Goal: Task Accomplishment & Management: Manage account settings

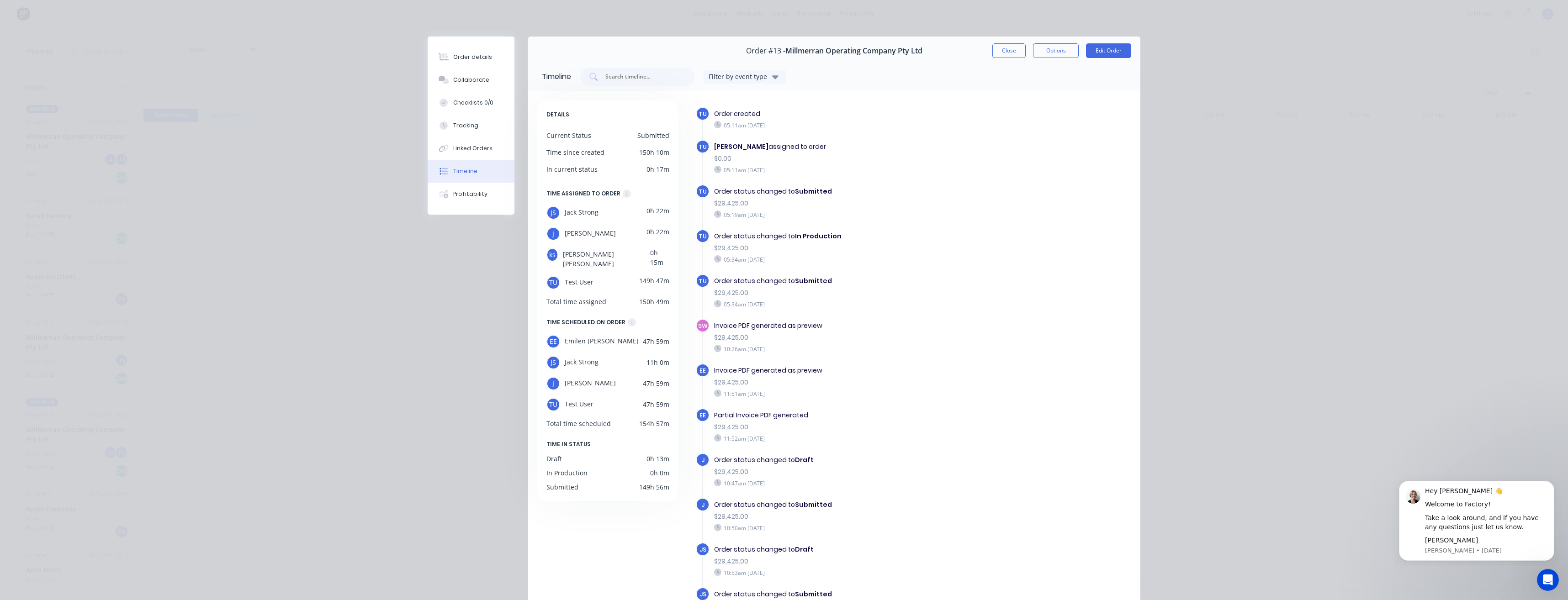
scroll to position [0, 1609]
click at [471, 174] on div "Timeline" at bounding box center [465, 170] width 24 height 8
click at [466, 80] on div "Collaborate" at bounding box center [471, 79] width 36 height 8
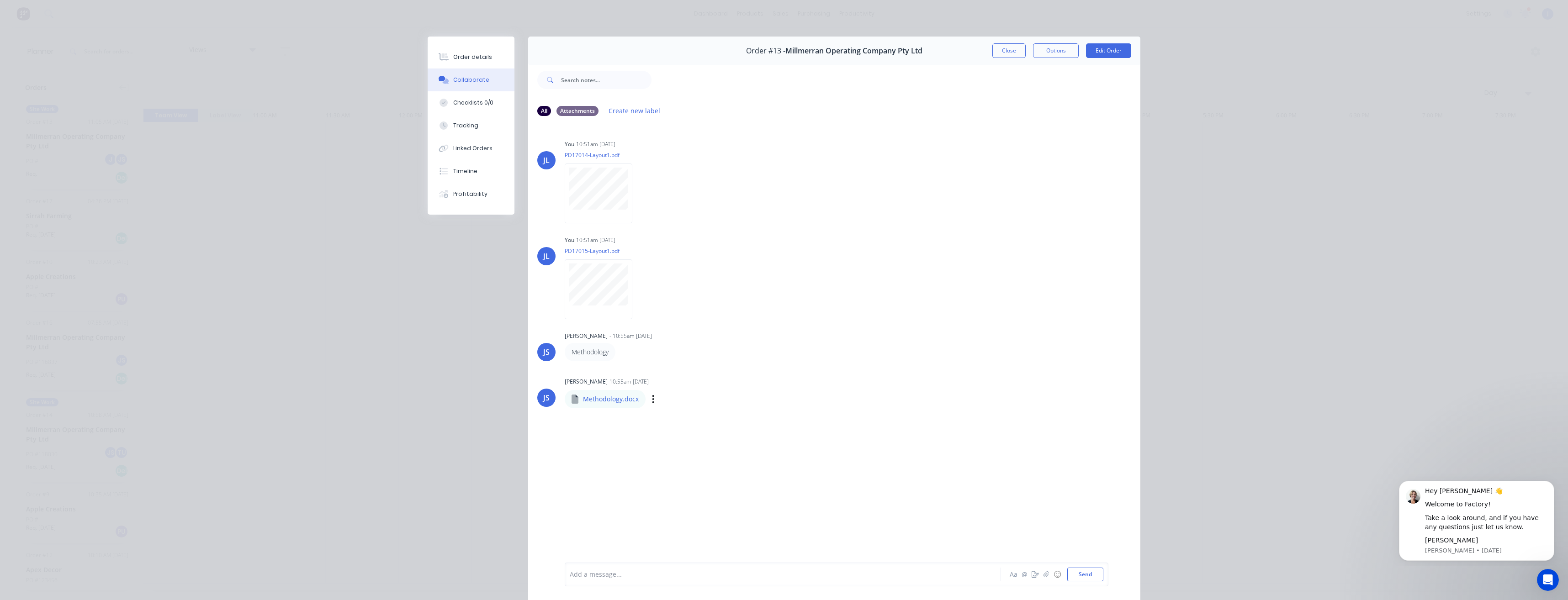
click at [615, 401] on p "Methodology.docx" at bounding box center [611, 399] width 56 height 9
click at [573, 399] on icon at bounding box center [575, 399] width 7 height 9
click at [582, 352] on p "Methodology" at bounding box center [590, 352] width 37 height 9
click at [620, 352] on button "button" at bounding box center [622, 351] width 4 height 13
click at [589, 355] on p "Methodology" at bounding box center [590, 352] width 37 height 9
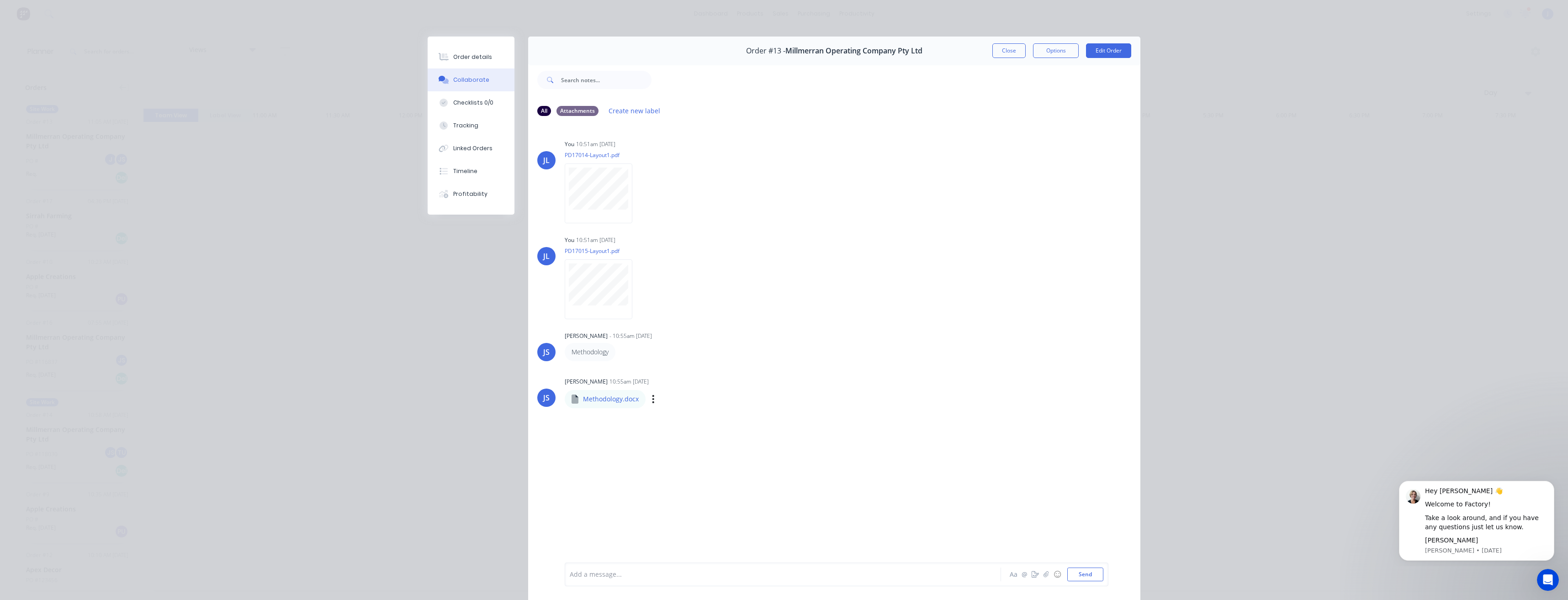
click at [584, 407] on div "Methodology.docx" at bounding box center [604, 399] width 81 height 19
click at [587, 401] on p "Methodology.docx" at bounding box center [611, 399] width 56 height 9
click at [587, 398] on p "Methodology.docx" at bounding box center [611, 399] width 56 height 9
drag, startPoint x: 587, startPoint y: 398, endPoint x: 832, endPoint y: 343, distance: 251.1
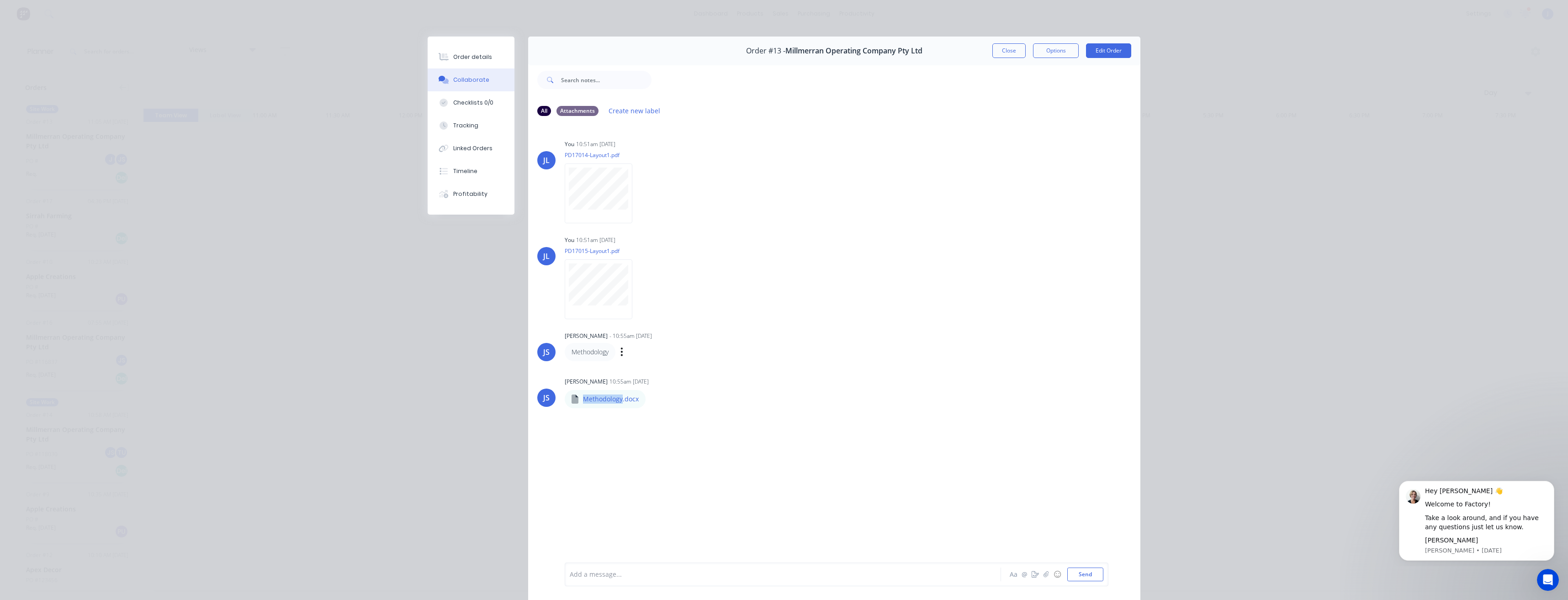
click at [834, 345] on div "Methodology Labels Edit Delete" at bounding box center [707, 352] width 286 height 19
click at [586, 352] on p "Methodology" at bounding box center [590, 352] width 37 height 9
drag, startPoint x: 586, startPoint y: 352, endPoint x: 620, endPoint y: 350, distance: 34.1
click at [620, 350] on button "button" at bounding box center [622, 351] width 4 height 13
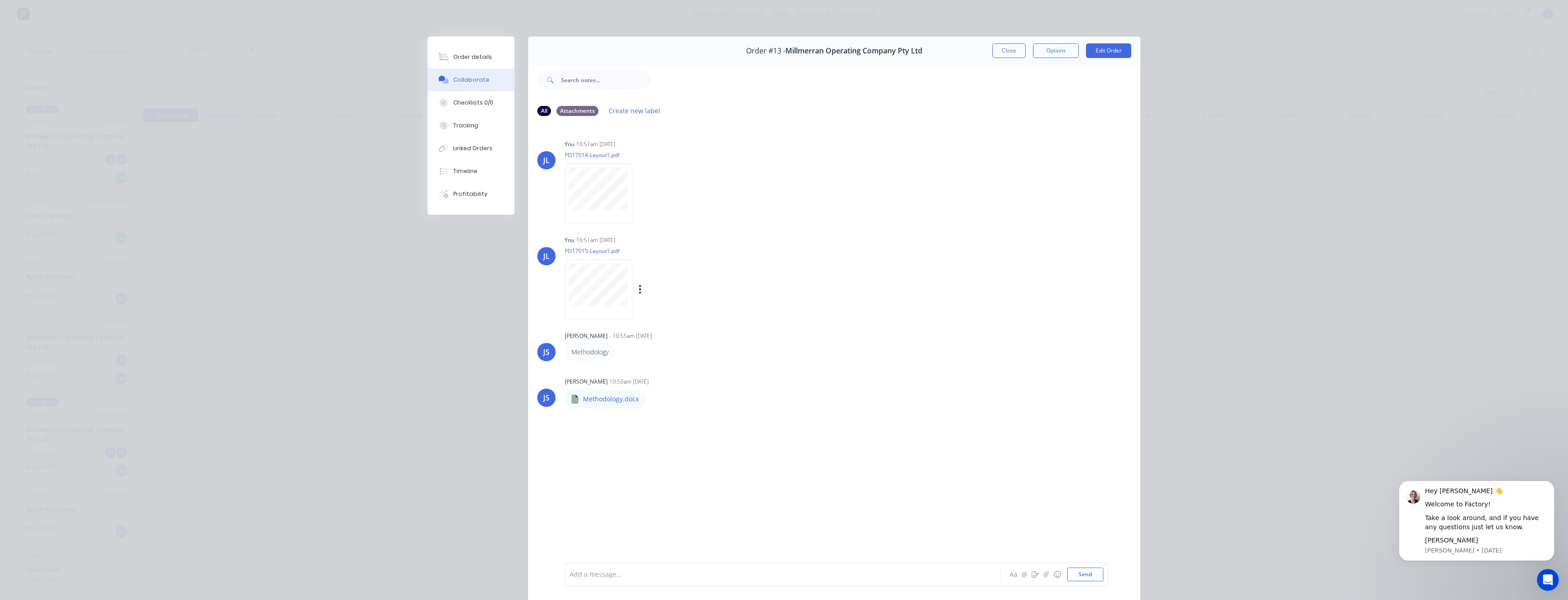
click at [873, 275] on div "JL You 10:51am 03/09/25 PD17015-Layout1.pdf Labels Download Delete" at bounding box center [834, 274] width 612 height 83
click at [464, 127] on div "Tracking" at bounding box center [466, 125] width 25 height 8
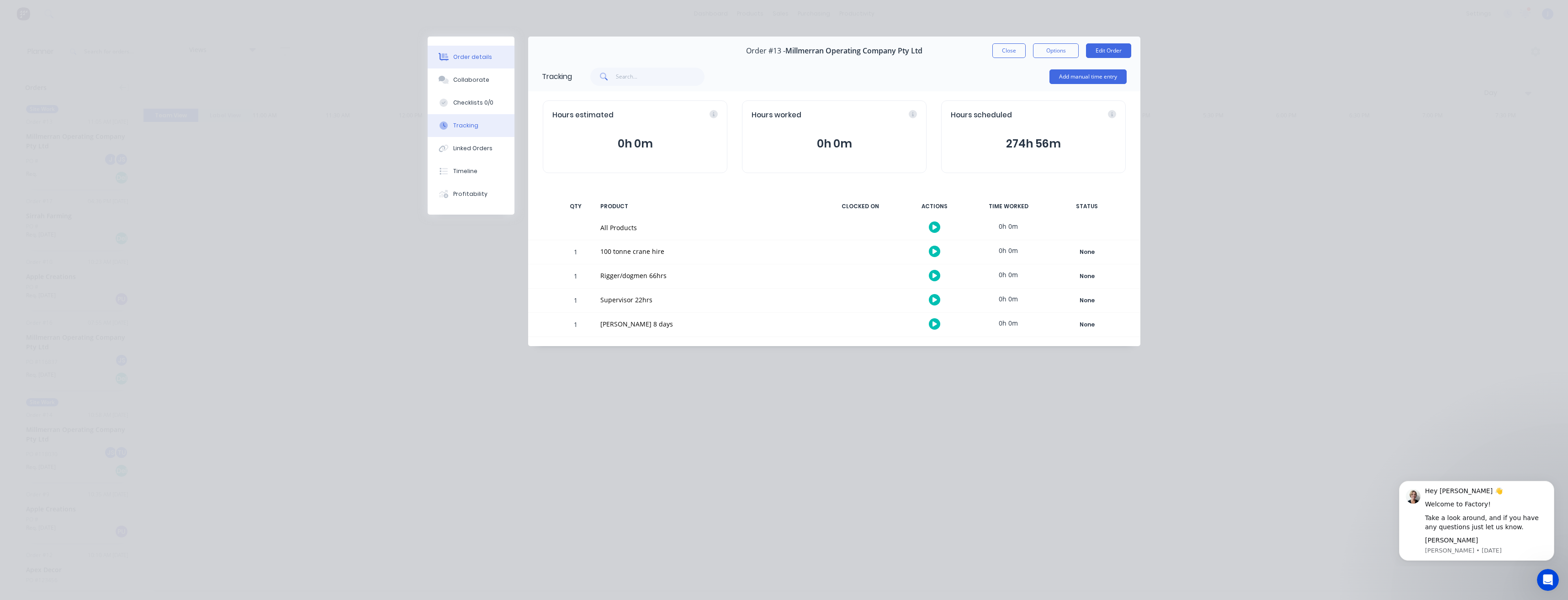
click at [476, 51] on button "Order details" at bounding box center [471, 57] width 87 height 23
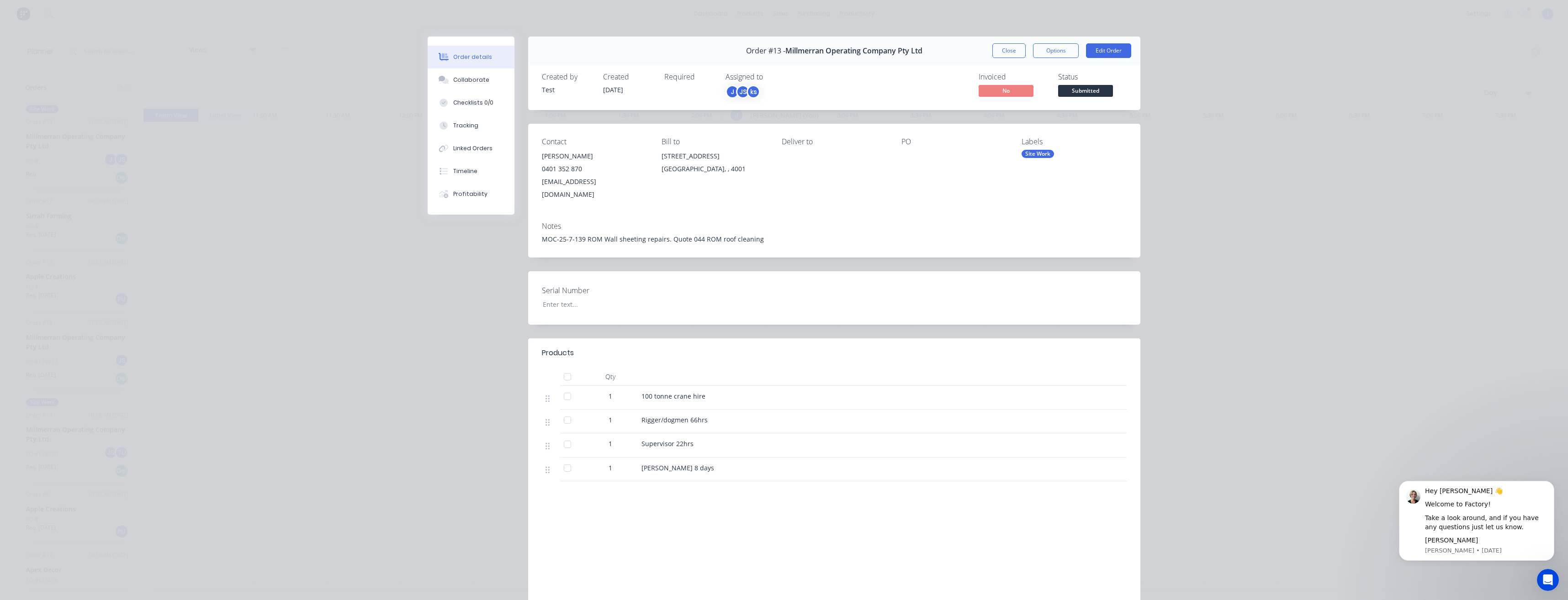
click at [752, 91] on div "ks" at bounding box center [752, 91] width 13 height 13
click at [828, 159] on div "[PERSON_NAME]" at bounding box center [795, 161] width 91 height 10
click at [738, 176] on div at bounding box center [737, 178] width 19 height 19
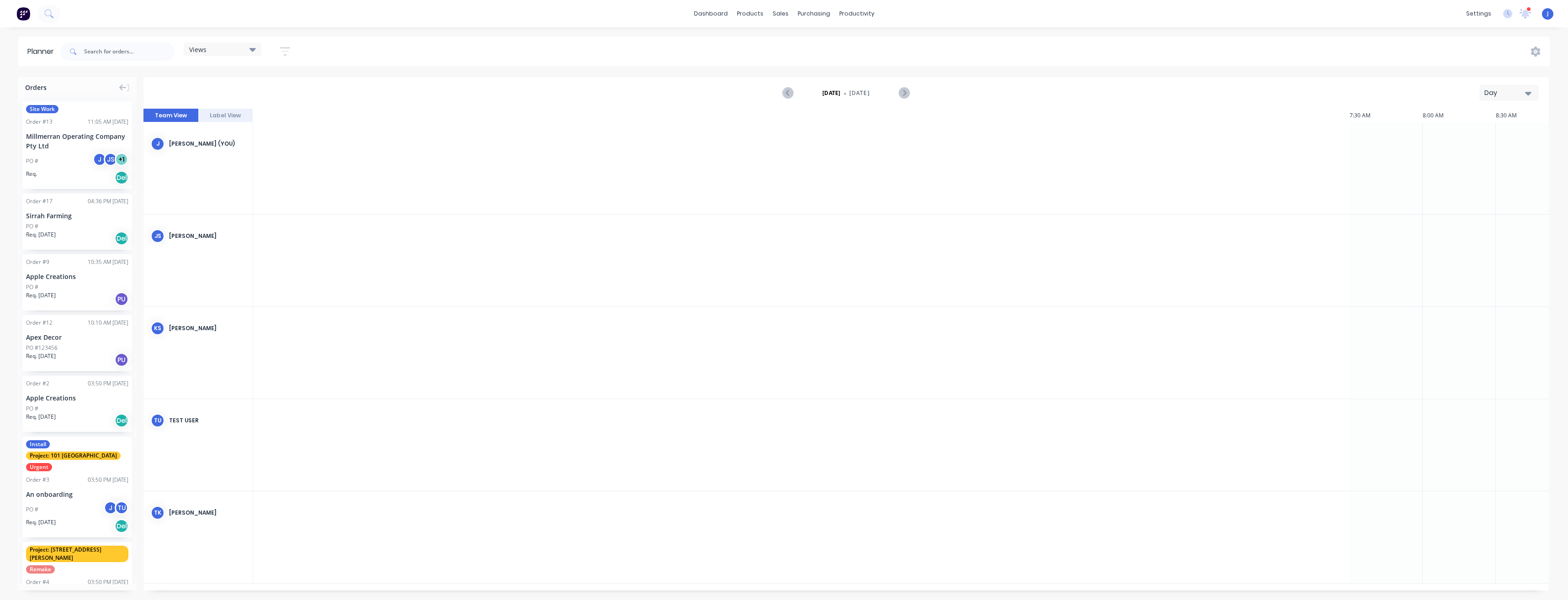
scroll to position [0, 1754]
click at [48, 109] on span "Site Work" at bounding box center [42, 108] width 33 height 8
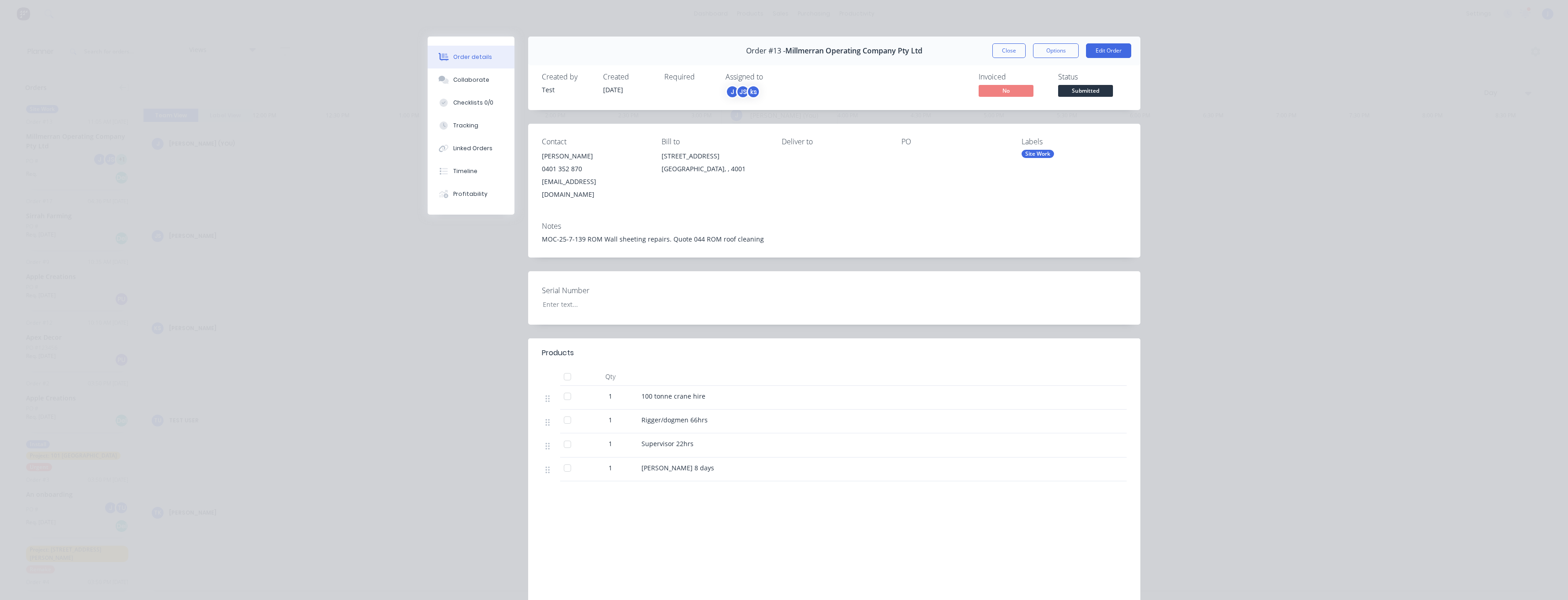
click at [750, 94] on div "ks" at bounding box center [752, 91] width 13 height 13
click at [795, 92] on div "J JS ks" at bounding box center [771, 91] width 91 height 13
click at [471, 85] on button "Collaborate" at bounding box center [471, 80] width 87 height 23
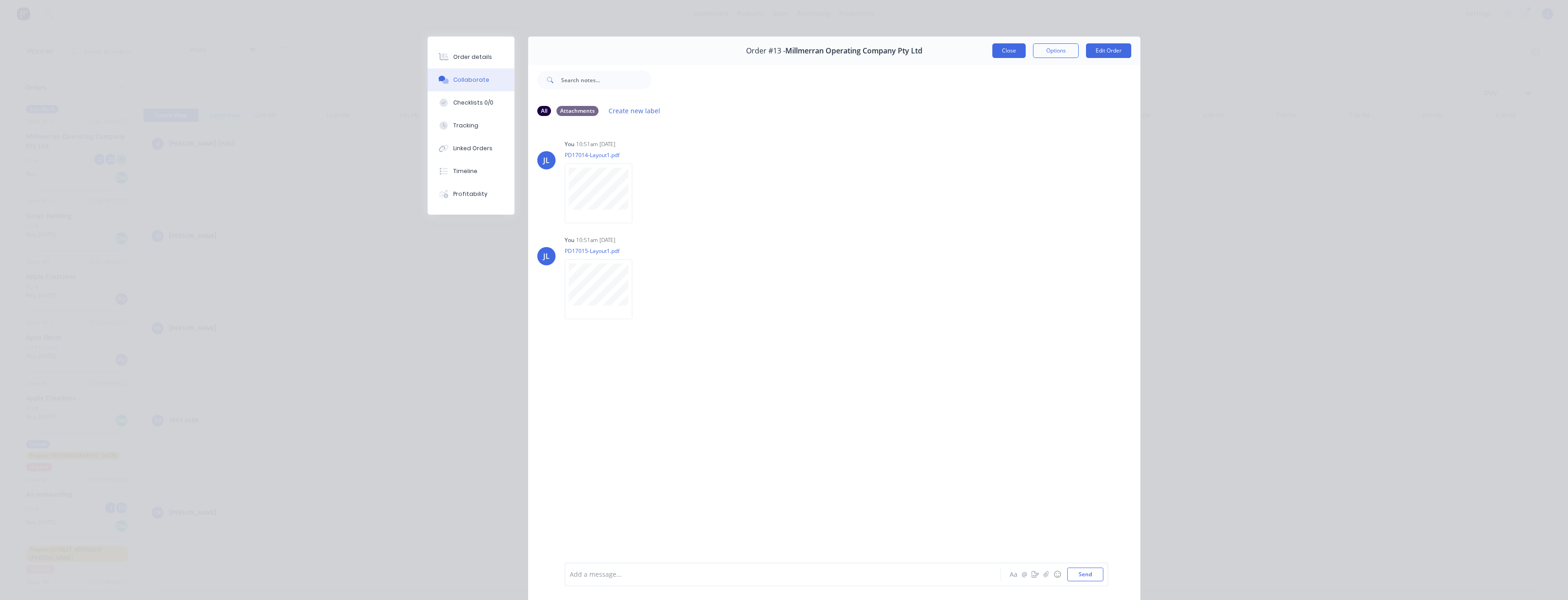
click at [1003, 52] on button "Close" at bounding box center [1009, 51] width 34 height 14
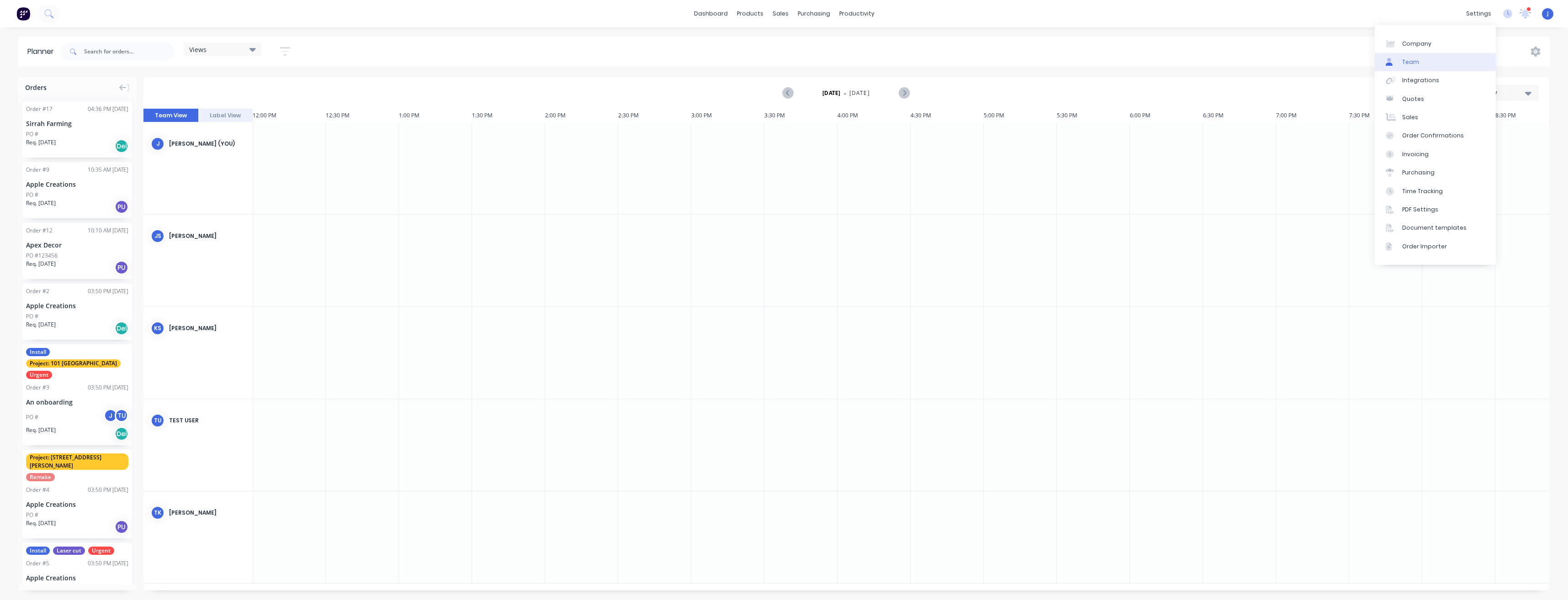
click at [1412, 64] on div "Team" at bounding box center [1410, 61] width 17 height 8
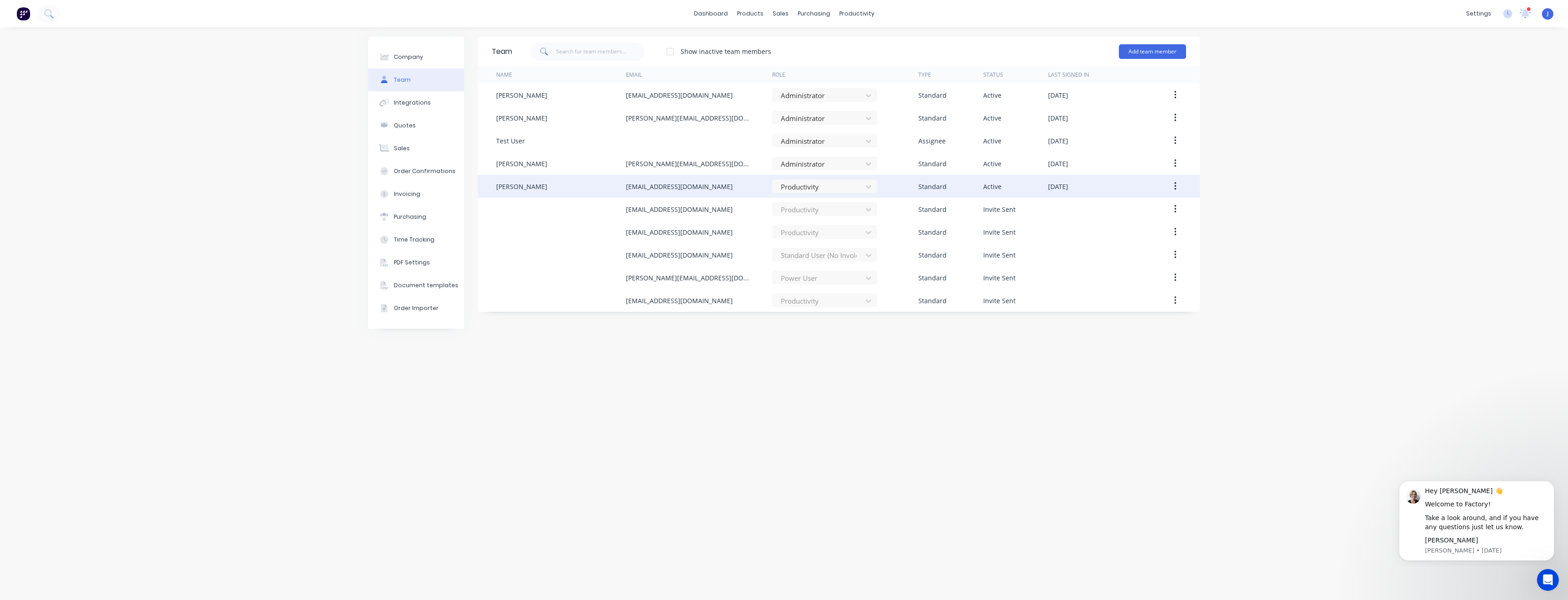
click at [666, 189] on div "kris13suter@gmail.com" at bounding box center [679, 186] width 106 height 10
click at [505, 185] on div "[PERSON_NAME]" at bounding box center [522, 186] width 51 height 10
click at [505, 186] on div "[PERSON_NAME]" at bounding box center [522, 186] width 51 height 10
click at [503, 185] on div "[PERSON_NAME]" at bounding box center [522, 186] width 51 height 10
click at [420, 58] on div "Company" at bounding box center [408, 57] width 29 height 8
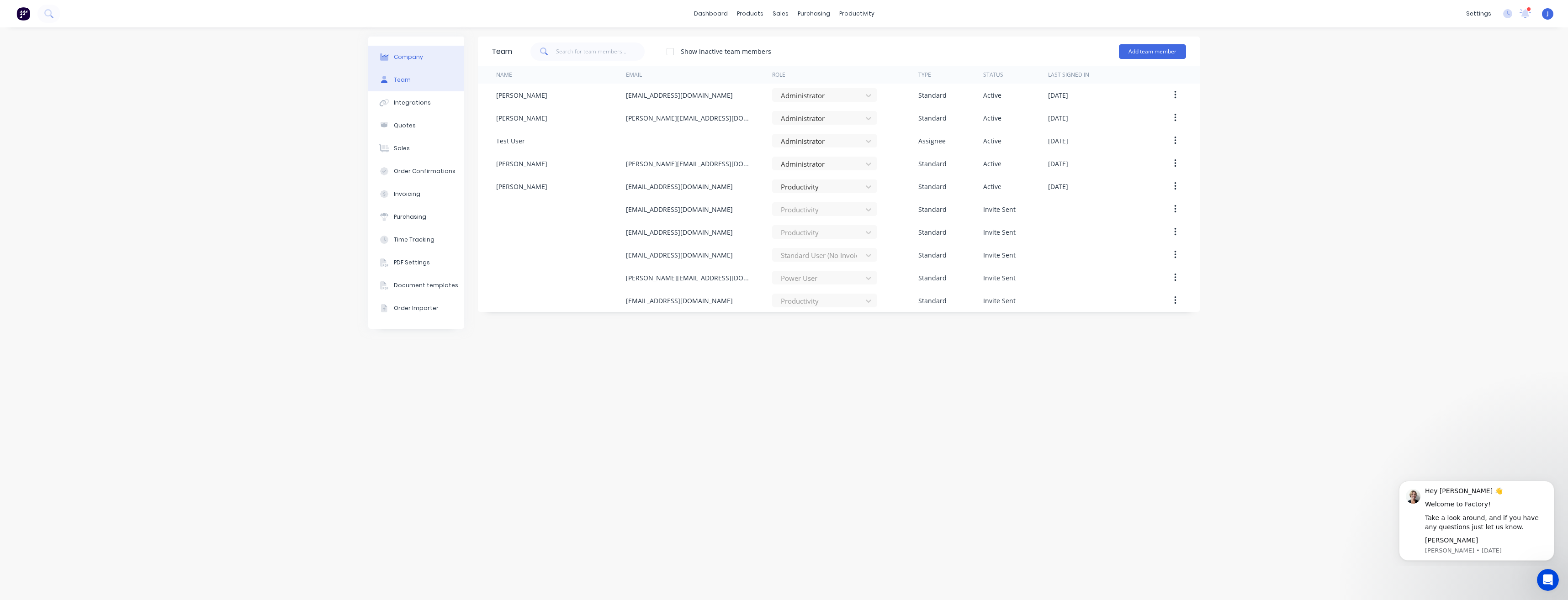
select select "AU"
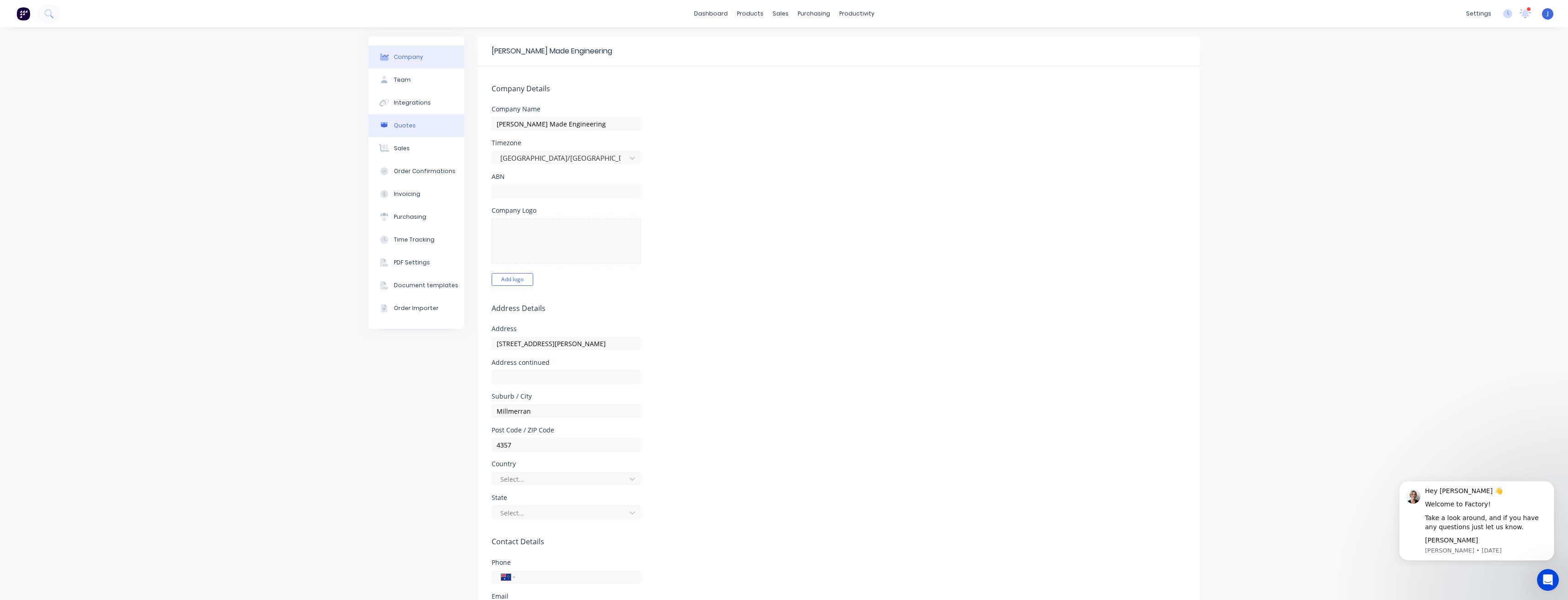
click at [394, 123] on div "Quotes" at bounding box center [405, 125] width 22 height 8
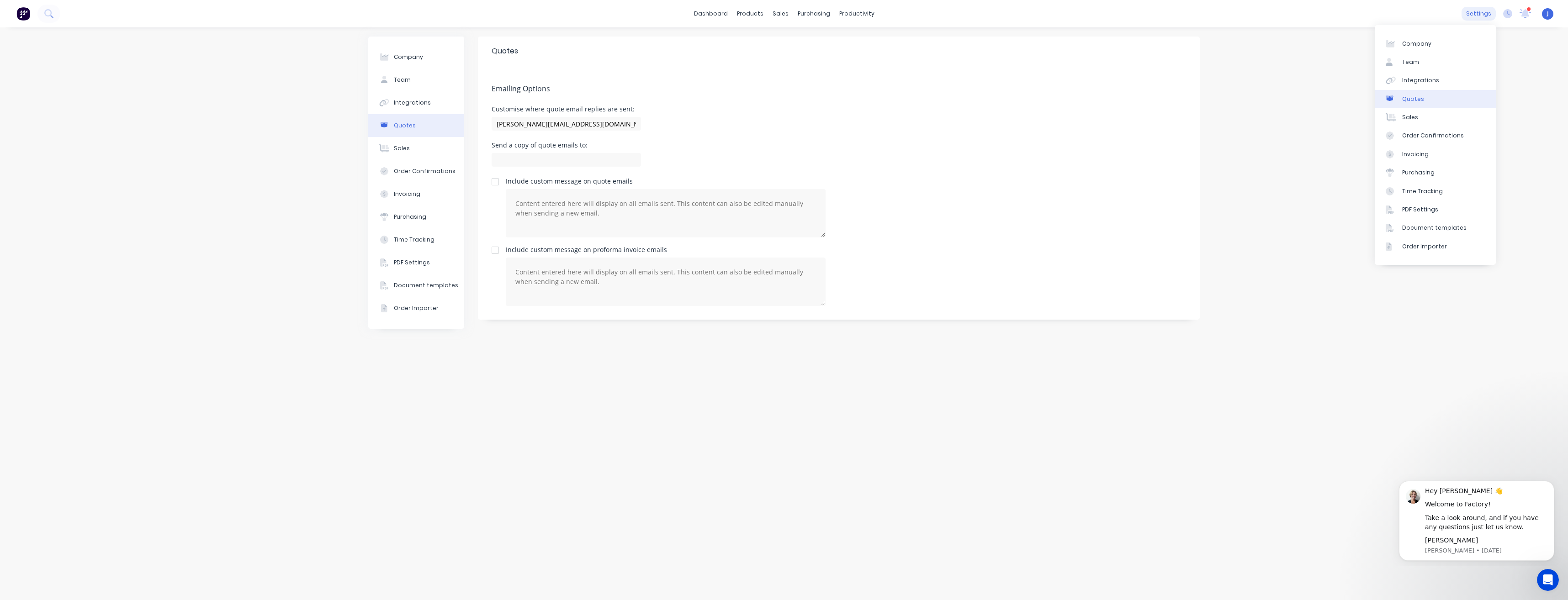
click at [1485, 19] on div "settings" at bounding box center [1478, 13] width 35 height 13
click at [1346, 125] on div "Company Team Integrations Quotes Sales Order Confirmations Invoicing Purchasing…" at bounding box center [784, 314] width 1568 height 573
click at [721, 11] on link "dashboard" at bounding box center [711, 13] width 43 height 13
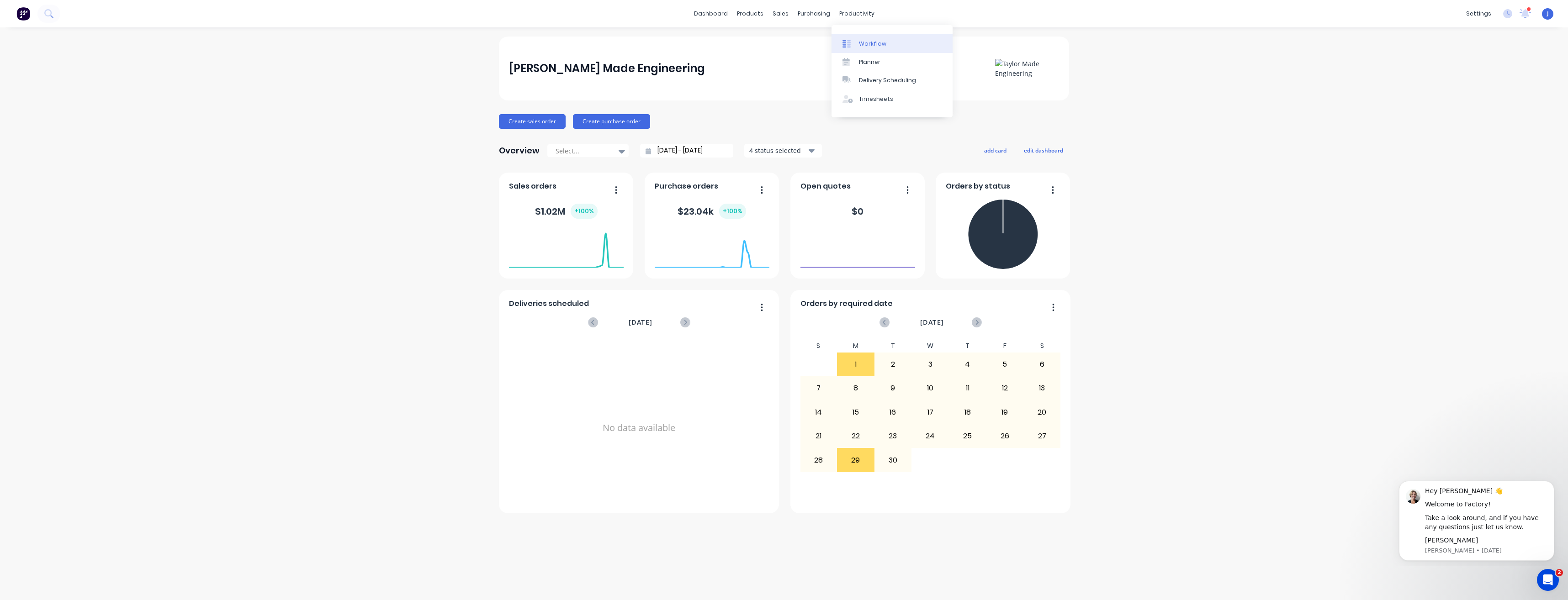
click at [862, 44] on div "Workflow" at bounding box center [872, 43] width 28 height 8
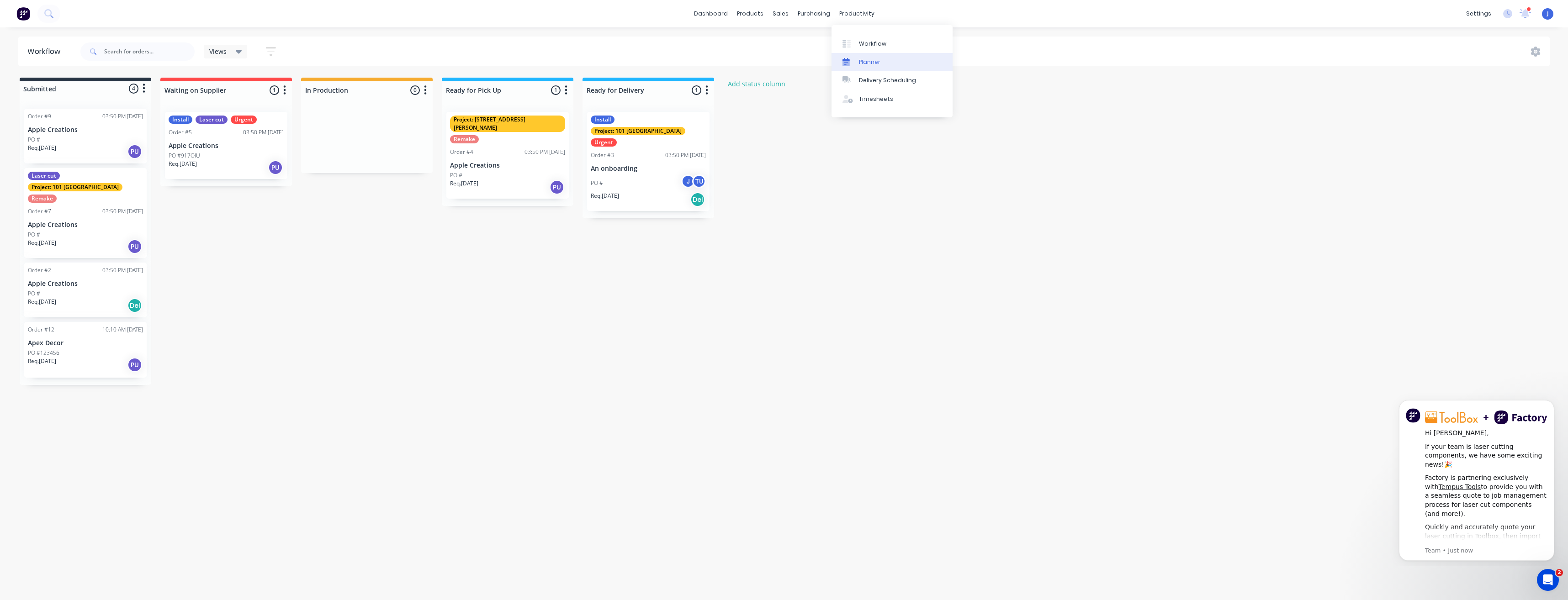
click at [879, 66] on div "Planner" at bounding box center [870, 61] width 21 height 8
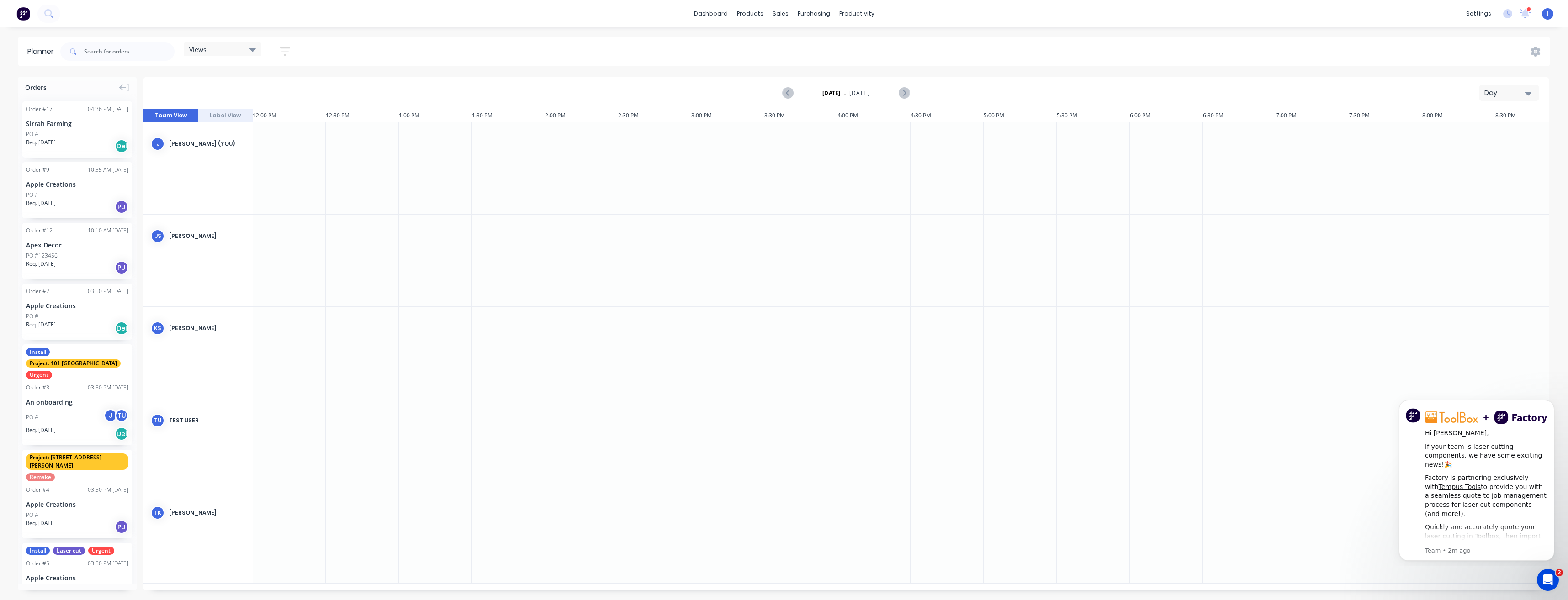
click at [39, 51] on div "Planner" at bounding box center [43, 51] width 31 height 11
click at [1479, 12] on div "settings" at bounding box center [1478, 13] width 35 height 13
click at [863, 12] on div "productivity" at bounding box center [857, 13] width 44 height 13
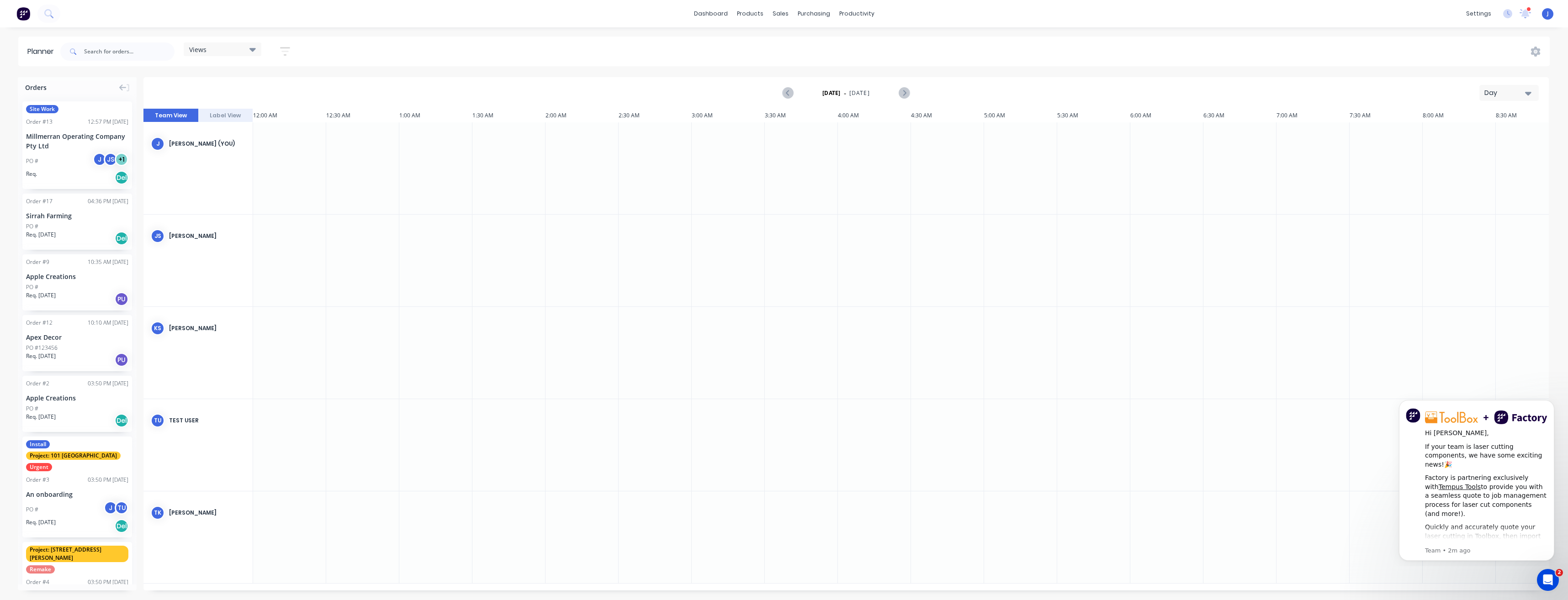
scroll to position [0, 1754]
click at [41, 107] on span "Site Work" at bounding box center [42, 108] width 33 height 8
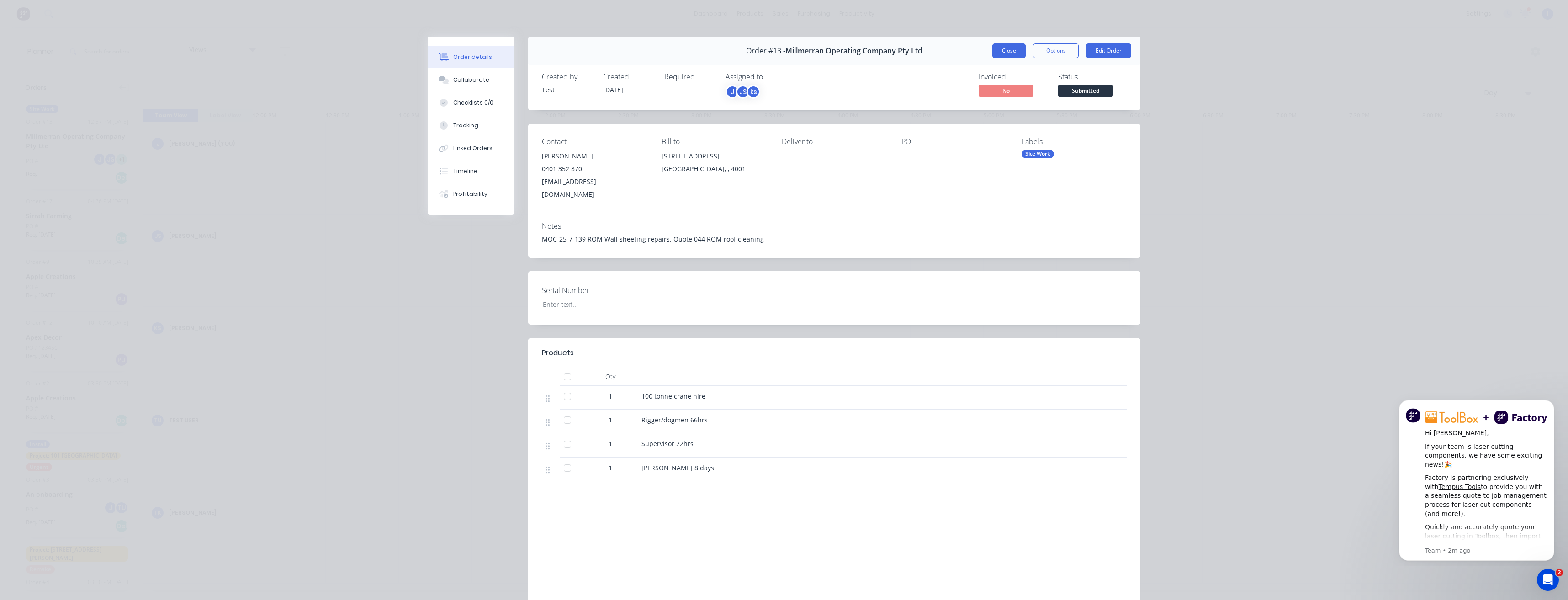
click at [1013, 51] on button "Close" at bounding box center [1009, 51] width 34 height 14
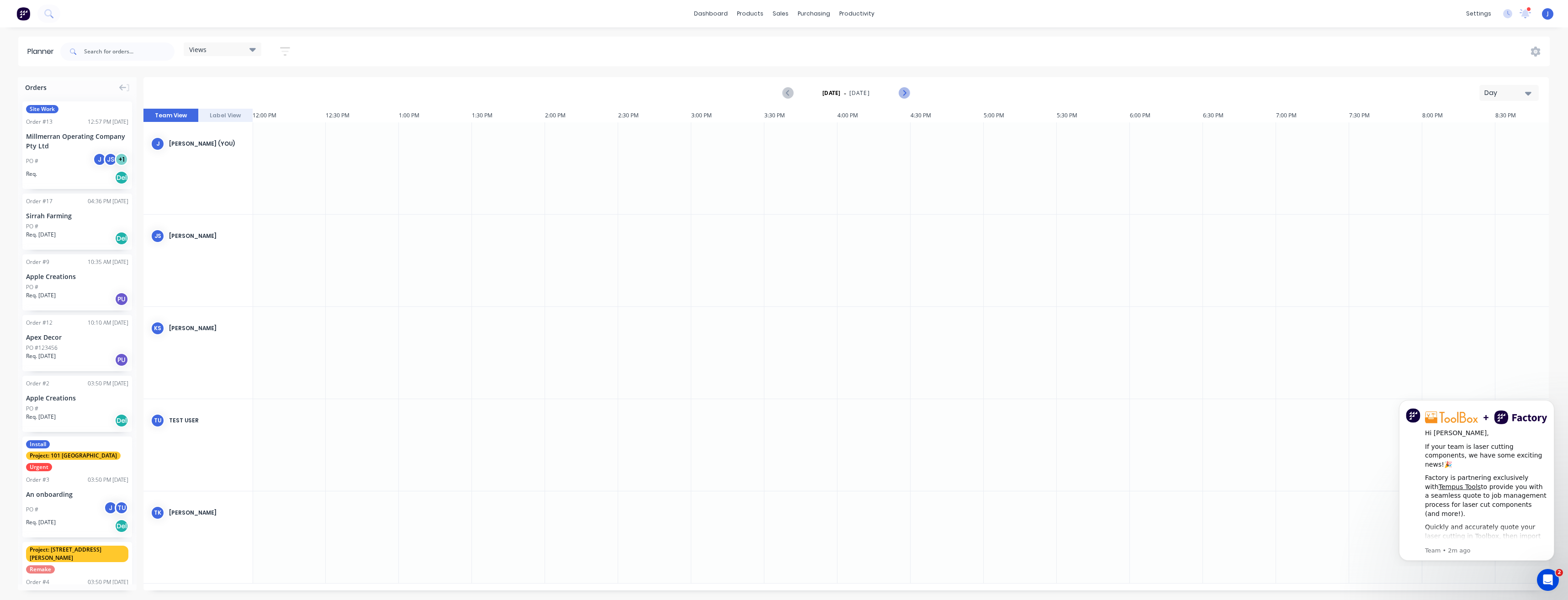
click at [903, 91] on icon "Next page" at bounding box center [903, 93] width 4 height 7
click at [903, 91] on icon "Next page" at bounding box center [903, 93] width 11 height 11
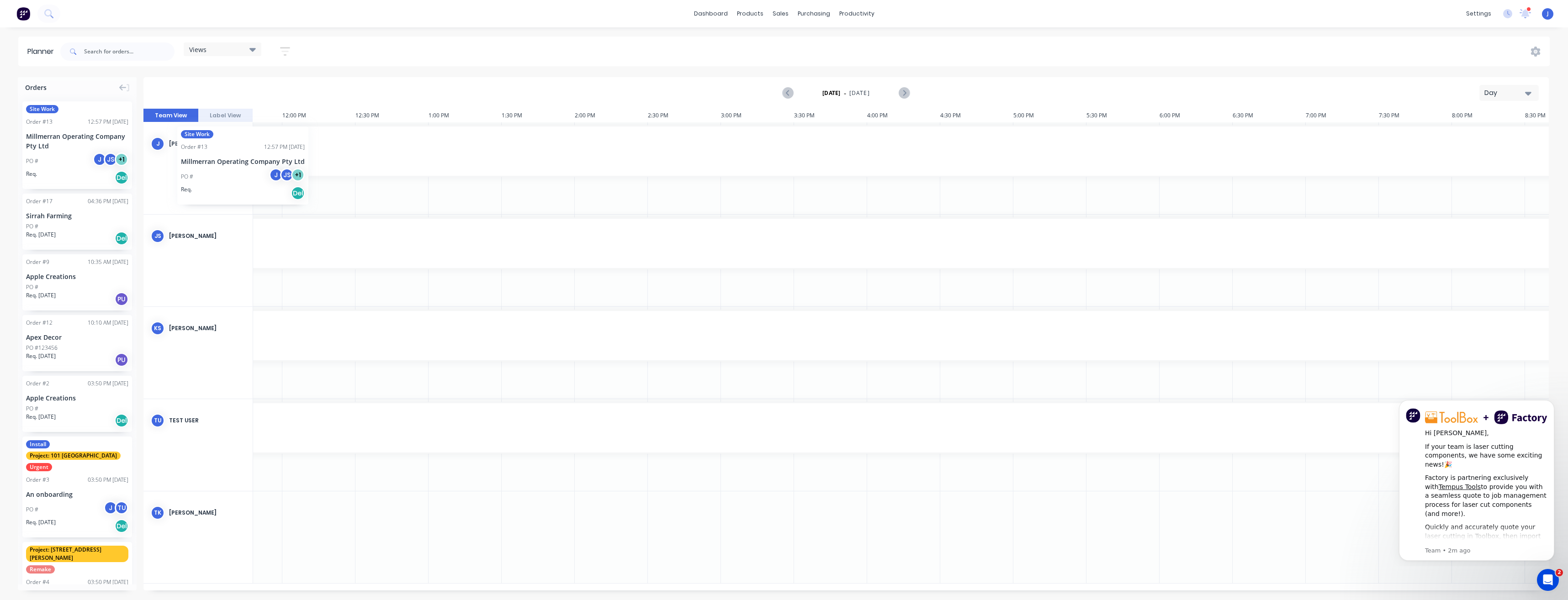
scroll to position [0, 1716]
drag, startPoint x: 45, startPoint y: 116, endPoint x: 10, endPoint y: 111, distance: 35.4
drag, startPoint x: 359, startPoint y: 156, endPoint x: 633, endPoint y: 158, distance: 274.0
drag, startPoint x: 383, startPoint y: 149, endPoint x: 688, endPoint y: 153, distance: 305.0
click at [261, 120] on div "11:30 AM" at bounding box center [255, 115] width 73 height 13
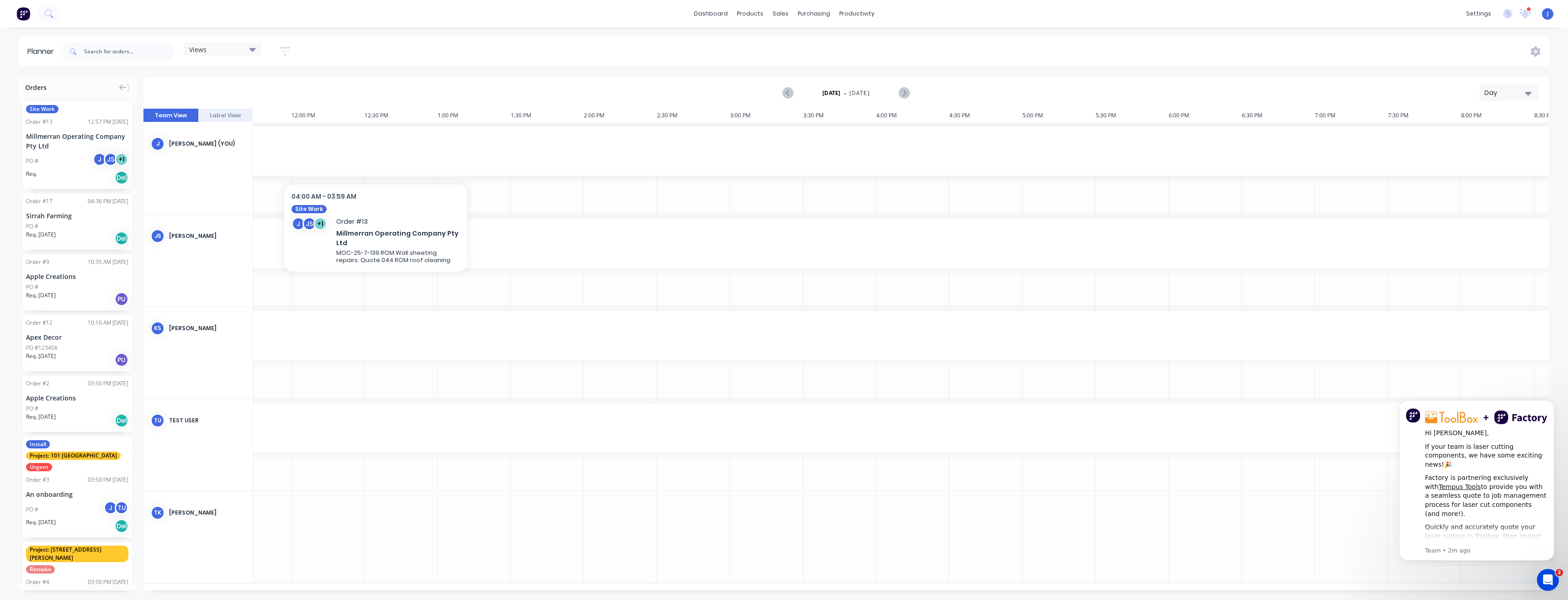
drag, startPoint x: 295, startPoint y: 146, endPoint x: 414, endPoint y: 152, distance: 119.2
click at [272, 156] on span "Millmerran Operating Company Pty Ltd" at bounding box center [518, 159] width 2481 height 7
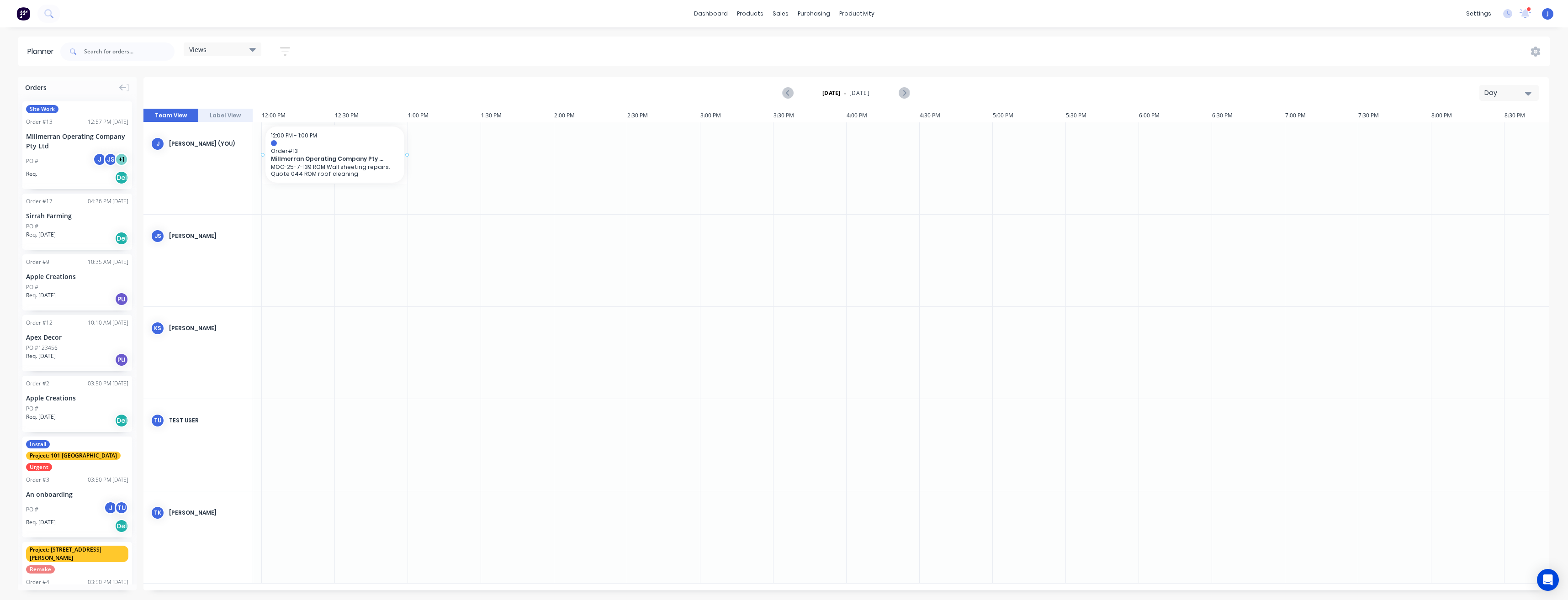
drag, startPoint x: 49, startPoint y: 124, endPoint x: 270, endPoint y: 138, distance: 221.4
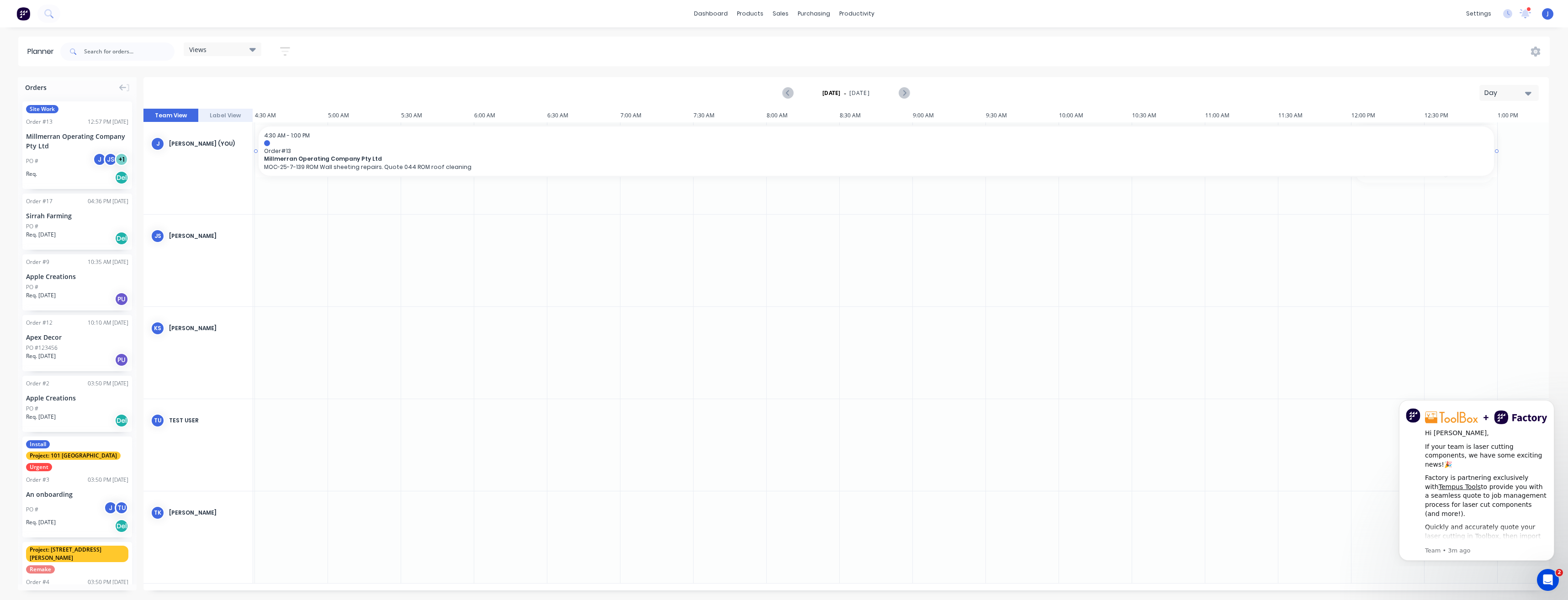
scroll to position [0, 638]
drag, startPoint x: 254, startPoint y: 155, endPoint x: 489, endPoint y: 165, distance: 235.2
drag, startPoint x: 496, startPoint y: 152, endPoint x: 1054, endPoint y: 168, distance: 558.2
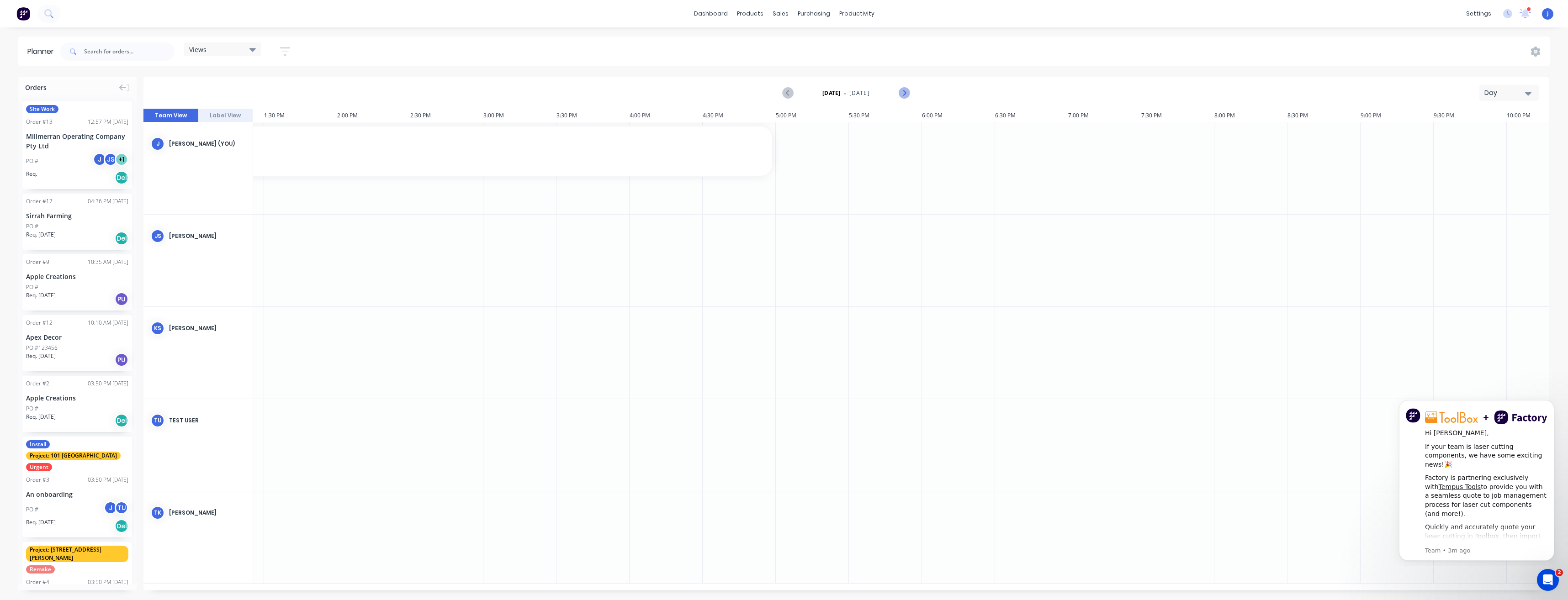
click at [904, 96] on icon "Next page" at bounding box center [903, 93] width 11 height 11
drag, startPoint x: 40, startPoint y: 111, endPoint x: 677, endPoint y: 174, distance: 640.1
click at [790, 97] on icon "Previous page" at bounding box center [788, 93] width 11 height 11
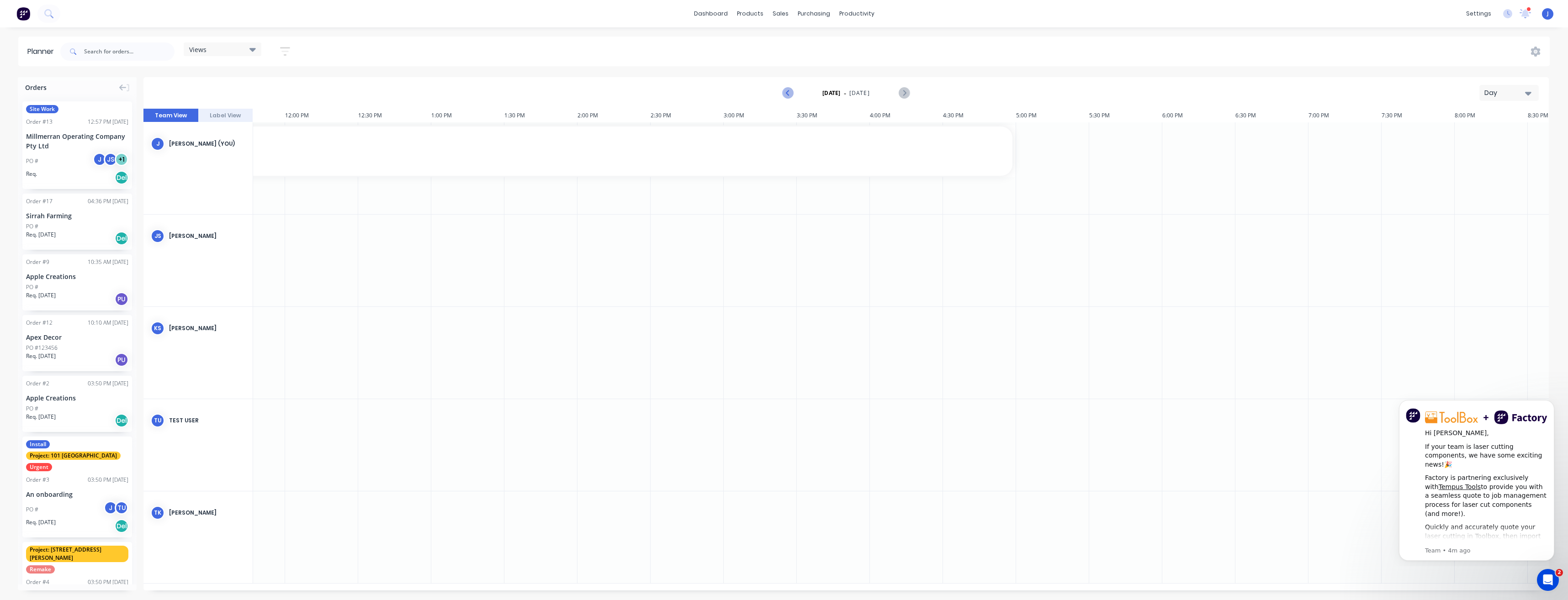
scroll to position [0, 1754]
click at [789, 94] on icon "Previous page" at bounding box center [788, 93] width 11 height 11
drag, startPoint x: 62, startPoint y: 143, endPoint x: 313, endPoint y: 170, distance: 252.4
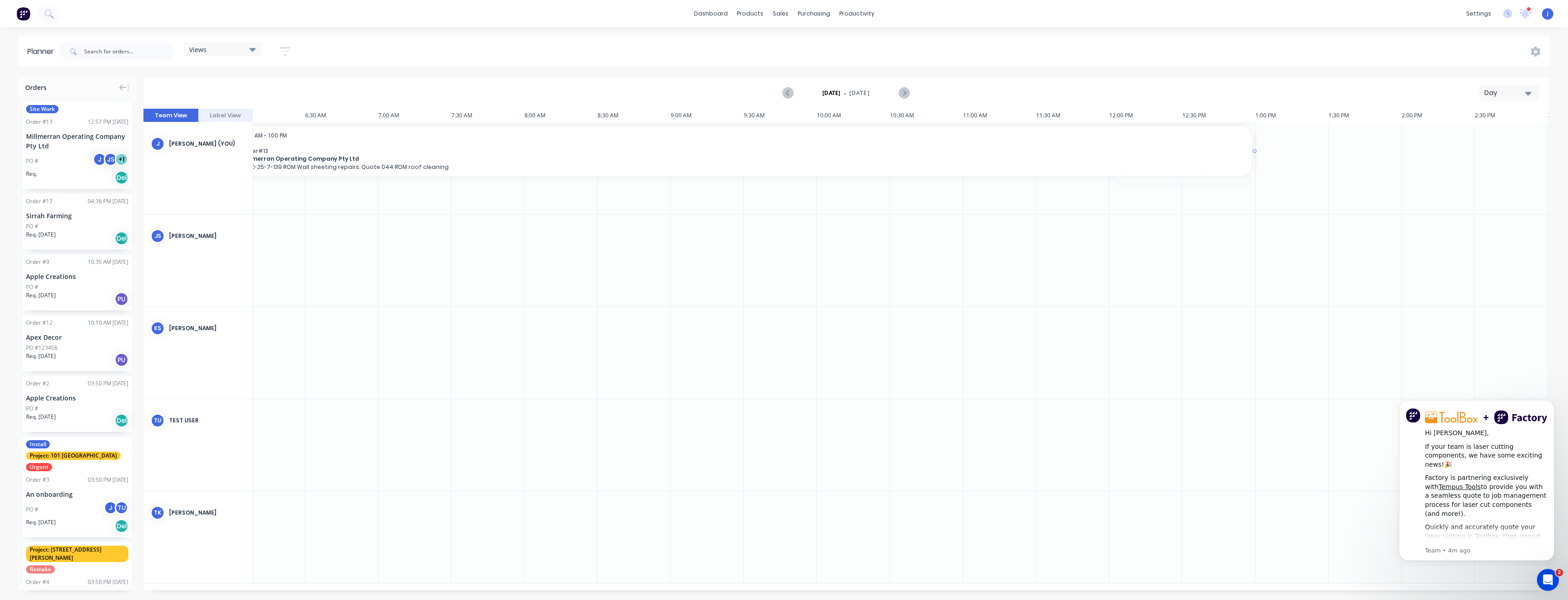
scroll to position [0, 886]
drag, startPoint x: 255, startPoint y: 154, endPoint x: 272, endPoint y: 161, distance: 18.4
drag, startPoint x: 398, startPoint y: 150, endPoint x: 975, endPoint y: 180, distance: 577.8
click at [905, 94] on icon "Next page" at bounding box center [903, 93] width 11 height 11
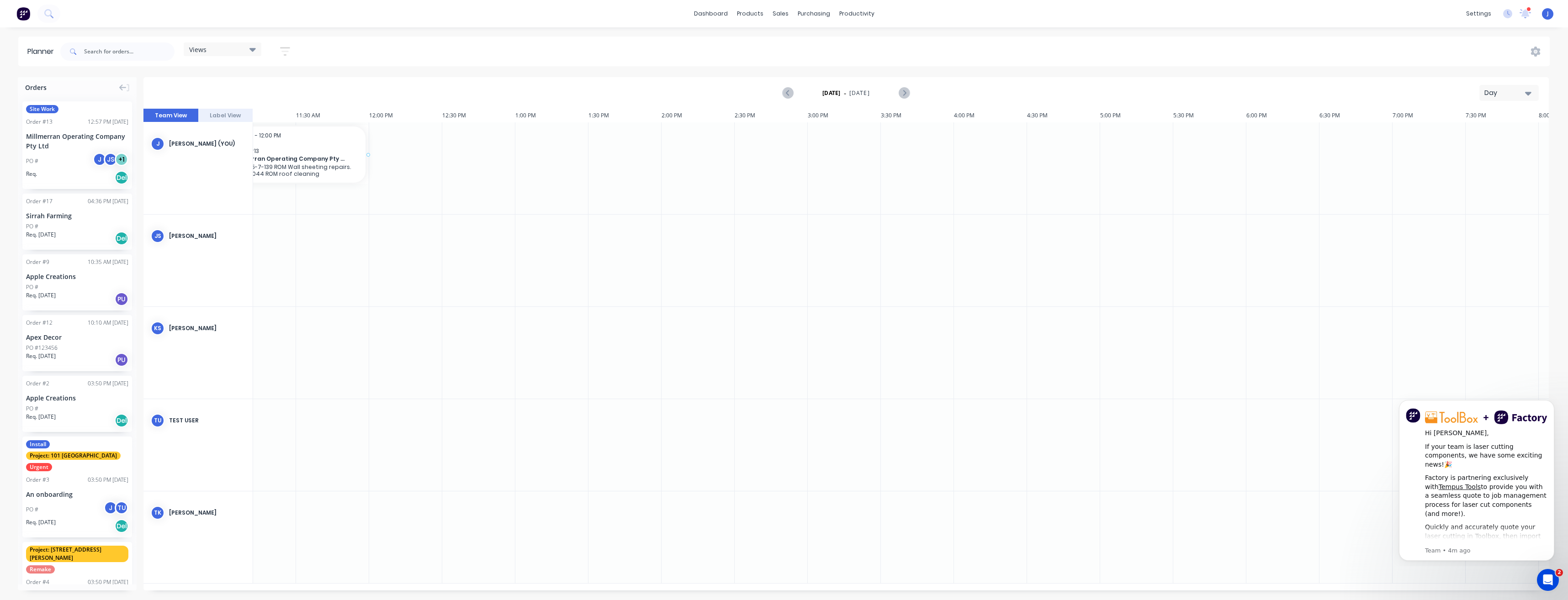
drag, startPoint x: 50, startPoint y: 138, endPoint x: 281, endPoint y: 158, distance: 231.9
drag, startPoint x: 400, startPoint y: 155, endPoint x: 1144, endPoint y: 162, distance: 744.0
drag, startPoint x: 1367, startPoint y: 151, endPoint x: 511, endPoint y: 163, distance: 856.1
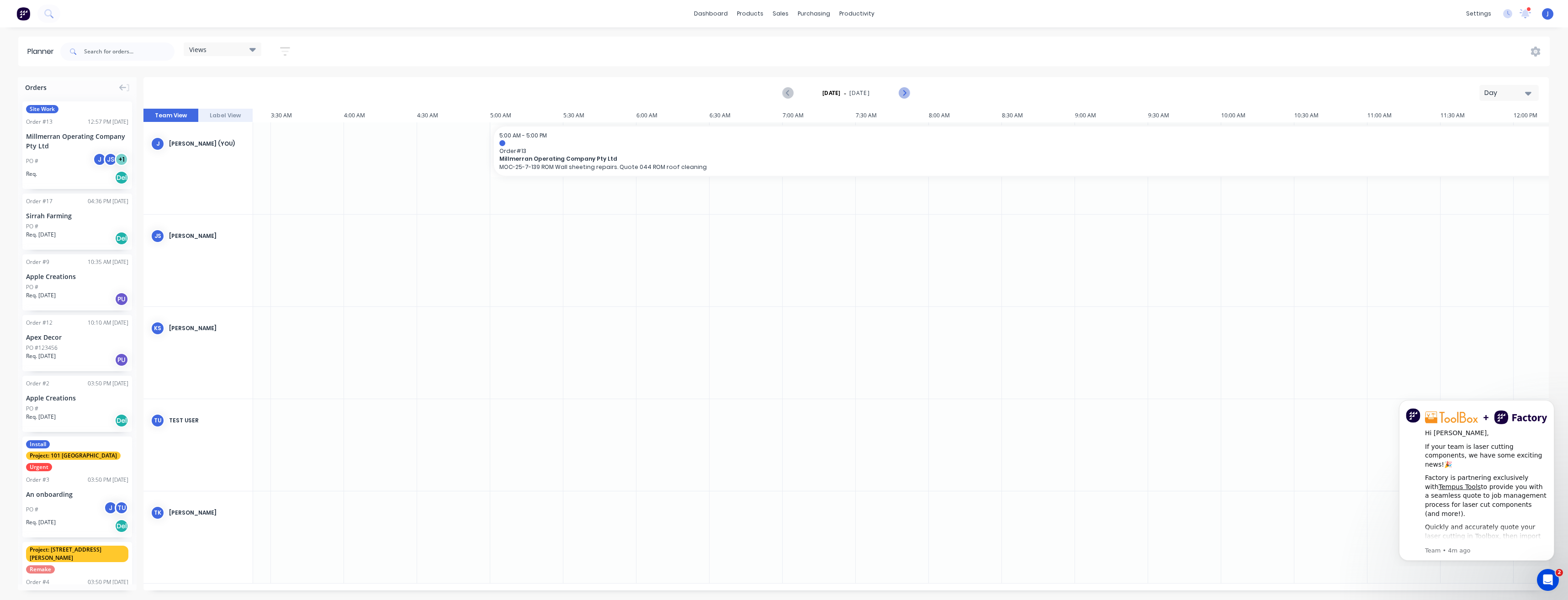
click at [900, 91] on icon "Next page" at bounding box center [903, 93] width 11 height 11
drag, startPoint x: 838, startPoint y: 151, endPoint x: 374, endPoint y: 140, distance: 464.1
click at [907, 94] on icon "Next page" at bounding box center [903, 93] width 11 height 11
drag, startPoint x: 1225, startPoint y: 591, endPoint x: 937, endPoint y: 588, distance: 288.0
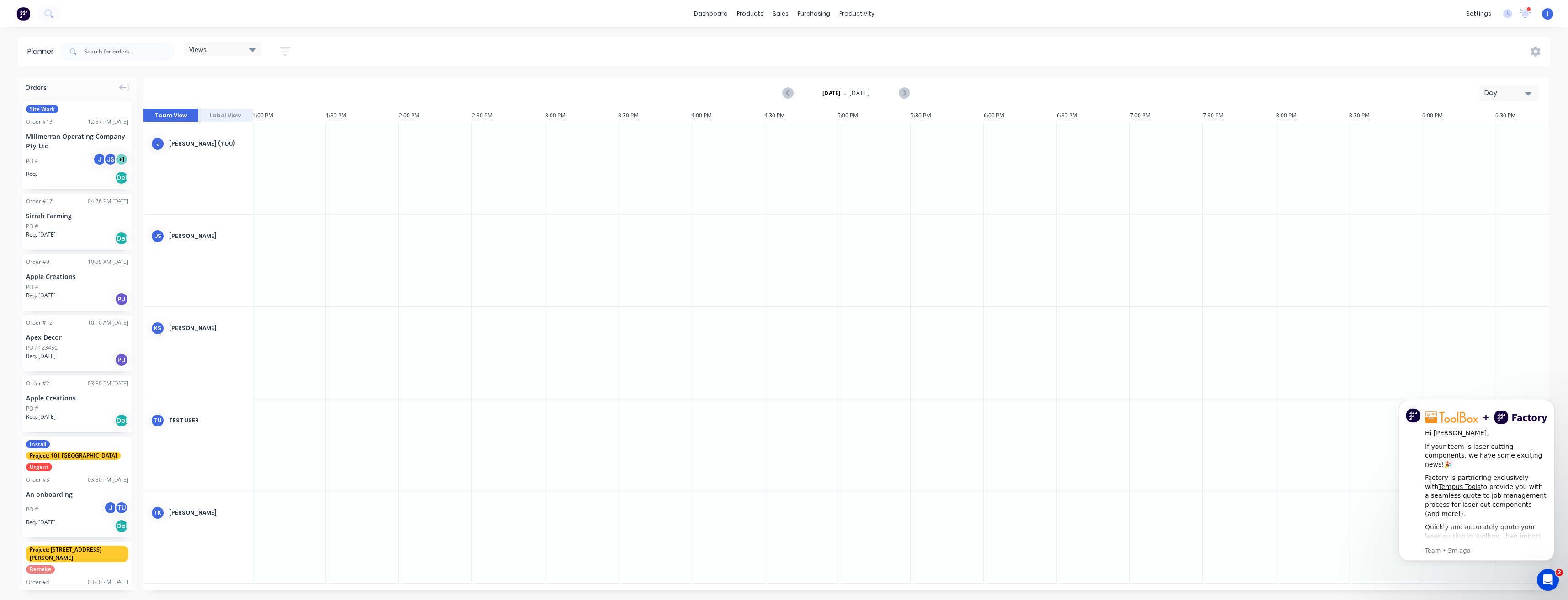
click at [938, 588] on div "Orders Site Work Order # 13 12:57 PM 03/09/25 Millmerran Operating Company Pty …" at bounding box center [784, 338] width 1568 height 523
click at [696, 214] on div "Delete timeslot" at bounding box center [732, 210] width 98 height 19
drag, startPoint x: 1106, startPoint y: 587, endPoint x: 973, endPoint y: 593, distance: 133.1
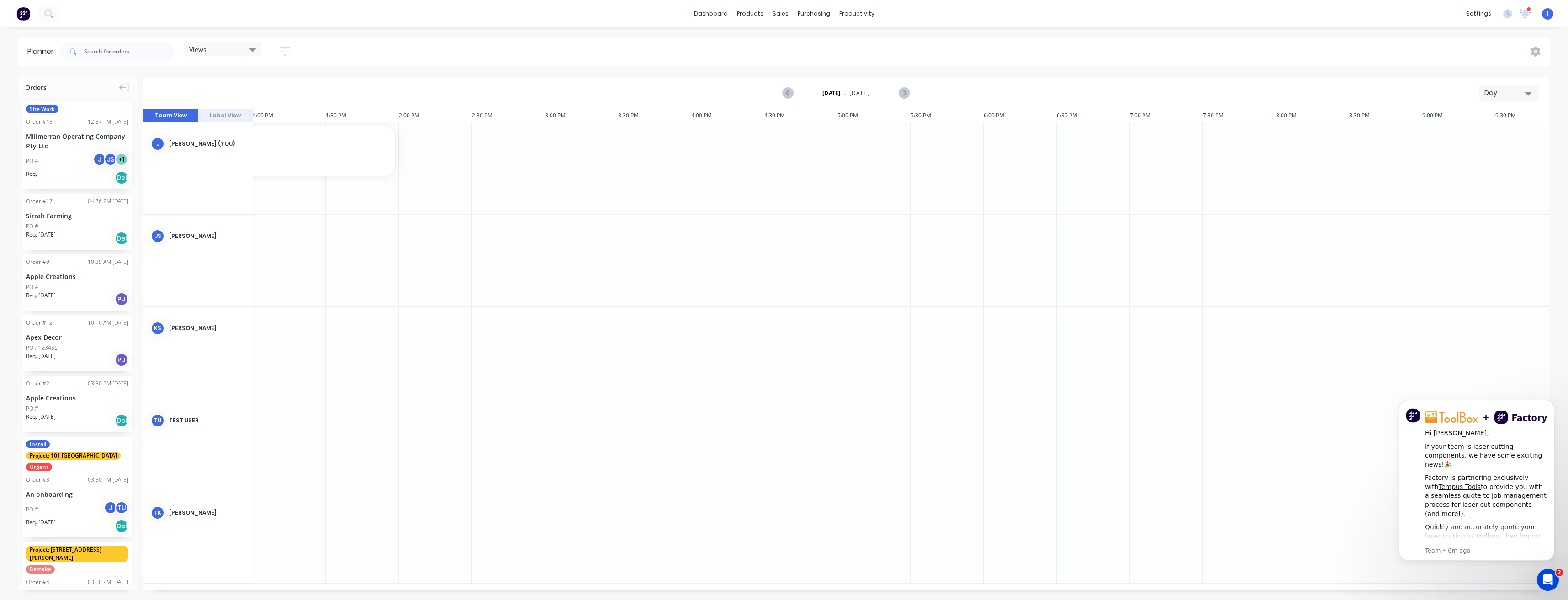
click at [974, 593] on div "Orders Site Work Order # 13 12:57 PM [DATE] Millmerran Operating Company Pty Lt…" at bounding box center [784, 338] width 1568 height 523
drag, startPoint x: 976, startPoint y: 591, endPoint x: 537, endPoint y: 571, distance: 439.5
click at [537, 571] on div "Orders Site Work Order # 13 12:57 PM [DATE] Millmerran Operating Company Pty Lt…" at bounding box center [784, 338] width 1568 height 523
click at [912, 442] on div at bounding box center [906, 445] width 73 height 91
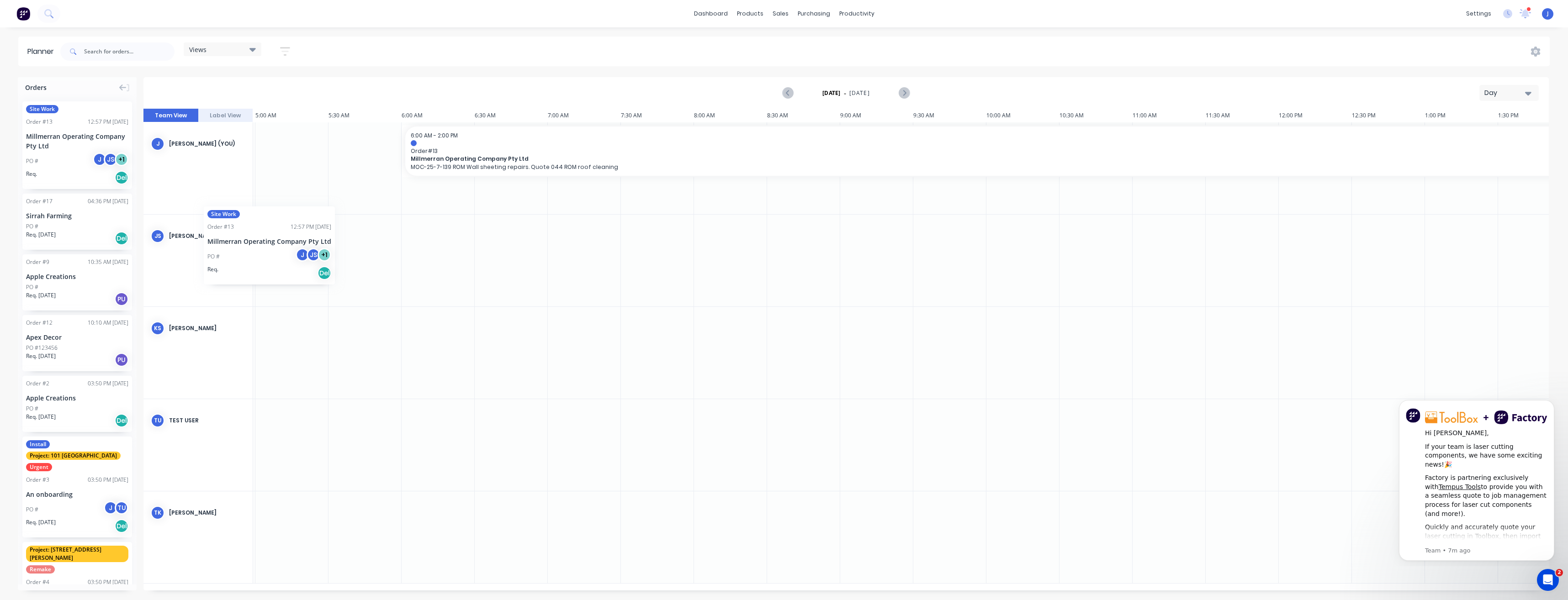
scroll to position [0, 727]
drag, startPoint x: 48, startPoint y: 124, endPoint x: 429, endPoint y: 329, distance: 432.6
drag, startPoint x: 404, startPoint y: 338, endPoint x: 407, endPoint y: 264, distance: 74.1
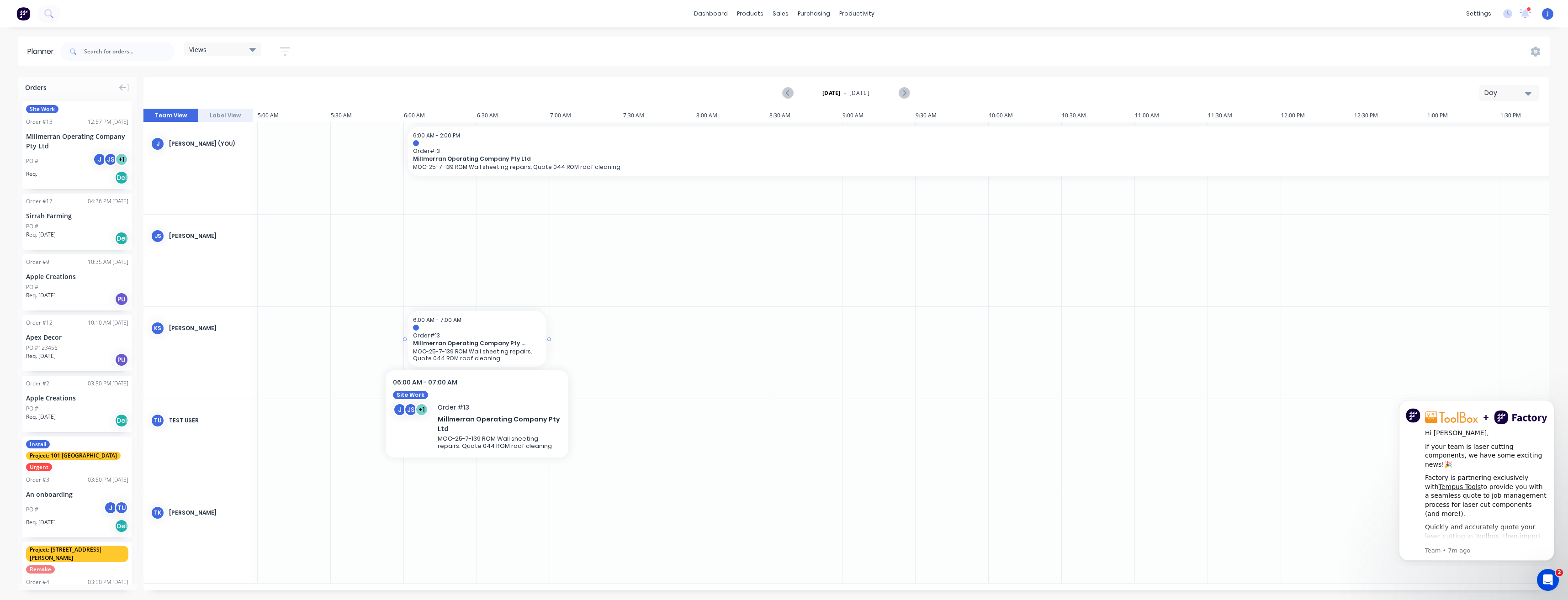
drag, startPoint x: 484, startPoint y: 335, endPoint x: 475, endPoint y: 336, distance: 9.1
click at [516, 402] on div "Delete timeslot" at bounding box center [532, 401] width 98 height 19
click at [1528, 94] on icon "button" at bounding box center [1527, 93] width 6 height 4
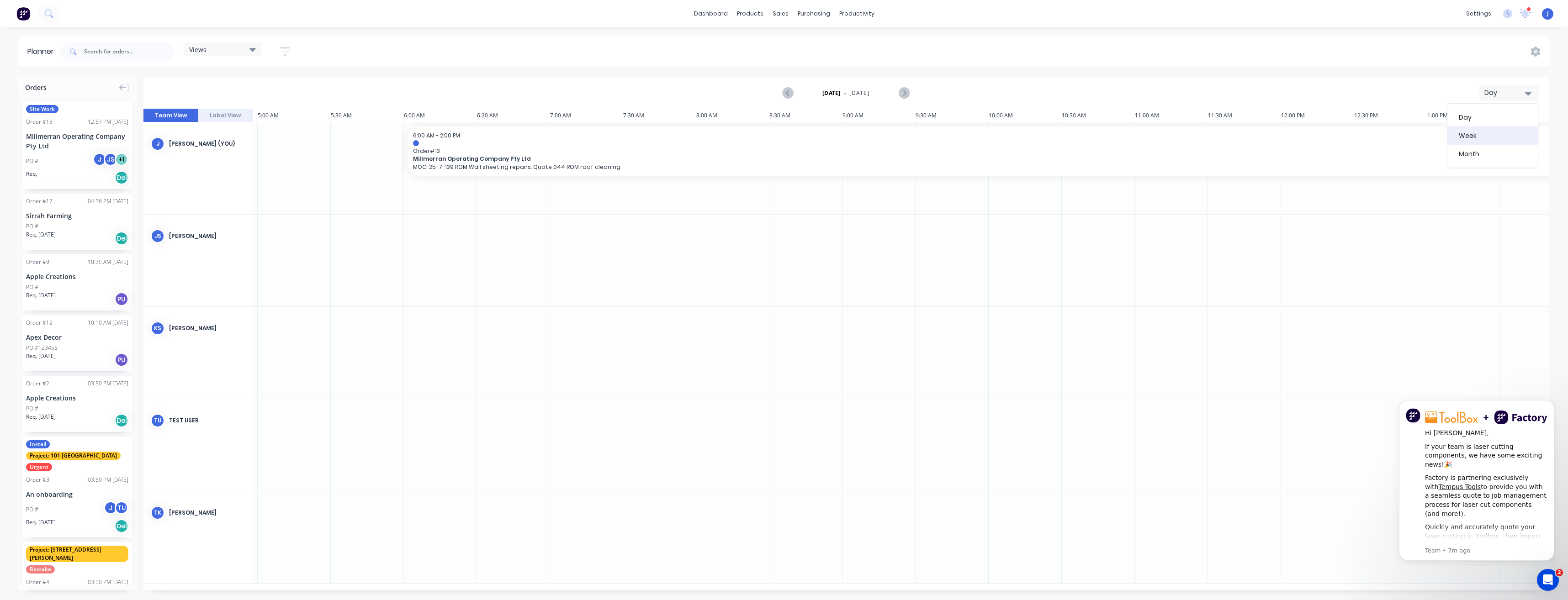
click at [1467, 138] on div "Week" at bounding box center [1493, 136] width 91 height 19
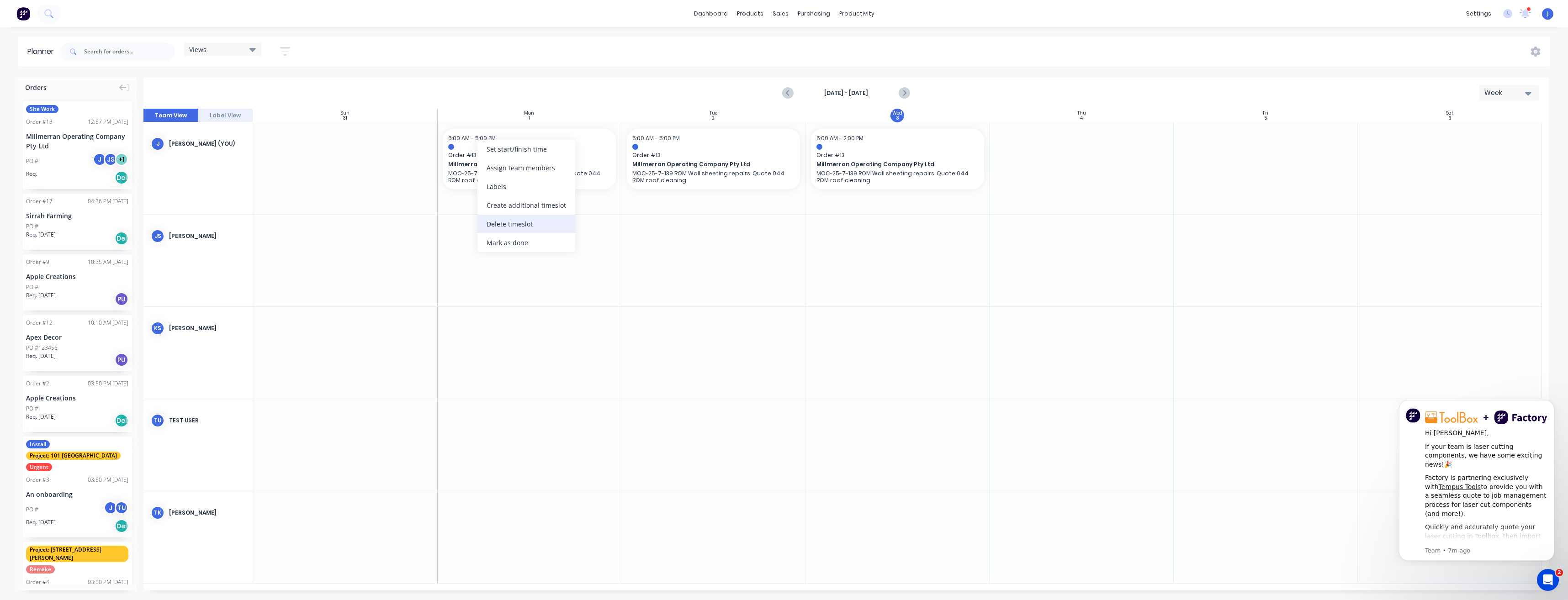
click at [503, 227] on div "Delete timeslot" at bounding box center [526, 224] width 98 height 19
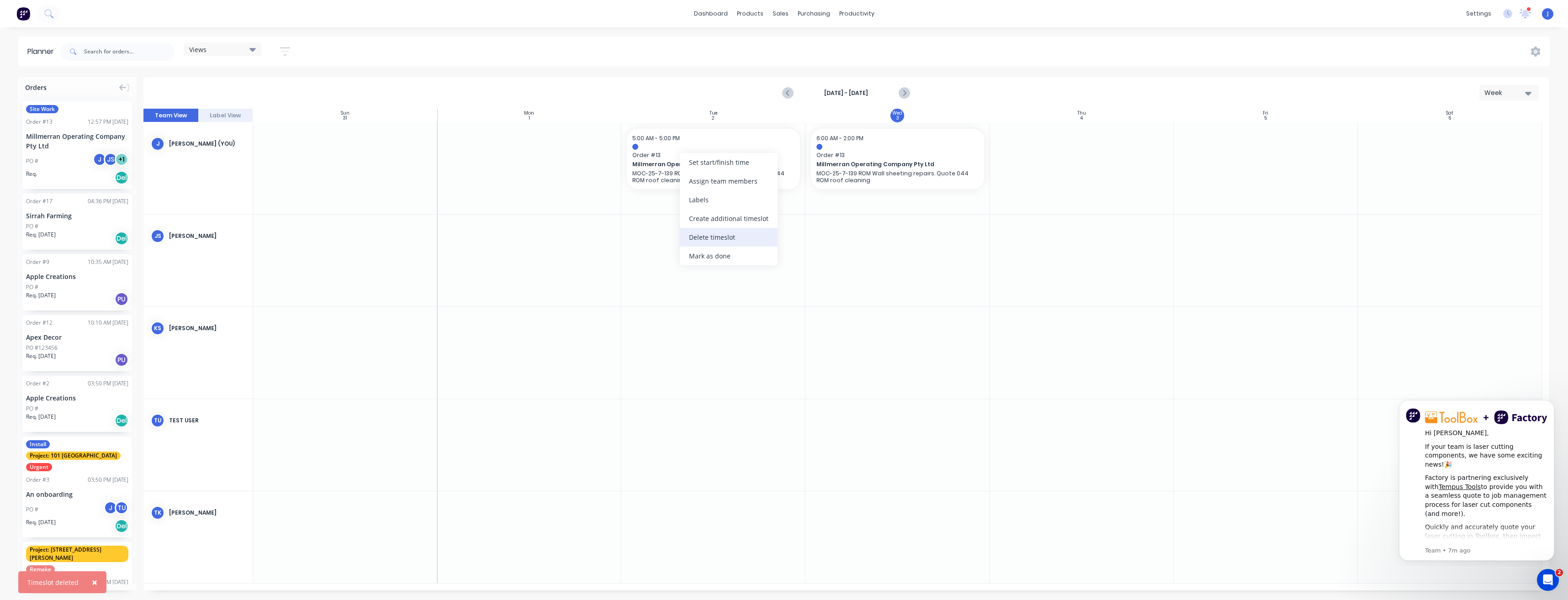
click at [733, 241] on div "Delete timeslot" at bounding box center [729, 237] width 98 height 19
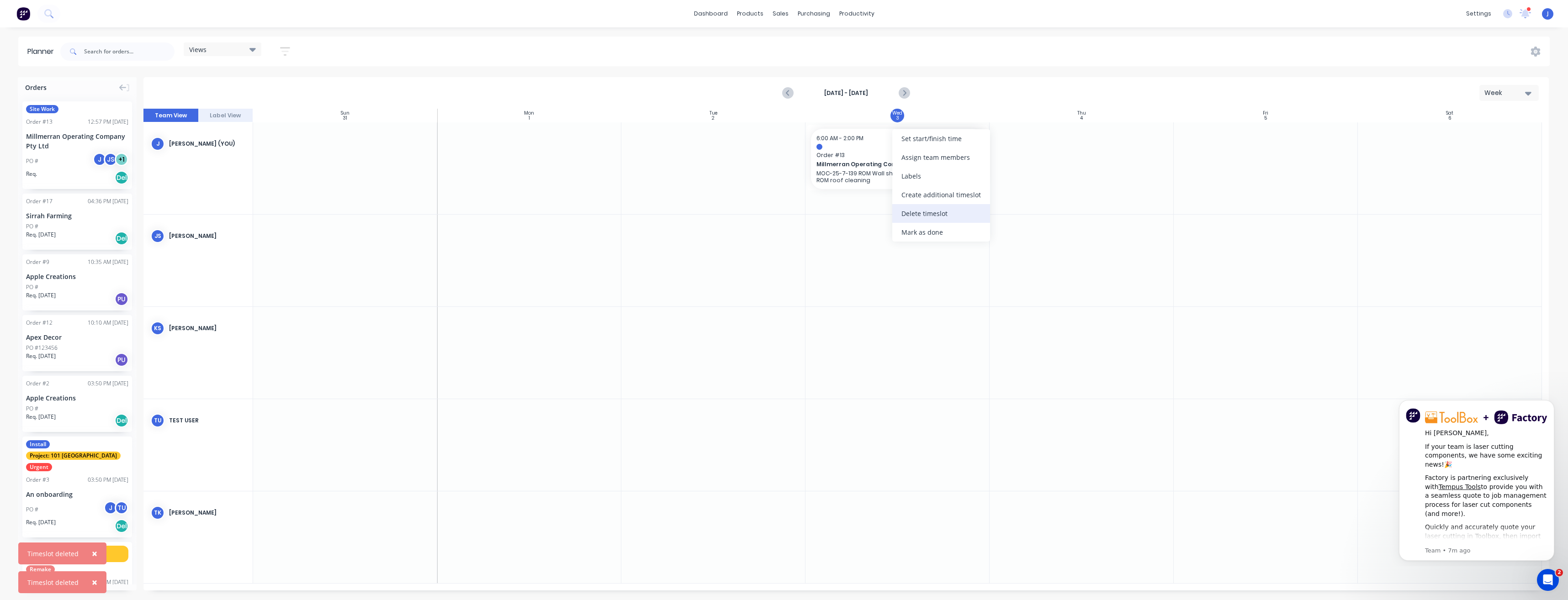
click at [911, 212] on div "Delete timeslot" at bounding box center [941, 213] width 98 height 19
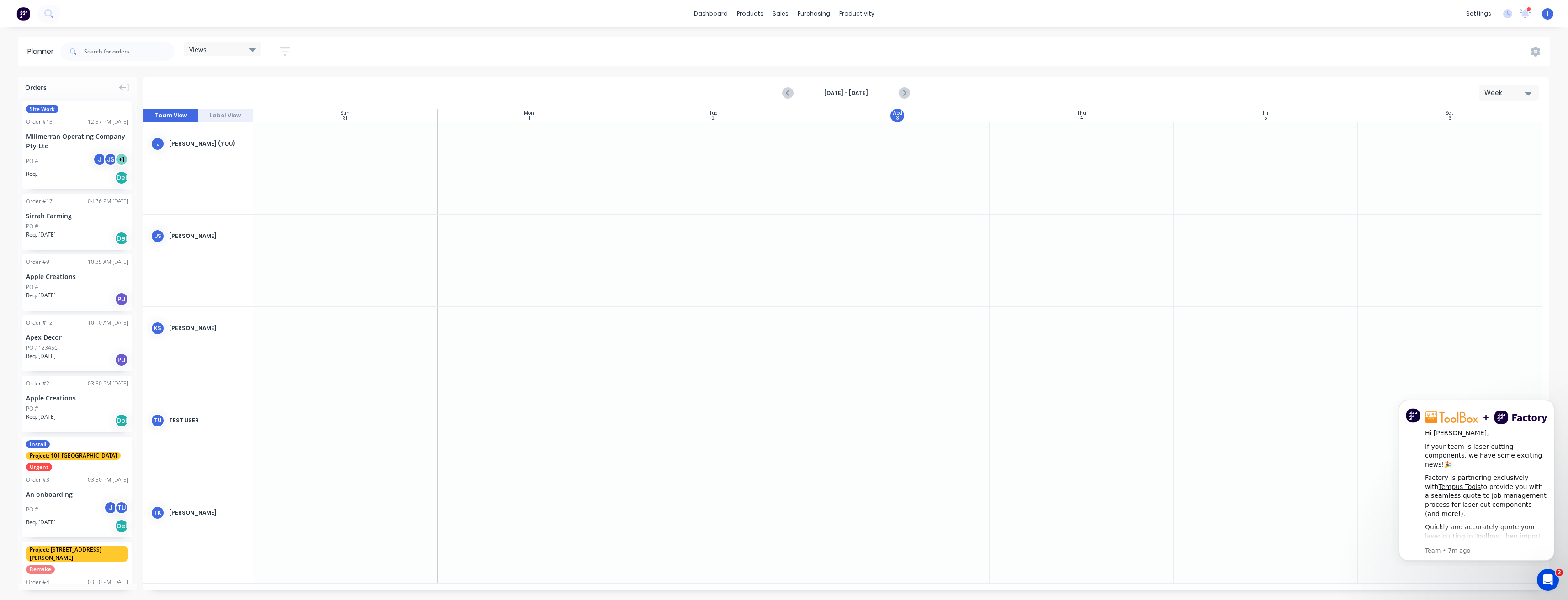
click at [53, 154] on div "PO # J JS + 1" at bounding box center [76, 162] width 102 height 18
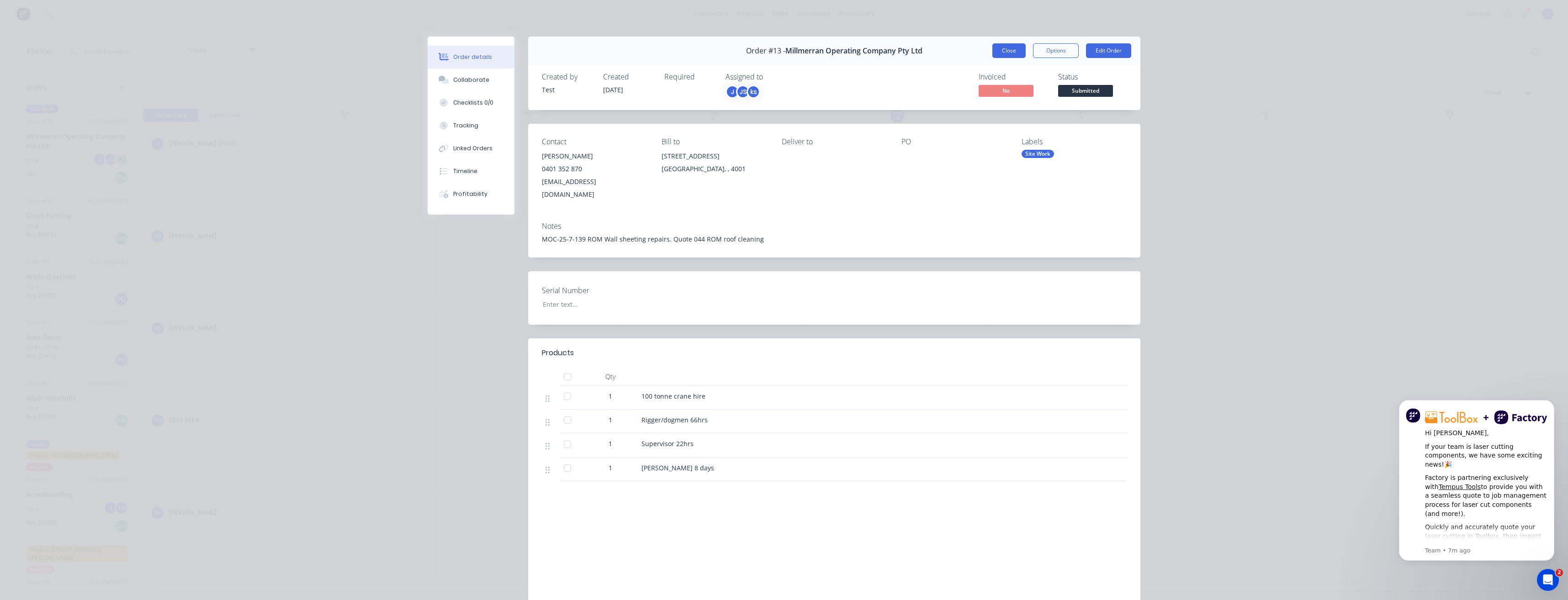
click at [997, 52] on button "Close" at bounding box center [1009, 51] width 34 height 14
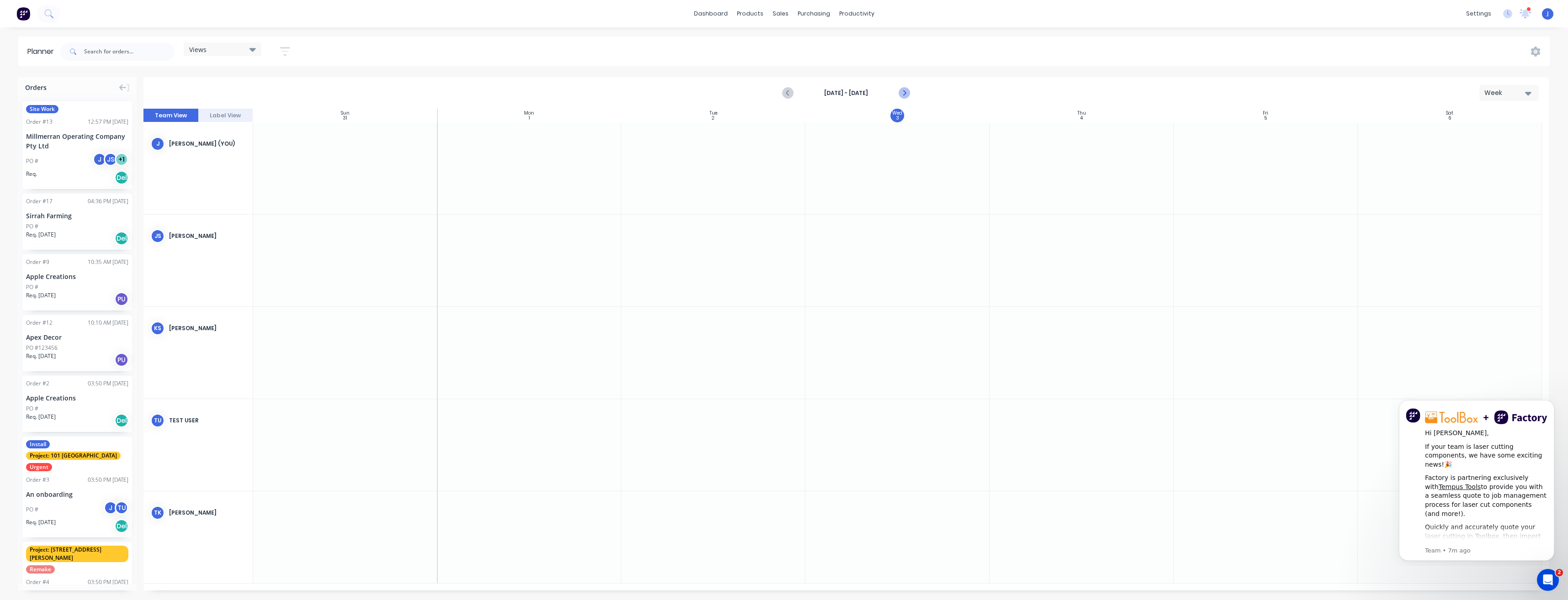
click at [907, 93] on icon "Next page" at bounding box center [903, 93] width 11 height 11
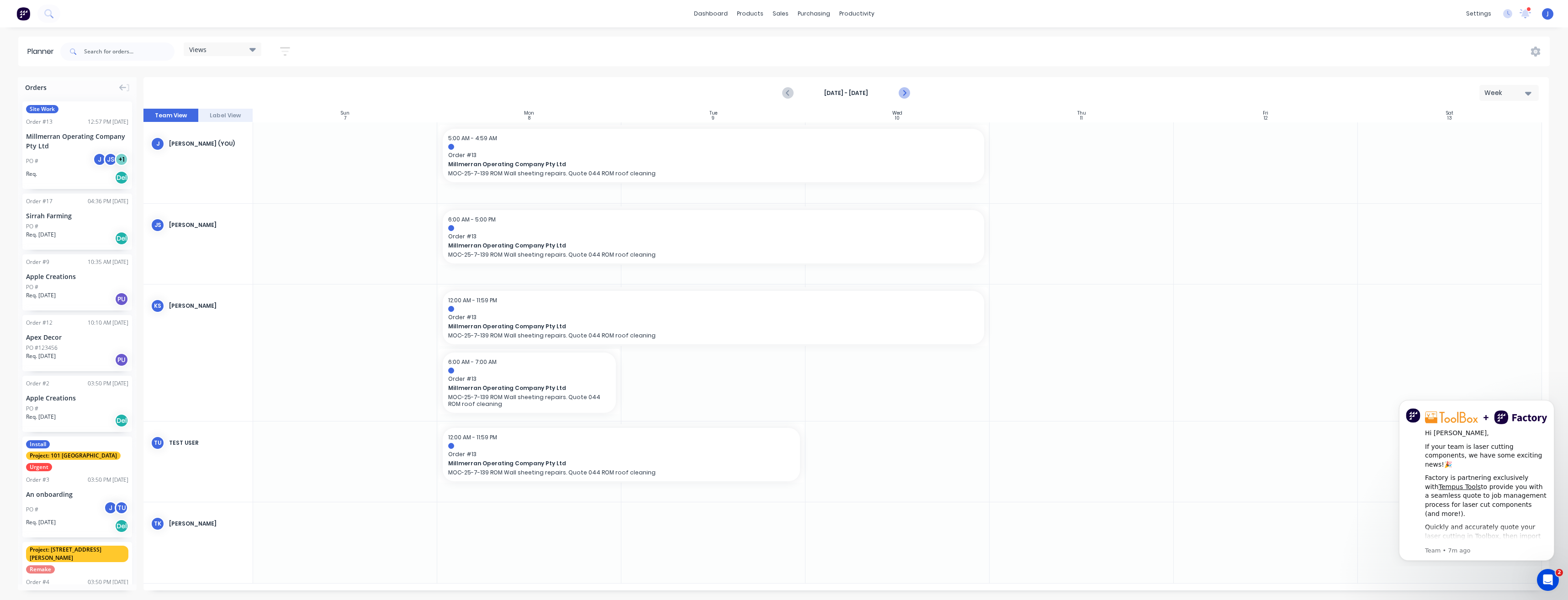
click at [905, 91] on icon "Next page" at bounding box center [903, 93] width 11 height 11
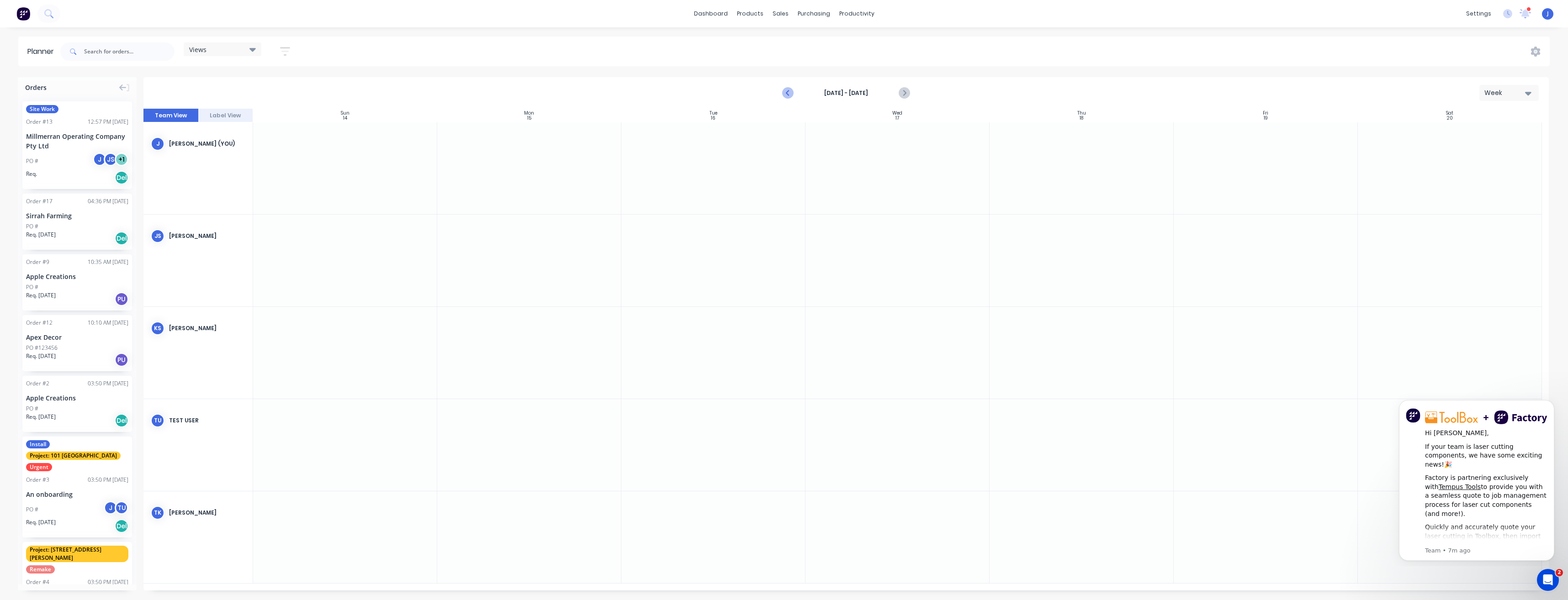
click at [790, 92] on icon "Previous page" at bounding box center [788, 93] width 11 height 11
click at [903, 92] on icon "Next page" at bounding box center [903, 93] width 11 height 11
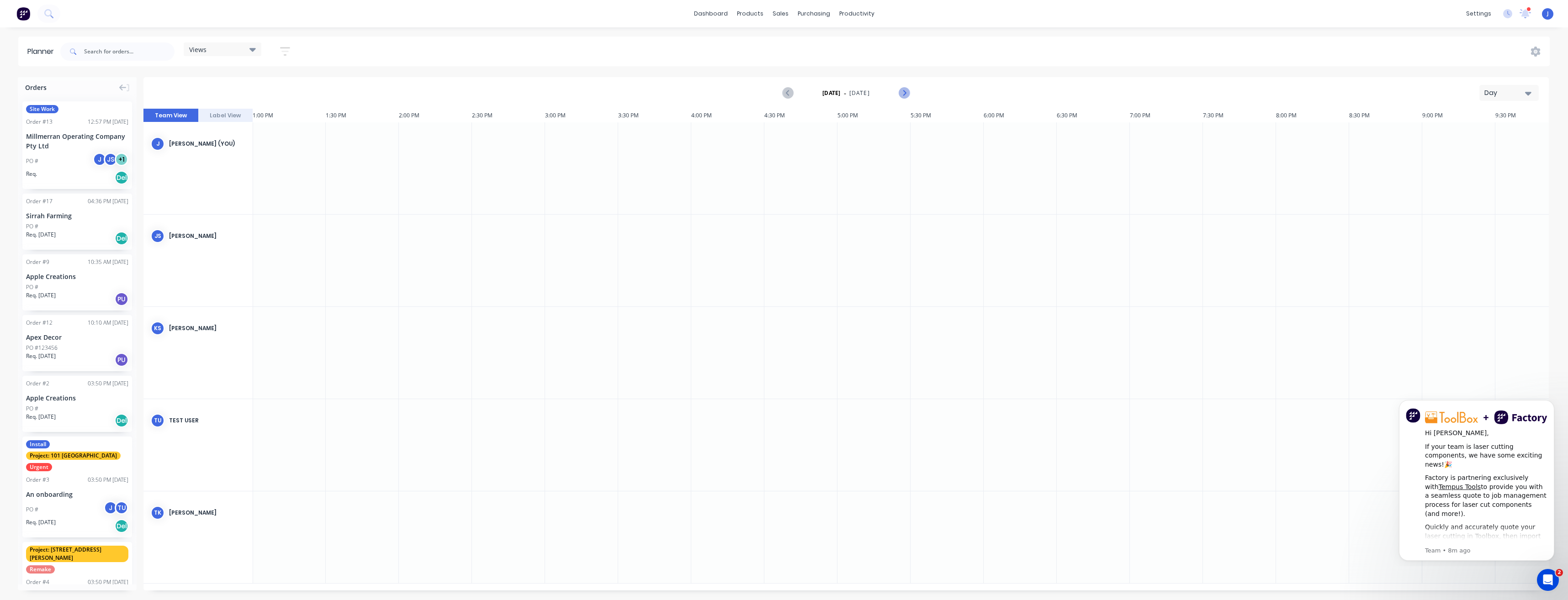
click at [903, 92] on icon "Next page" at bounding box center [903, 93] width 11 height 11
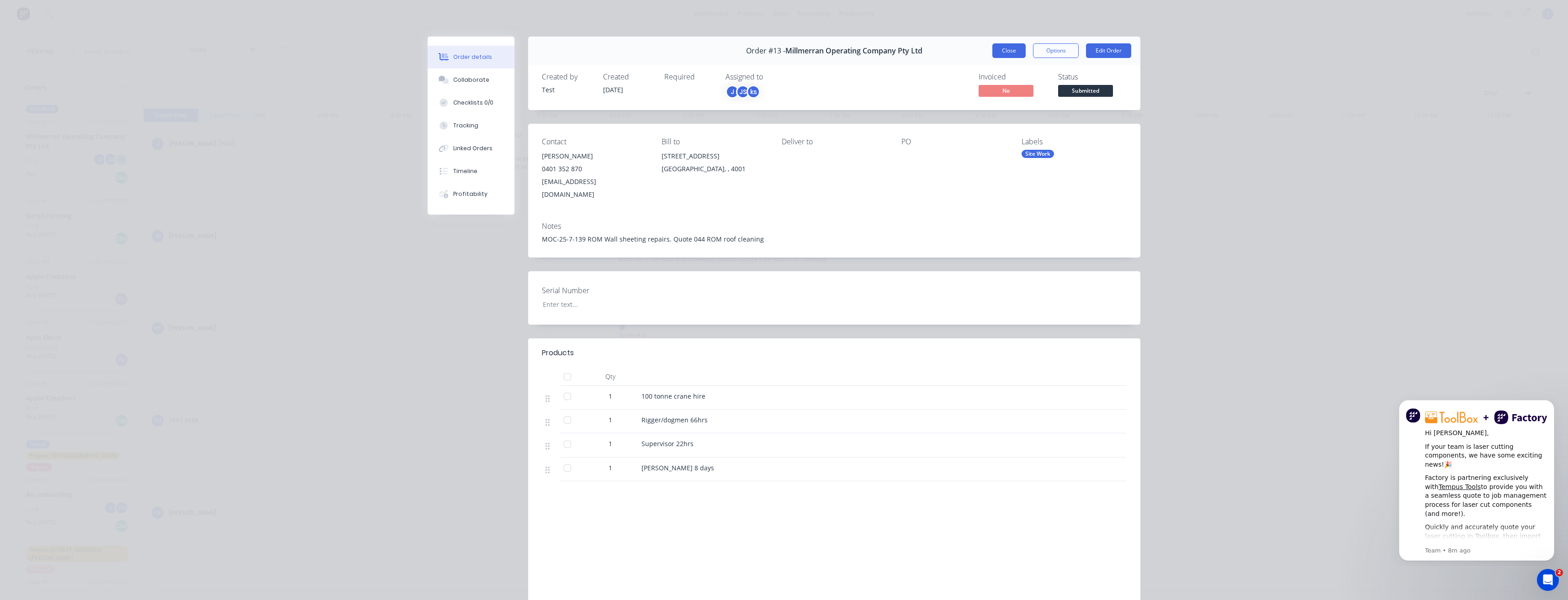
click at [1005, 47] on button "Close" at bounding box center [1009, 51] width 34 height 14
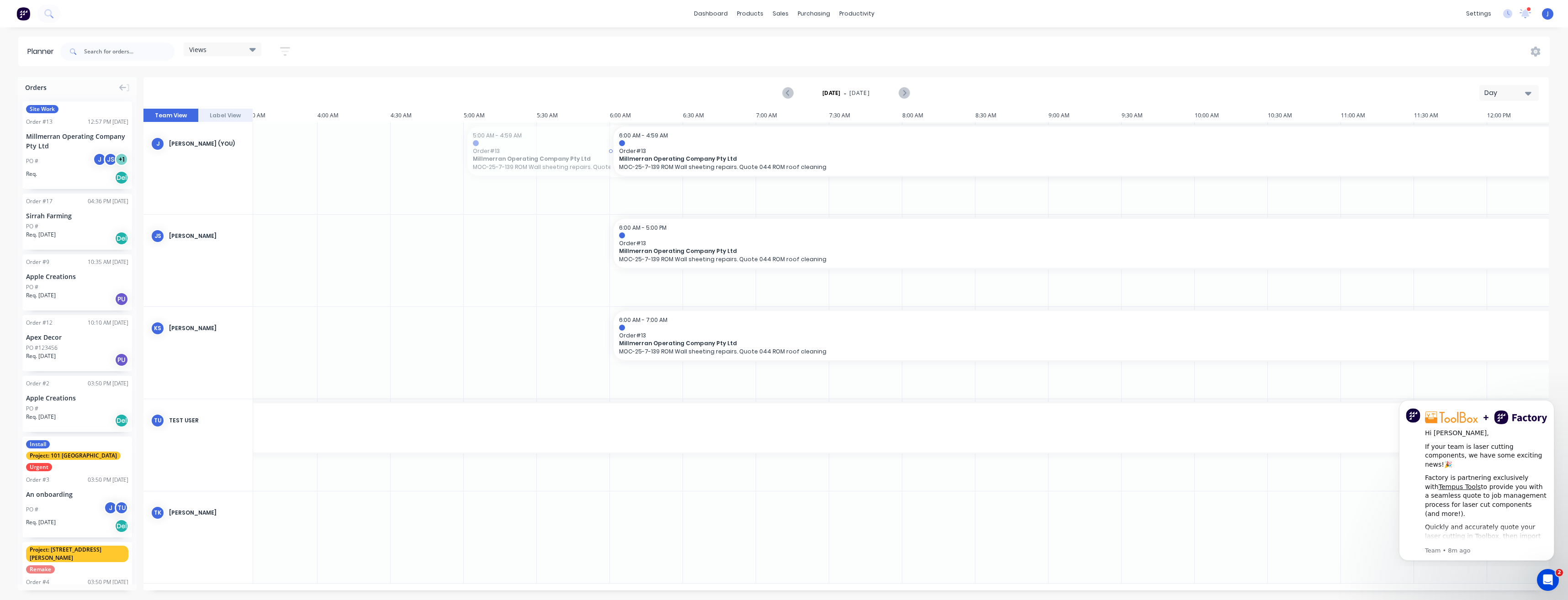
drag, startPoint x: 465, startPoint y: 150, endPoint x: 619, endPoint y: 162, distance: 154.5
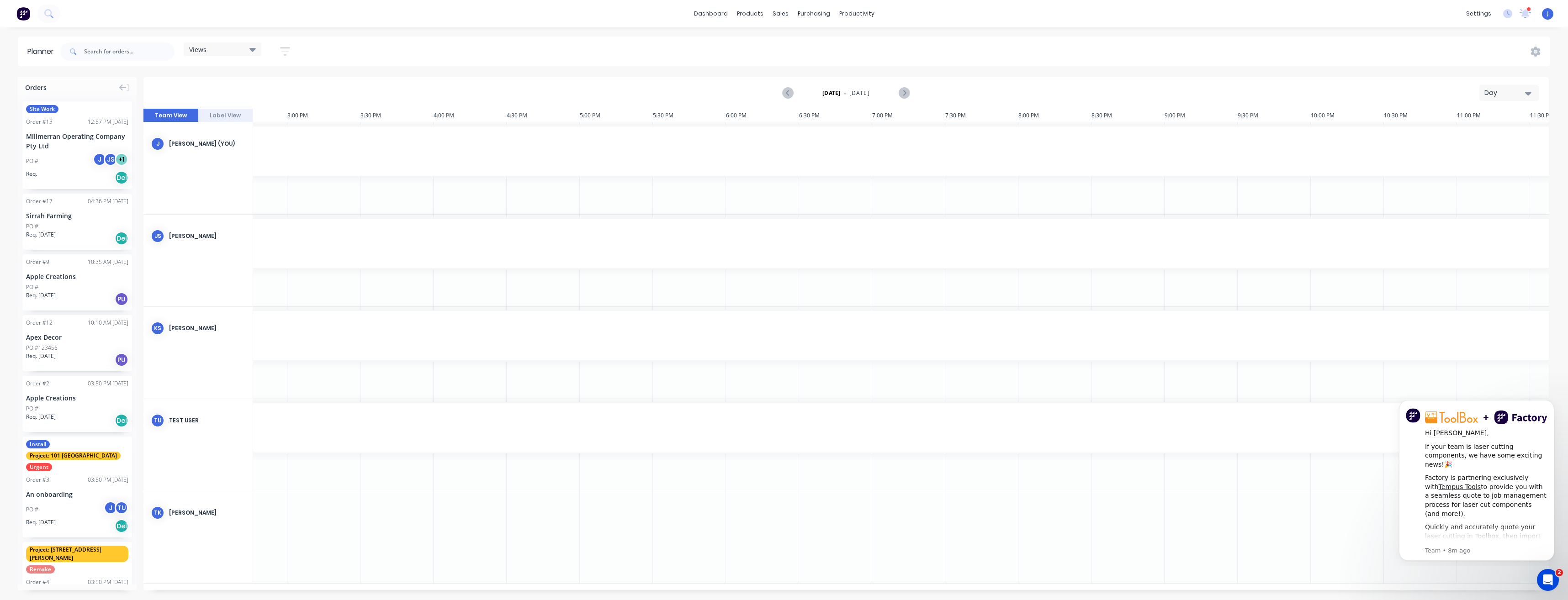
scroll to position [0, 2210]
click at [902, 94] on icon "Next page" at bounding box center [903, 93] width 11 height 11
click at [789, 94] on icon "Previous page" at bounding box center [788, 93] width 11 height 11
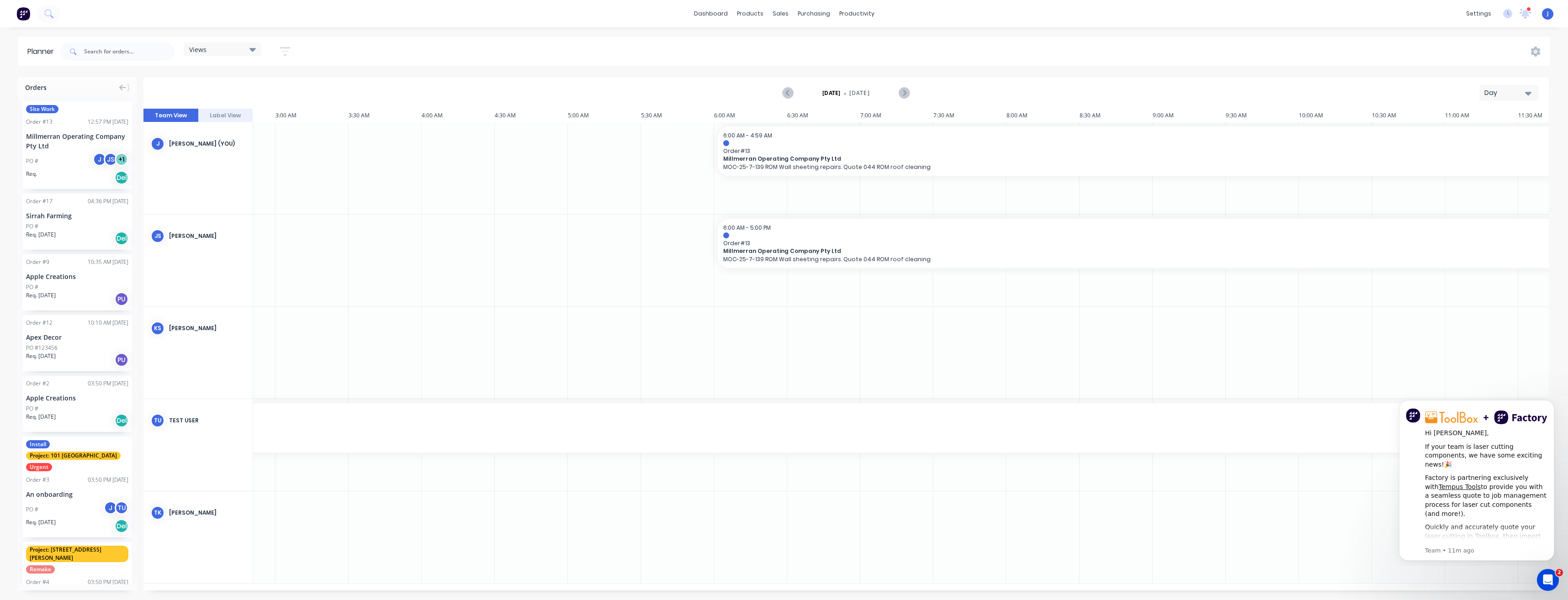
click at [764, 336] on div at bounding box center [751, 352] width 73 height 91
click at [871, 45] on div "Workflow" at bounding box center [872, 43] width 28 height 8
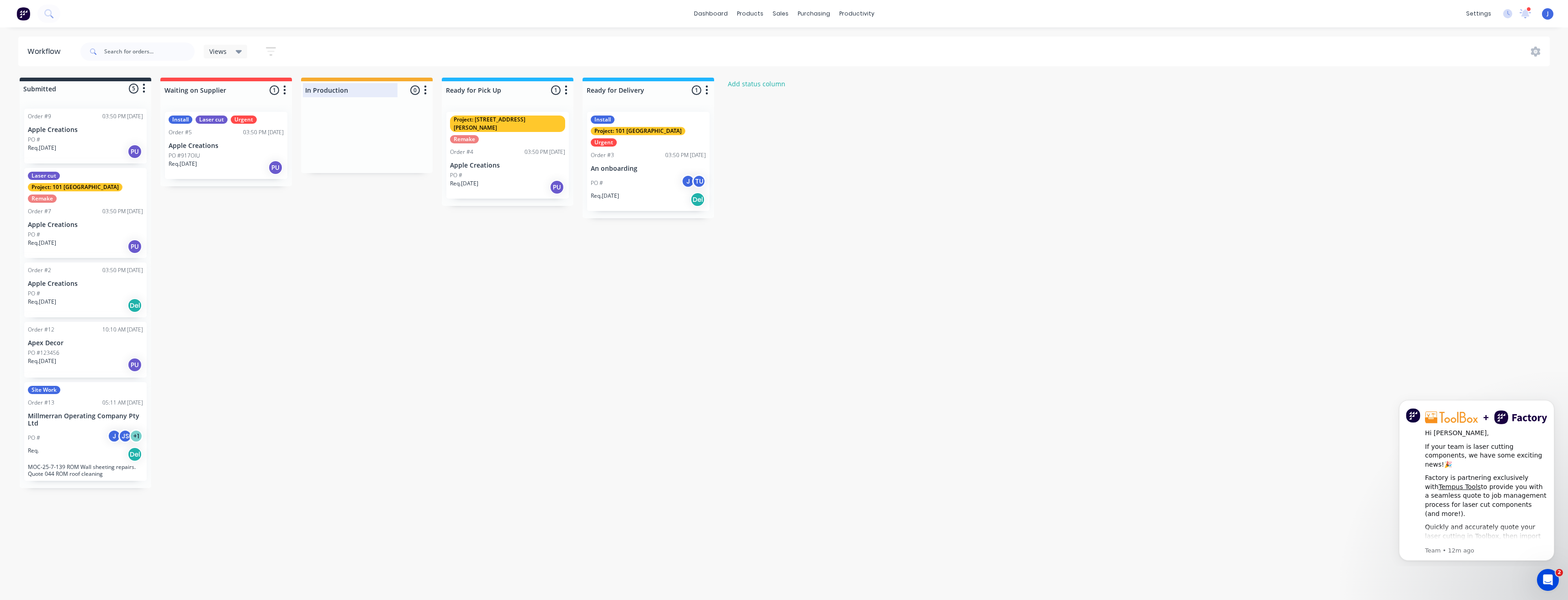
click at [369, 97] on div at bounding box center [366, 91] width 131 height 18
click at [875, 79] on div "Delivery Scheduling" at bounding box center [887, 80] width 57 height 8
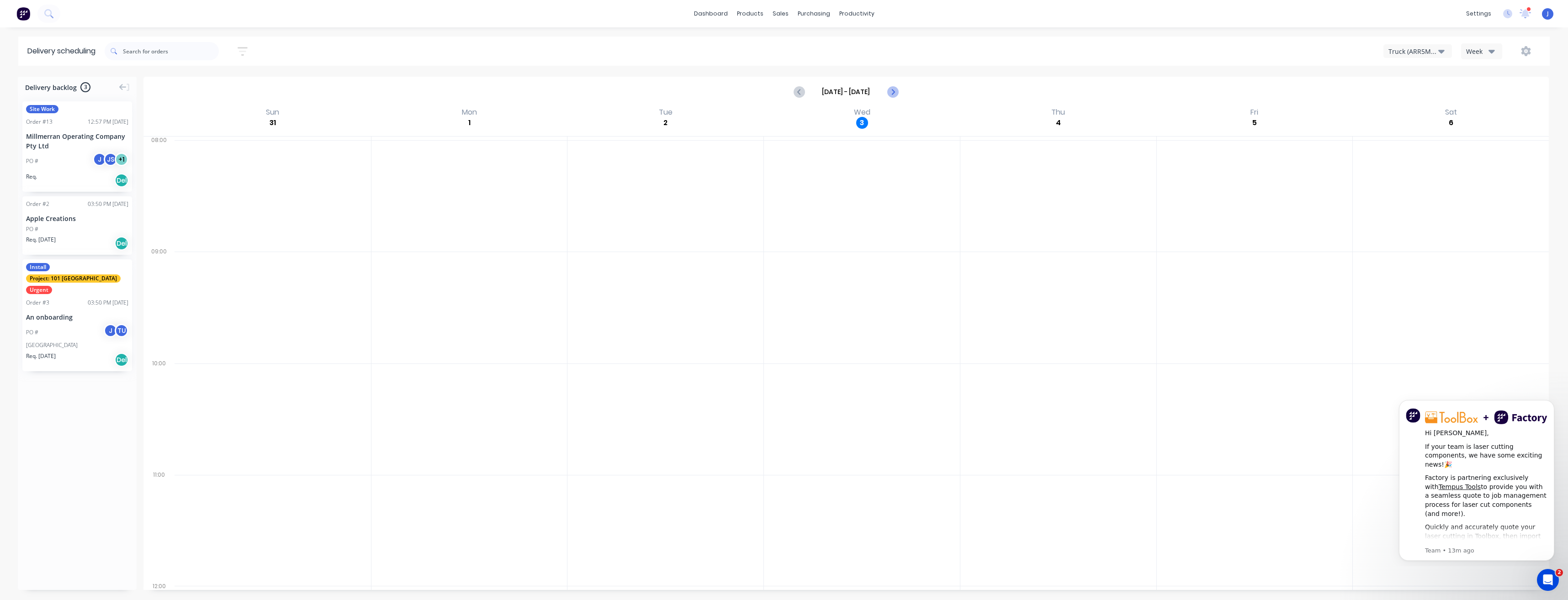
click at [894, 92] on icon "Next page" at bounding box center [892, 91] width 4 height 7
click at [893, 92] on icon "Next page" at bounding box center [892, 91] width 4 height 7
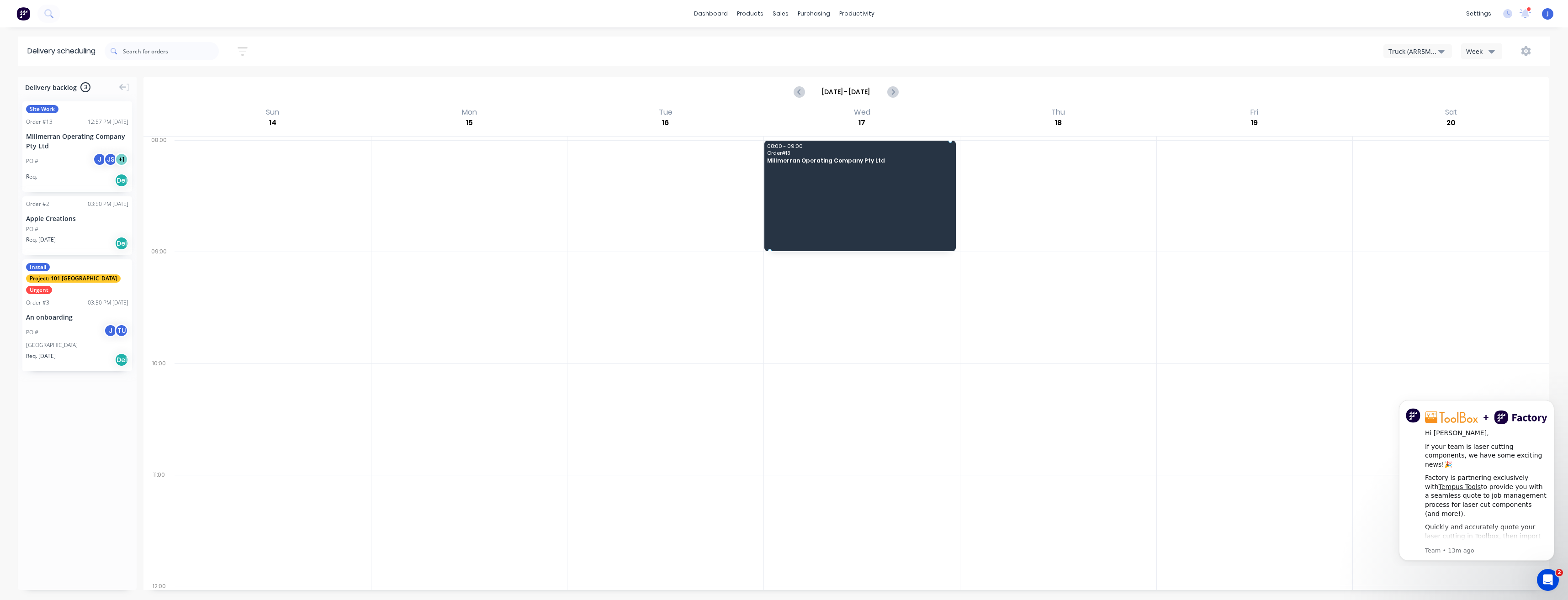
drag, startPoint x: 66, startPoint y: 107, endPoint x: 831, endPoint y: 173, distance: 767.8
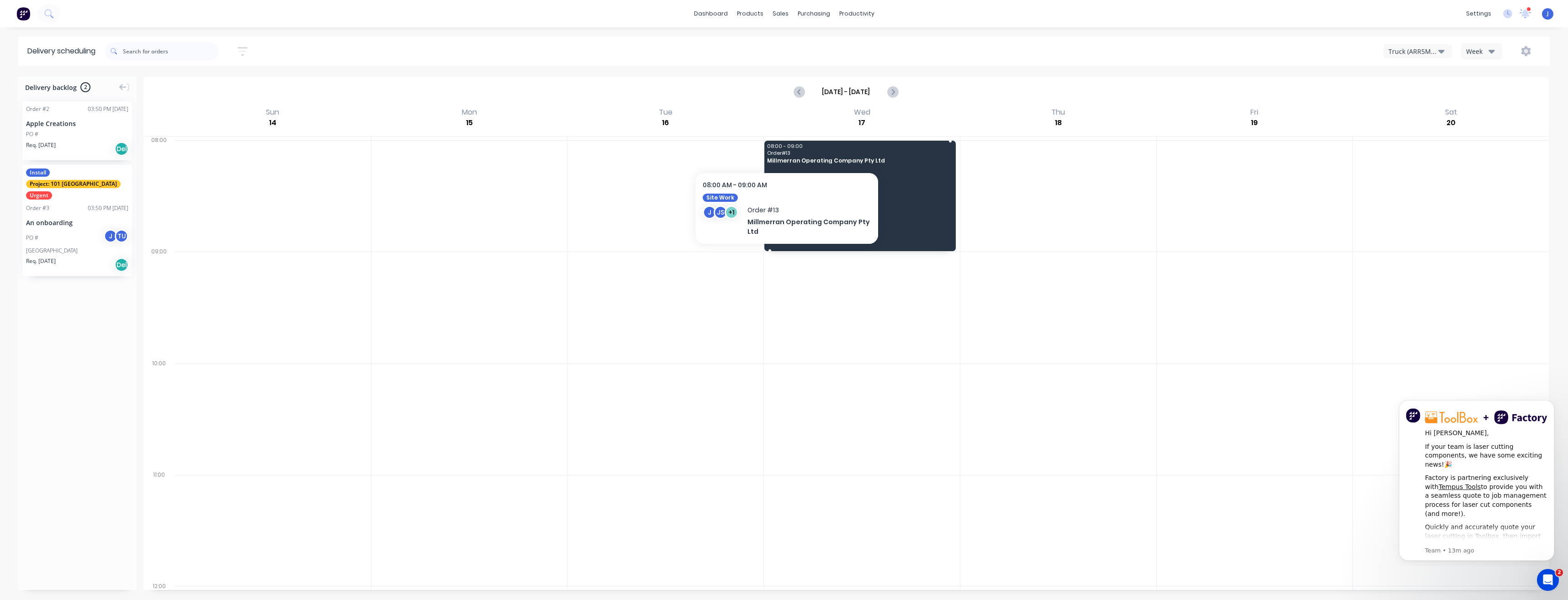
click at [787, 145] on span "08:00 - 09:00" at bounding box center [858, 146] width 184 height 5
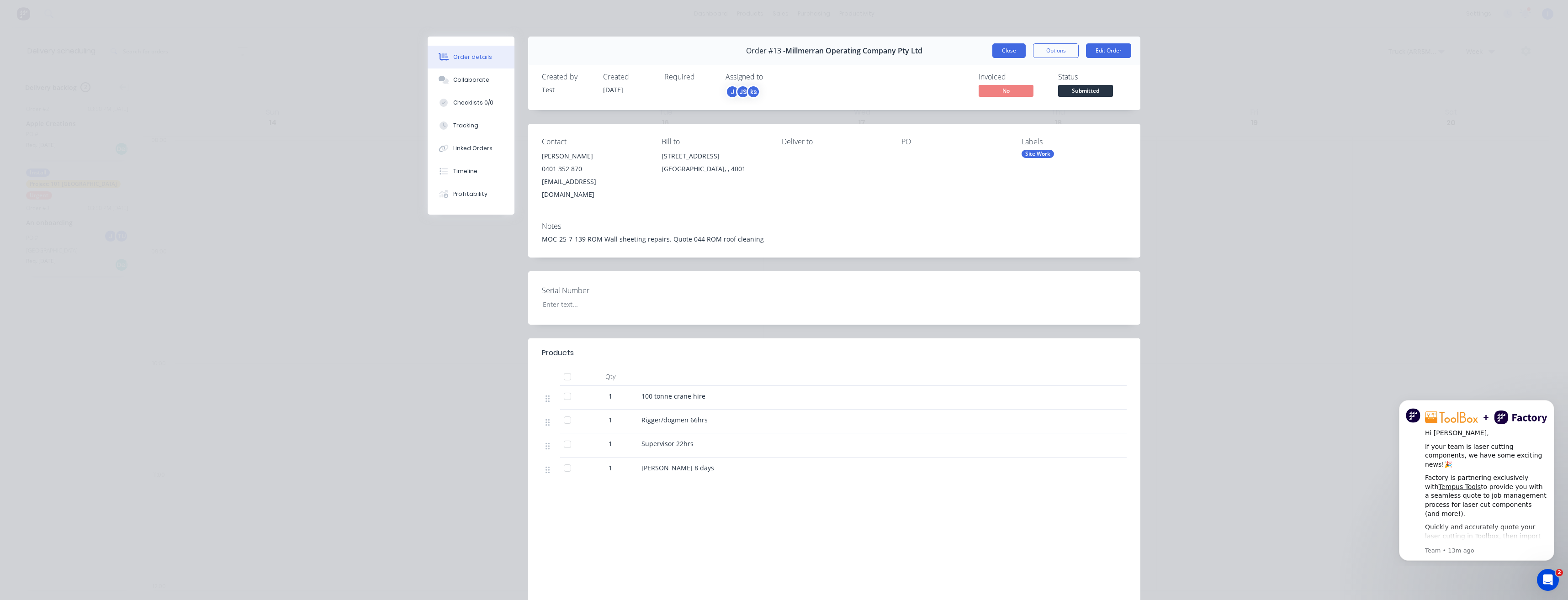
click at [996, 54] on button "Close" at bounding box center [1009, 51] width 34 height 14
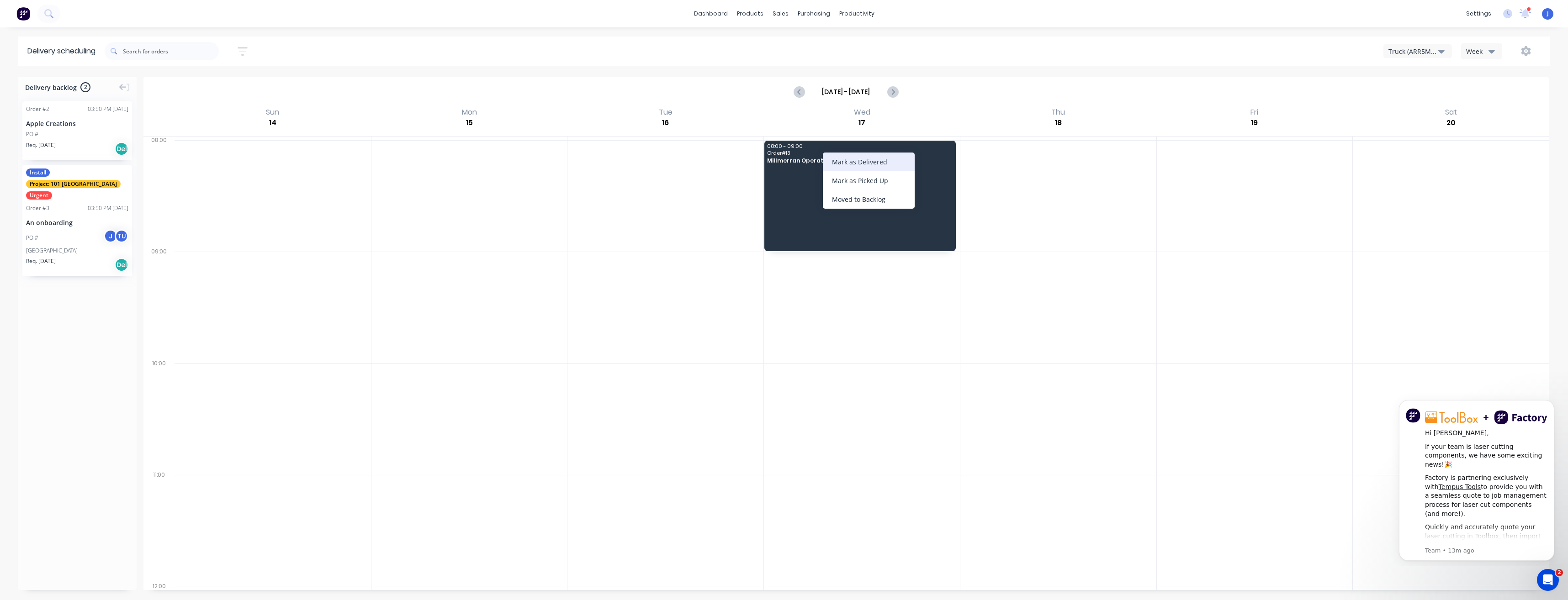
click at [845, 162] on div "Mark as Delivered" at bounding box center [868, 162] width 91 height 19
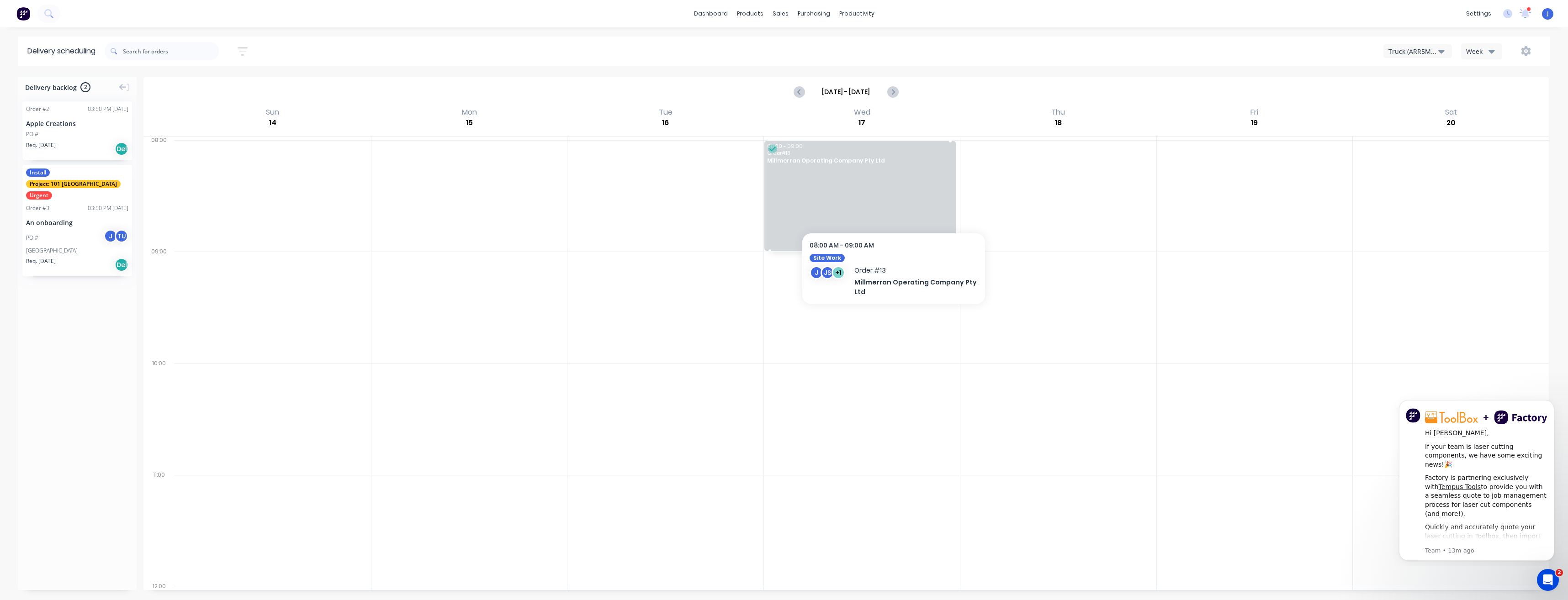
click at [895, 207] on div "08:00 - 09:00 Order # 13 Millmerran Operating Company Pty Ltd" at bounding box center [860, 196] width 192 height 111
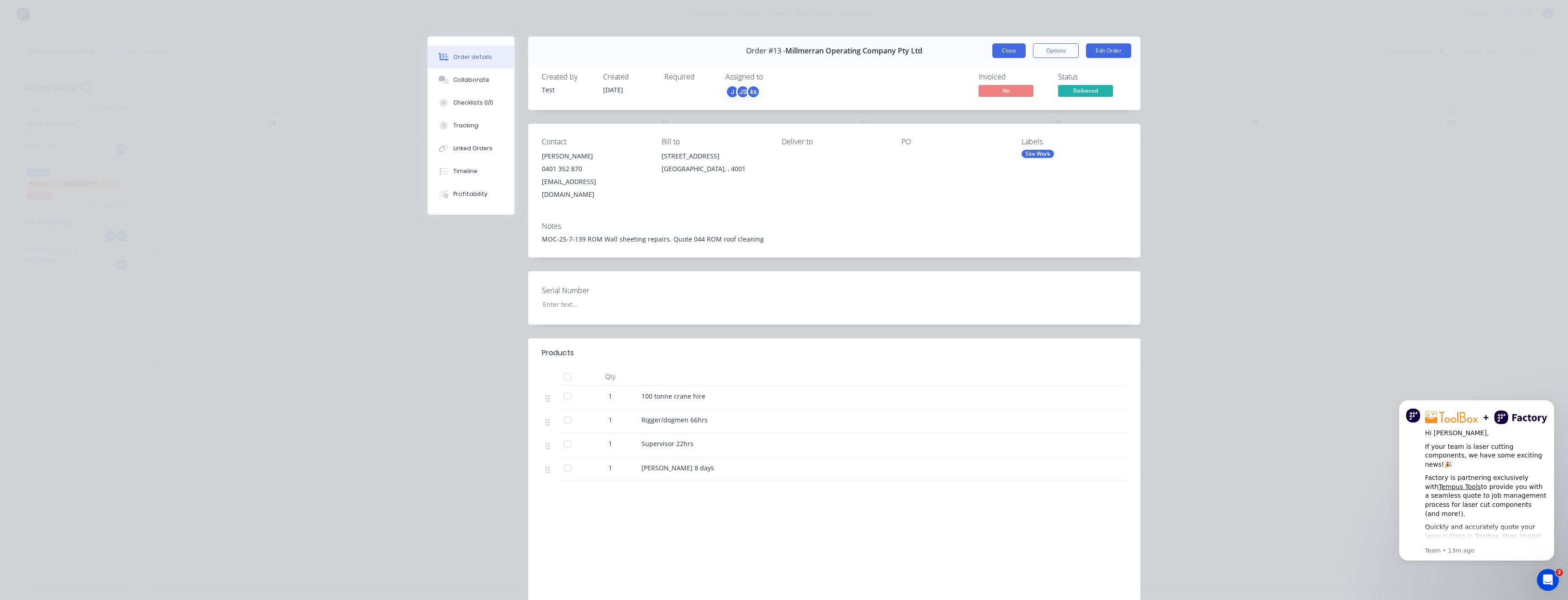
click at [996, 50] on button "Close" at bounding box center [1009, 51] width 34 height 14
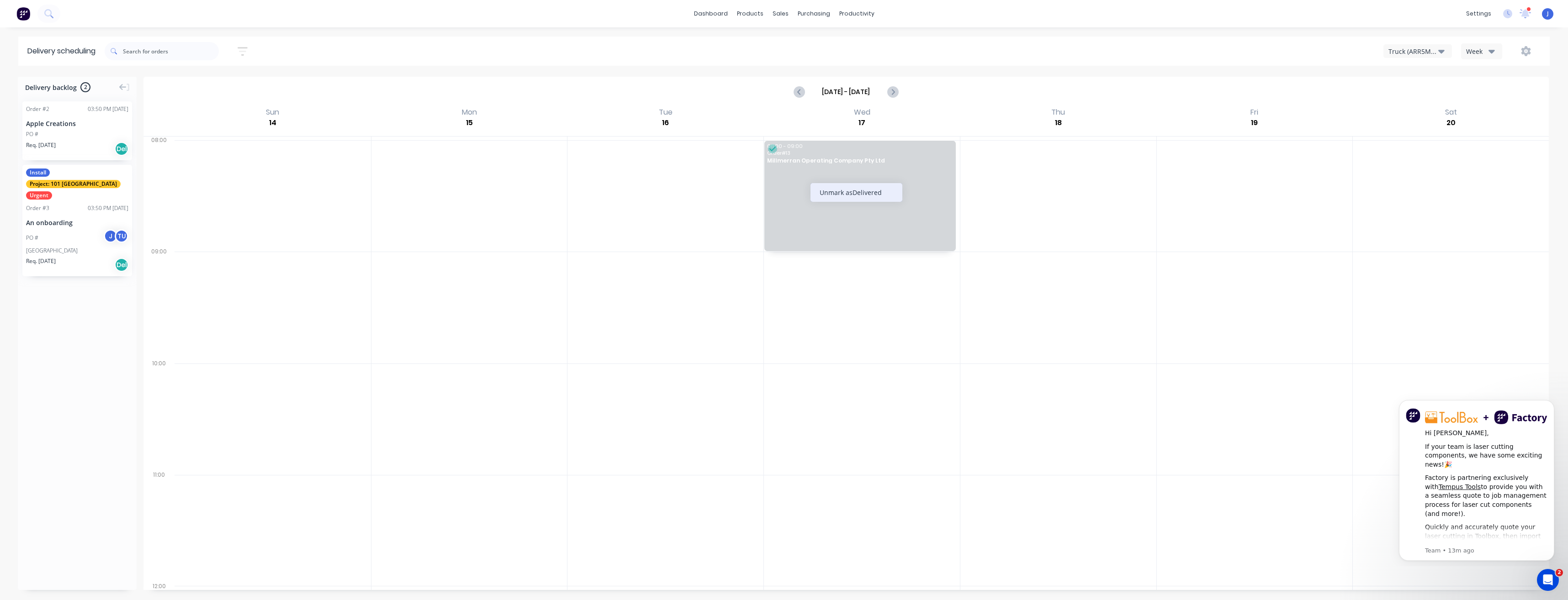
click at [835, 189] on div "Unmark as Delivered" at bounding box center [855, 192] width 91 height 19
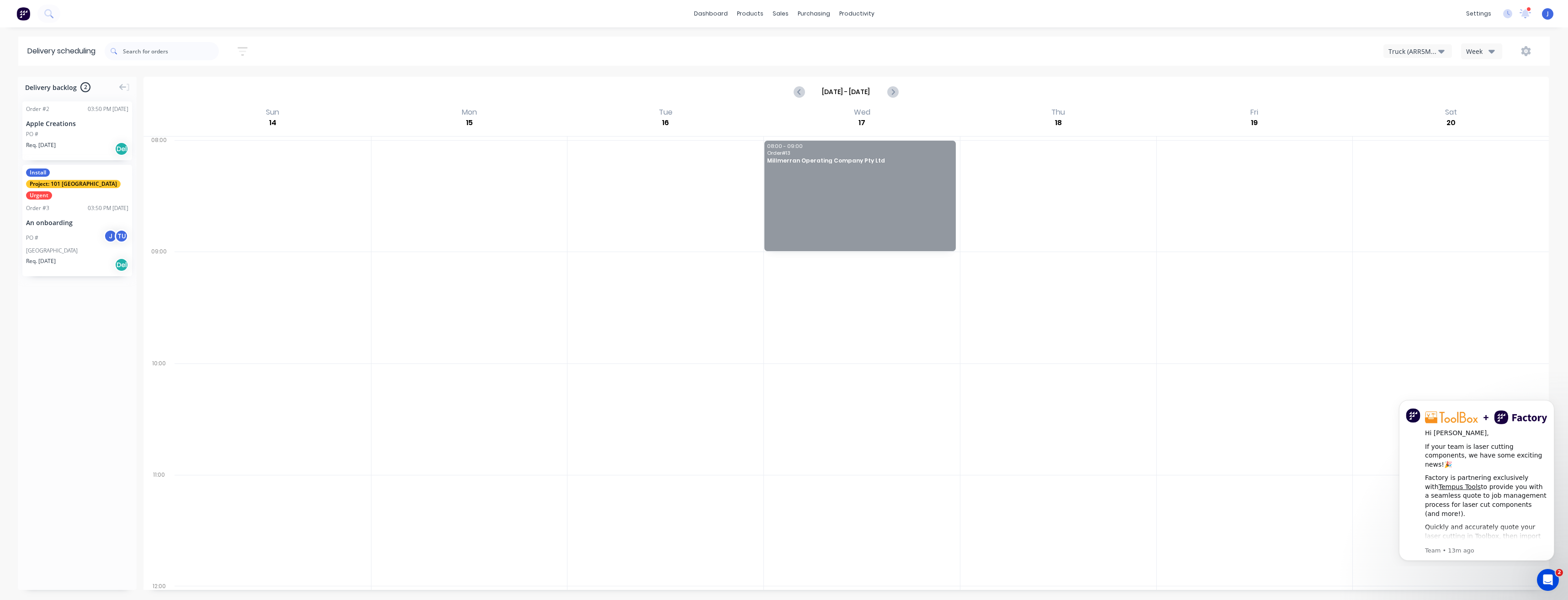
drag, startPoint x: 858, startPoint y: 167, endPoint x: 795, endPoint y: 588, distance: 425.7
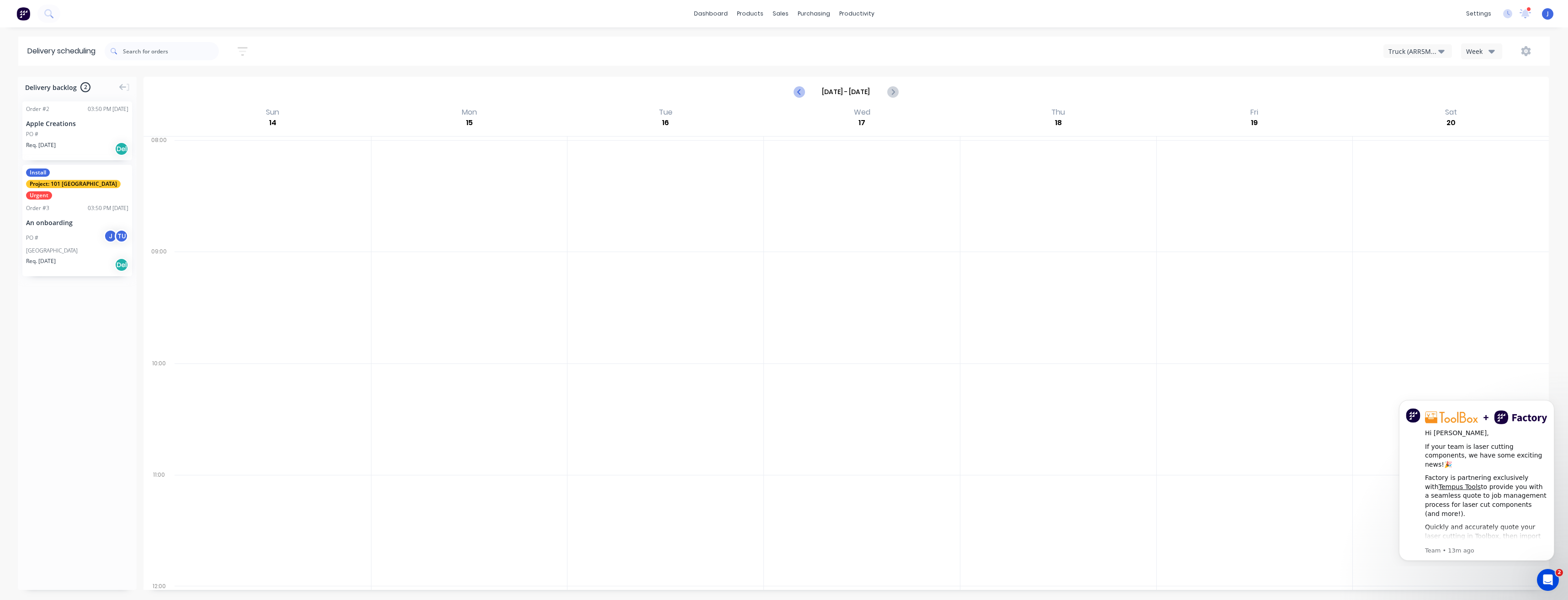
click at [800, 91] on icon "Previous page" at bounding box center [800, 91] width 11 height 11
click at [894, 93] on icon "Next page" at bounding box center [892, 91] width 4 height 7
type input "Sep 7 - Sep 13"
click at [820, 534] on div at bounding box center [862, 531] width 196 height 112
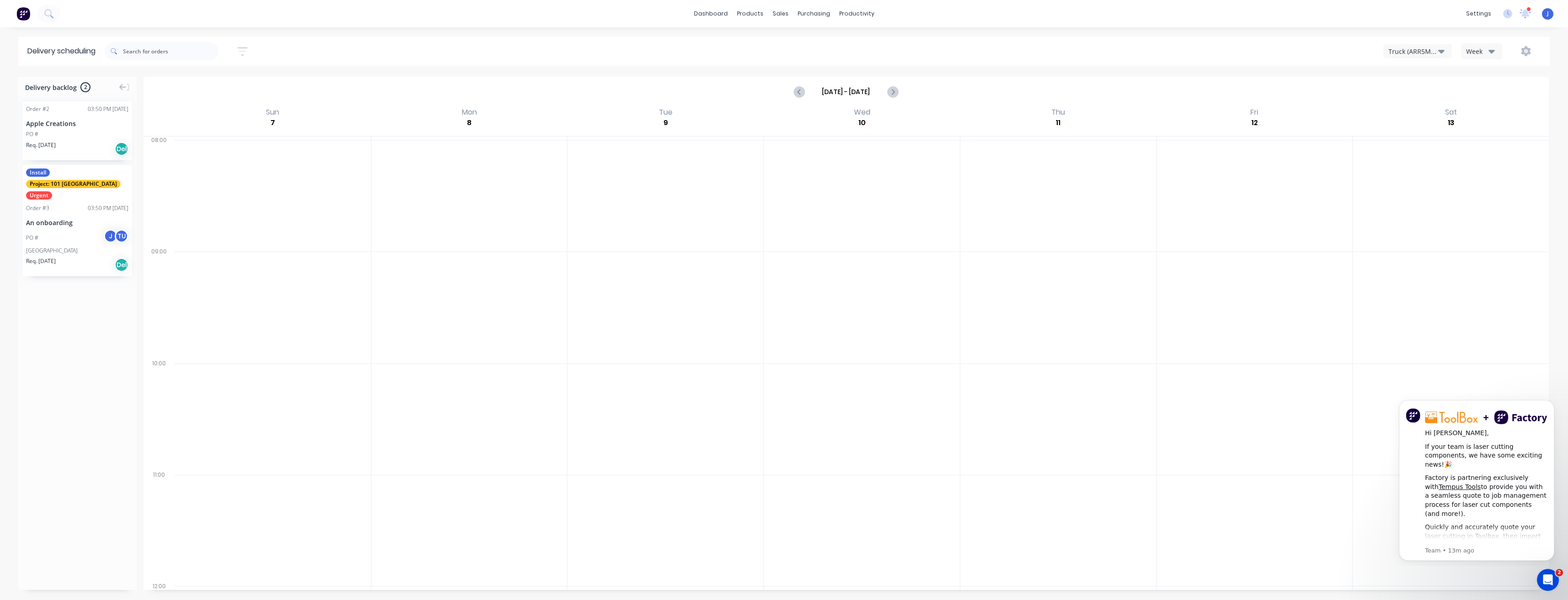
click at [855, 547] on div at bounding box center [862, 531] width 196 height 112
click at [861, 551] on div at bounding box center [862, 531] width 196 height 112
click at [1551, 402] on icon "Dismiss notification" at bounding box center [1552, 403] width 5 height 5
click at [1549, 484] on icon "Dismiss notification" at bounding box center [1552, 484] width 5 height 5
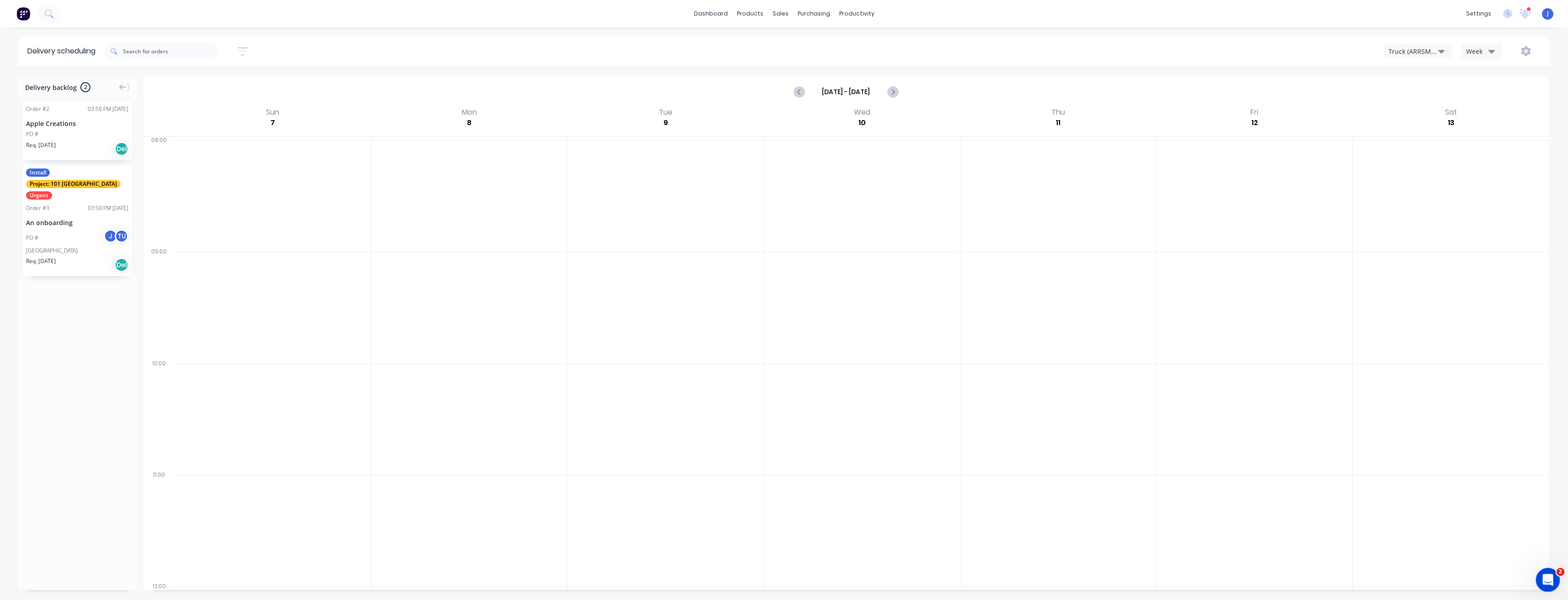
drag, startPoint x: 1547, startPoint y: 581, endPoint x: 3071, endPoint y: 1140, distance: 1623.3
click html
click at [1556, 588] on div "Open Intercom Messenger" at bounding box center [1546, 579] width 22 height 22
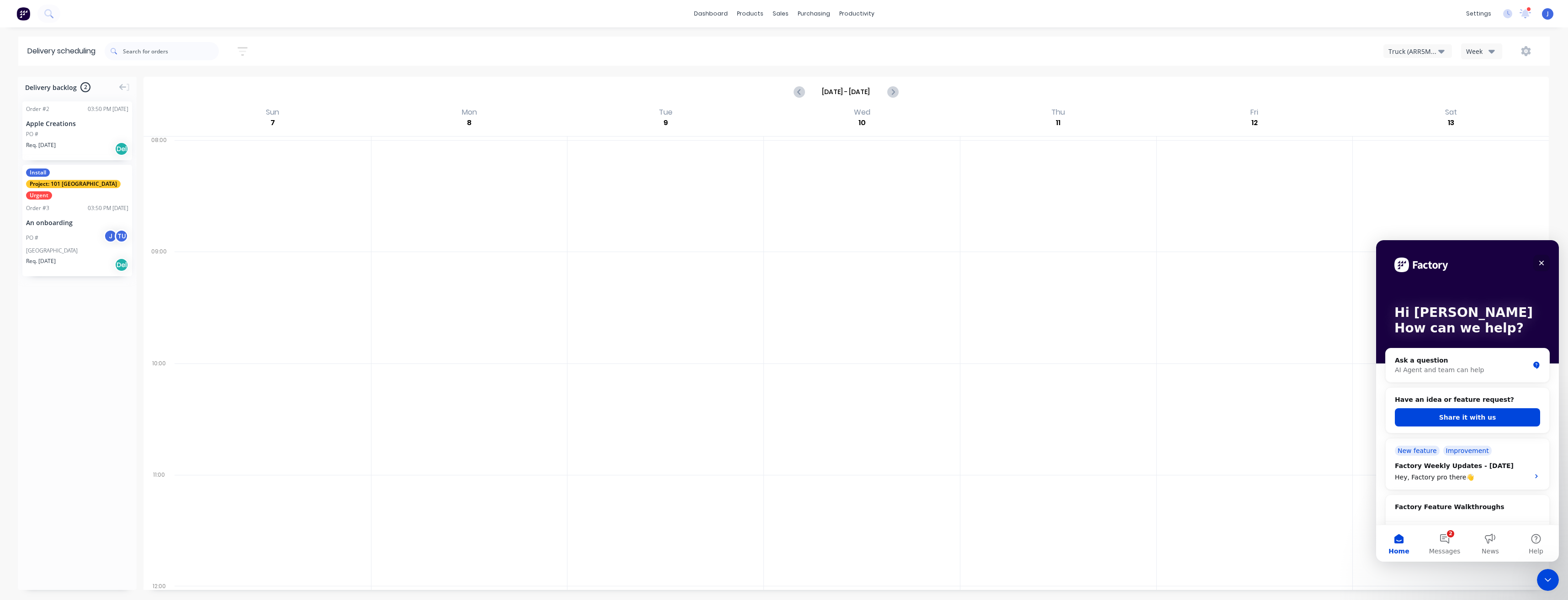
click at [1538, 259] on icon "Close" at bounding box center [1541, 263] width 7 height 7
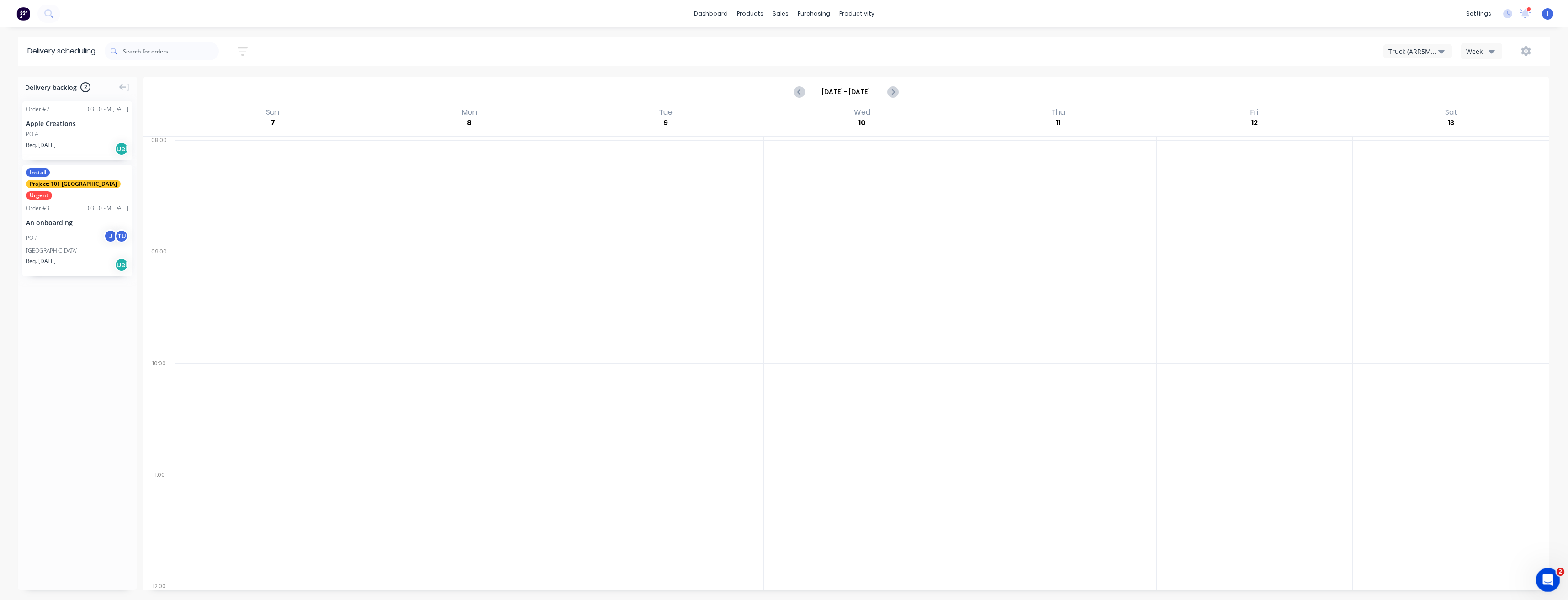
drag, startPoint x: 1549, startPoint y: 574, endPoint x: 1423, endPoint y: 510, distance: 141.3
click html
drag, startPoint x: 1542, startPoint y: 581, endPoint x: 1376, endPoint y: 535, distance: 172.3
click html
drag, startPoint x: 1559, startPoint y: 572, endPoint x: 1454, endPoint y: 569, distance: 105.0
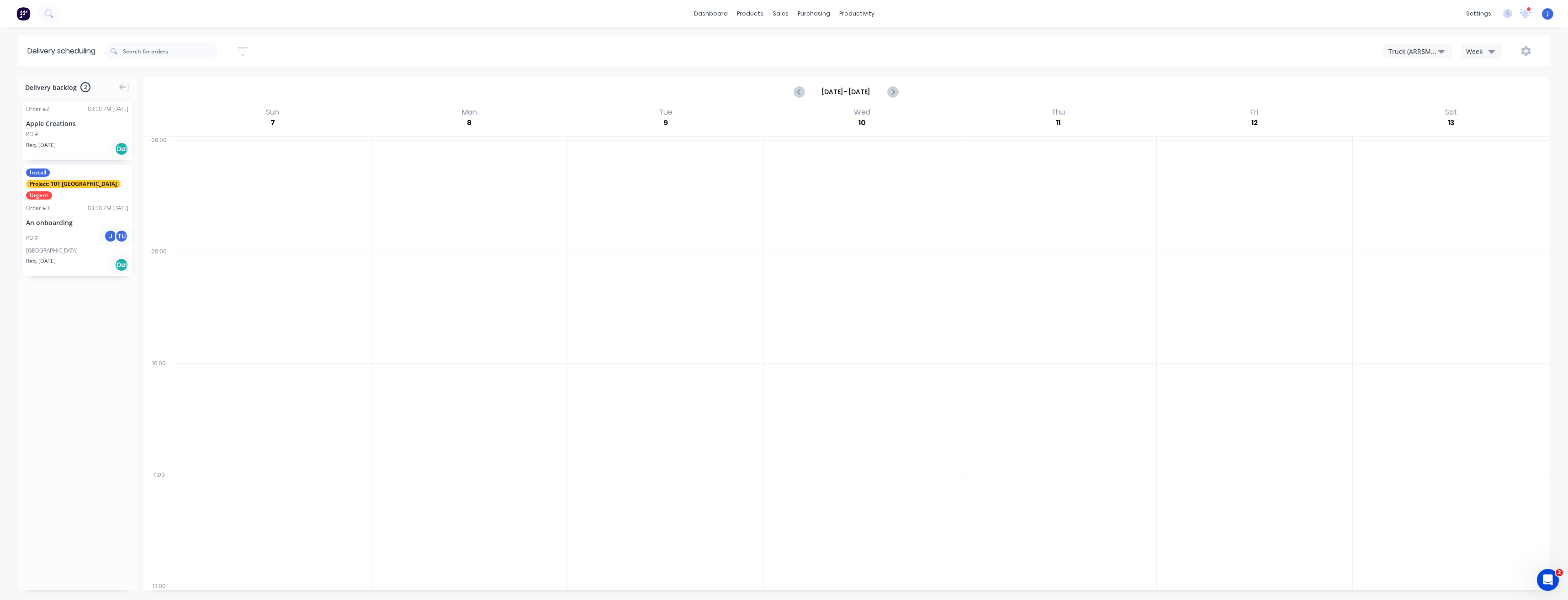
click at [1437, 549] on body "dashboard products sales purchasing productivity dashboard products Product Cat…" at bounding box center [784, 300] width 1568 height 600
drag, startPoint x: 1549, startPoint y: 583, endPoint x: 1399, endPoint y: 499, distance: 171.9
click html
drag, startPoint x: 1547, startPoint y: 580, endPoint x: 1466, endPoint y: 547, distance: 87.5
click html
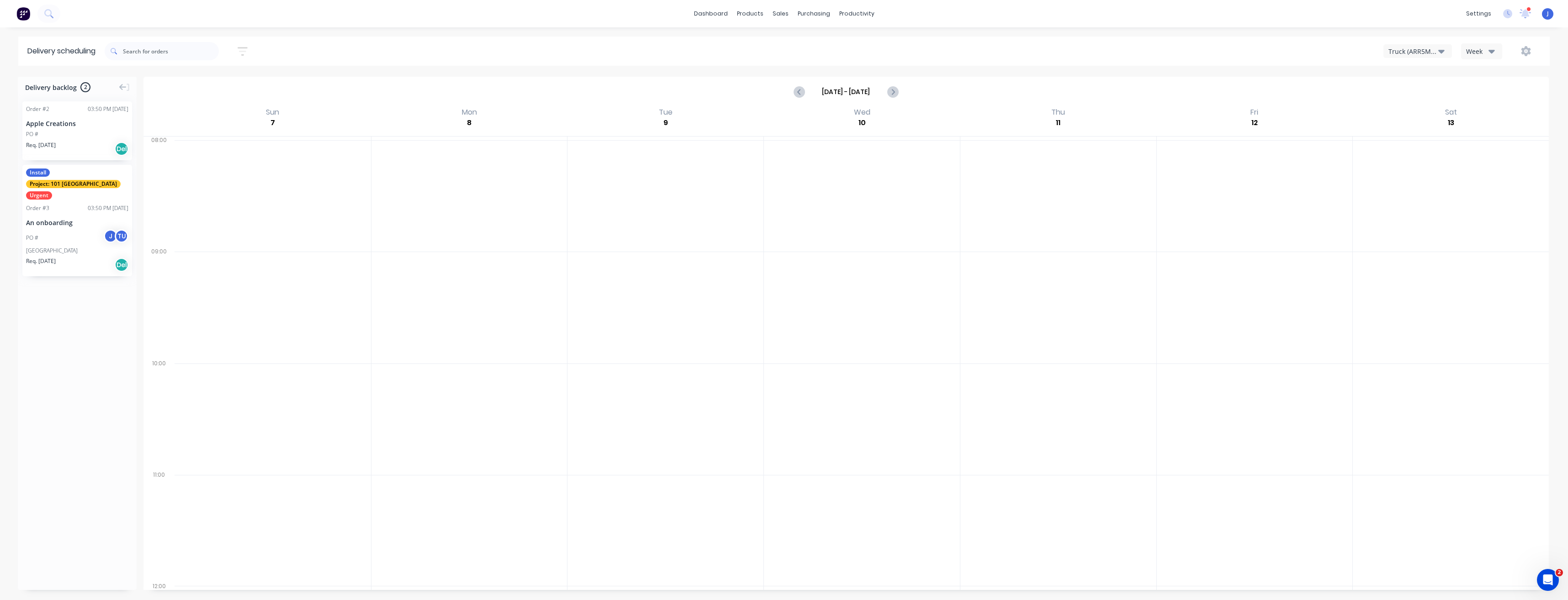
drag, startPoint x: 12, startPoint y: 11, endPoint x: 1300, endPoint y: 490, distance: 1374.2
click at [1301, 490] on div at bounding box center [1255, 531] width 196 height 112
click at [859, 43] on div "Workflow" at bounding box center [872, 43] width 28 height 8
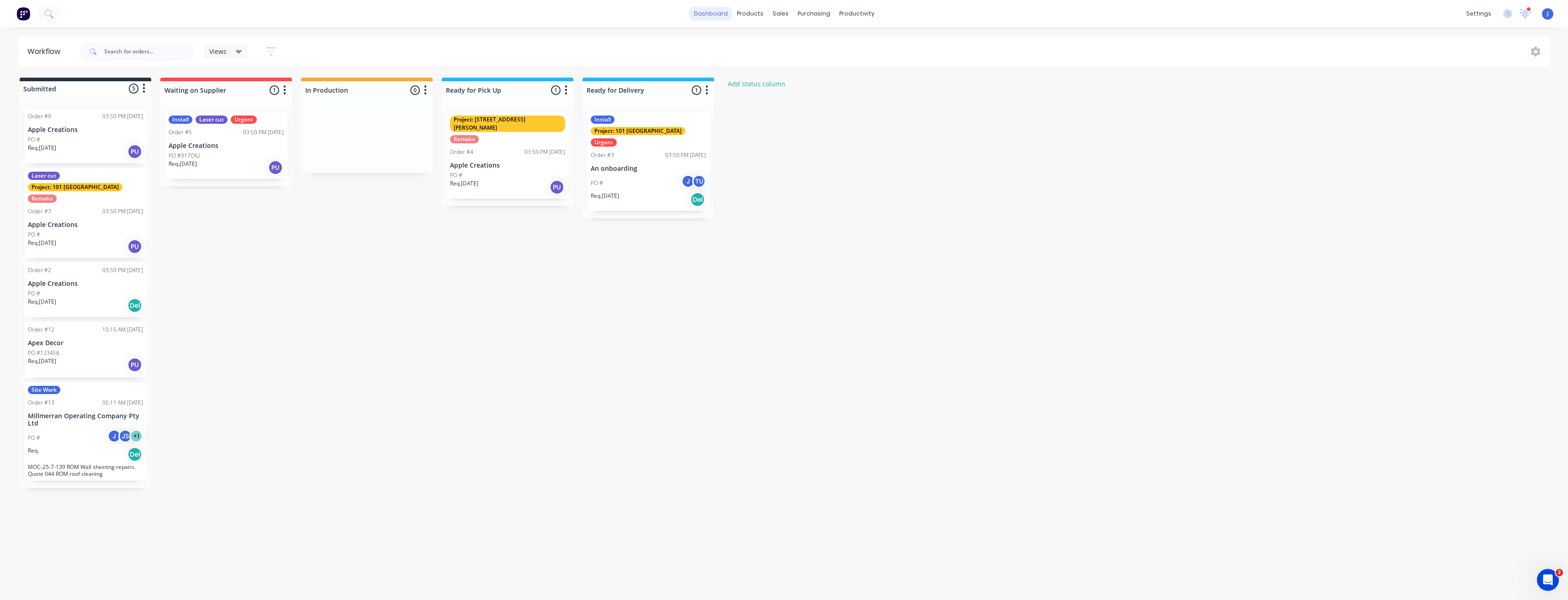
click at [700, 16] on link "dashboard" at bounding box center [711, 13] width 43 height 13
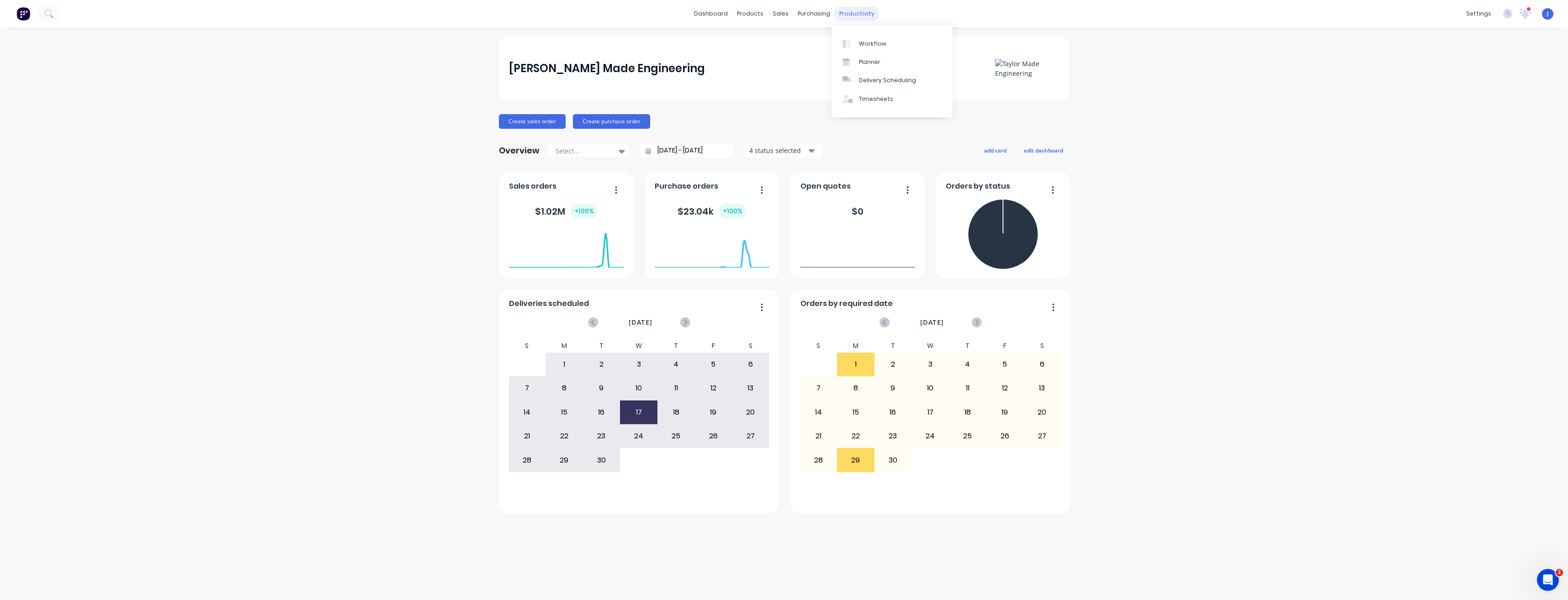
click at [847, 19] on div "productivity" at bounding box center [857, 13] width 44 height 13
click at [855, 58] on div at bounding box center [848, 61] width 13 height 8
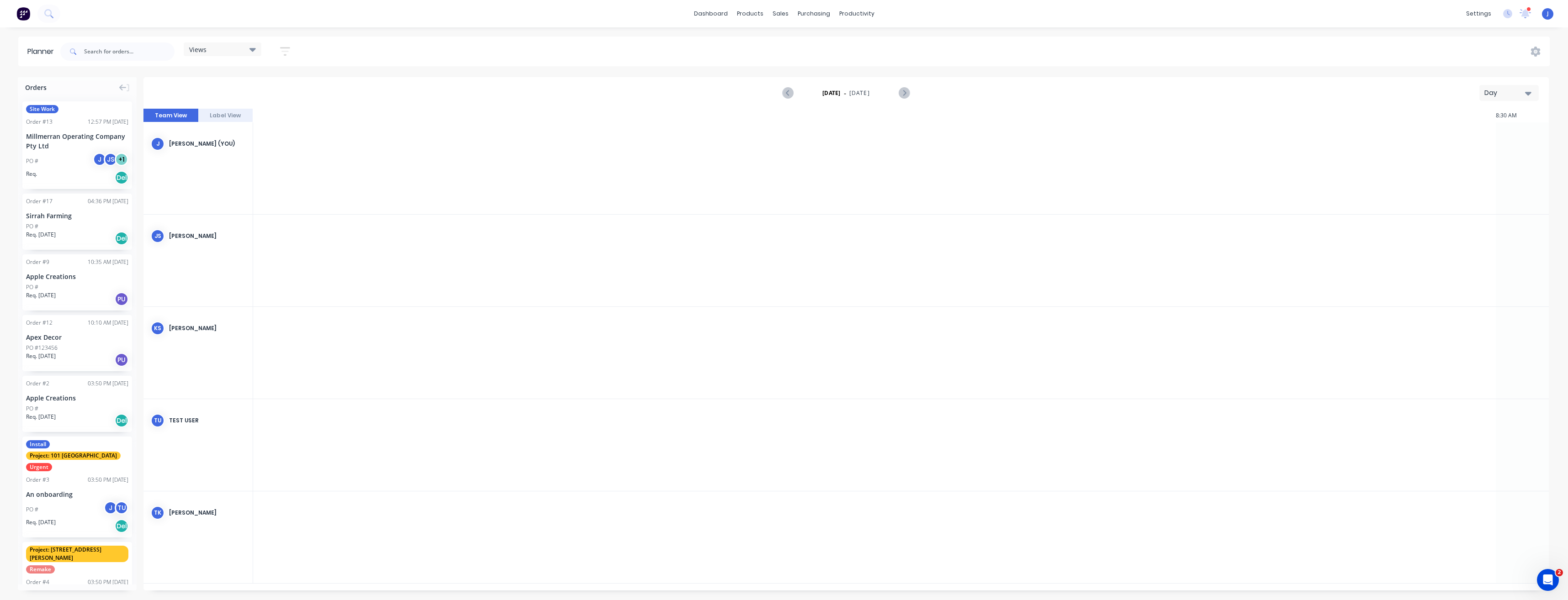
scroll to position [0, 1901]
click at [44, 107] on span "Site Work" at bounding box center [42, 108] width 33 height 8
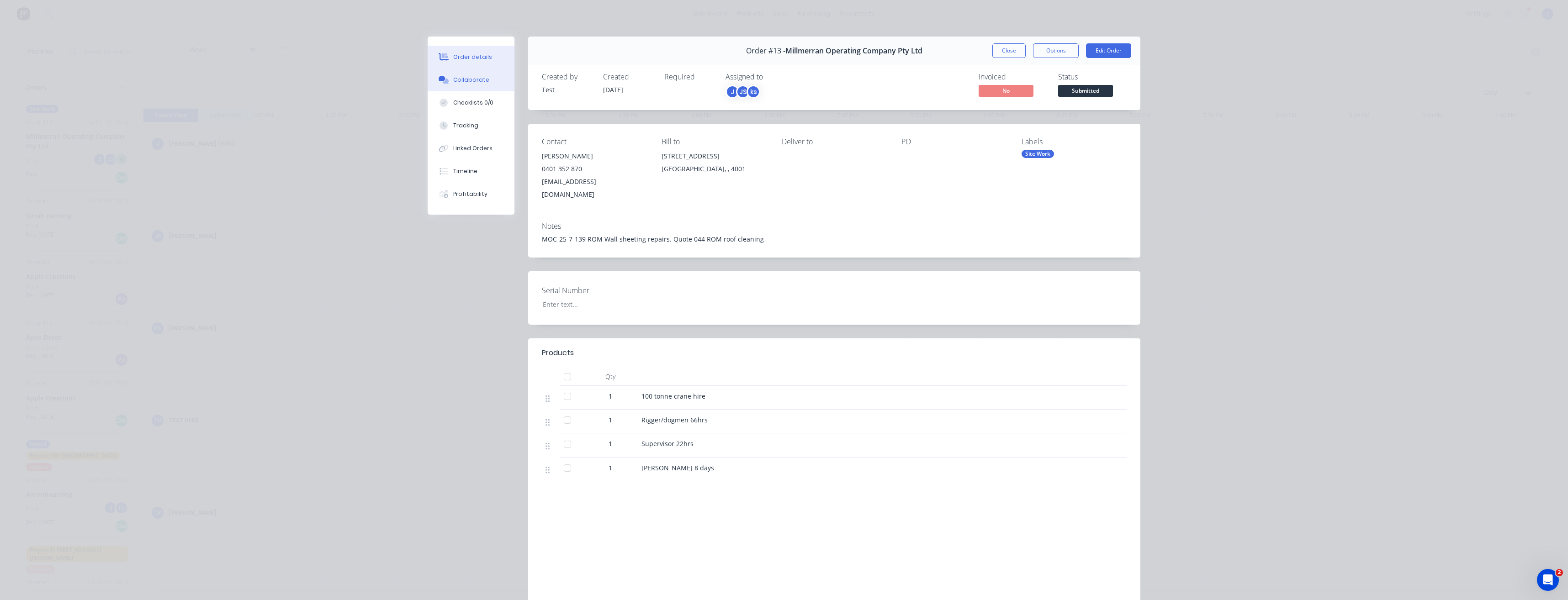
click at [460, 85] on button "Collaborate" at bounding box center [471, 80] width 87 height 23
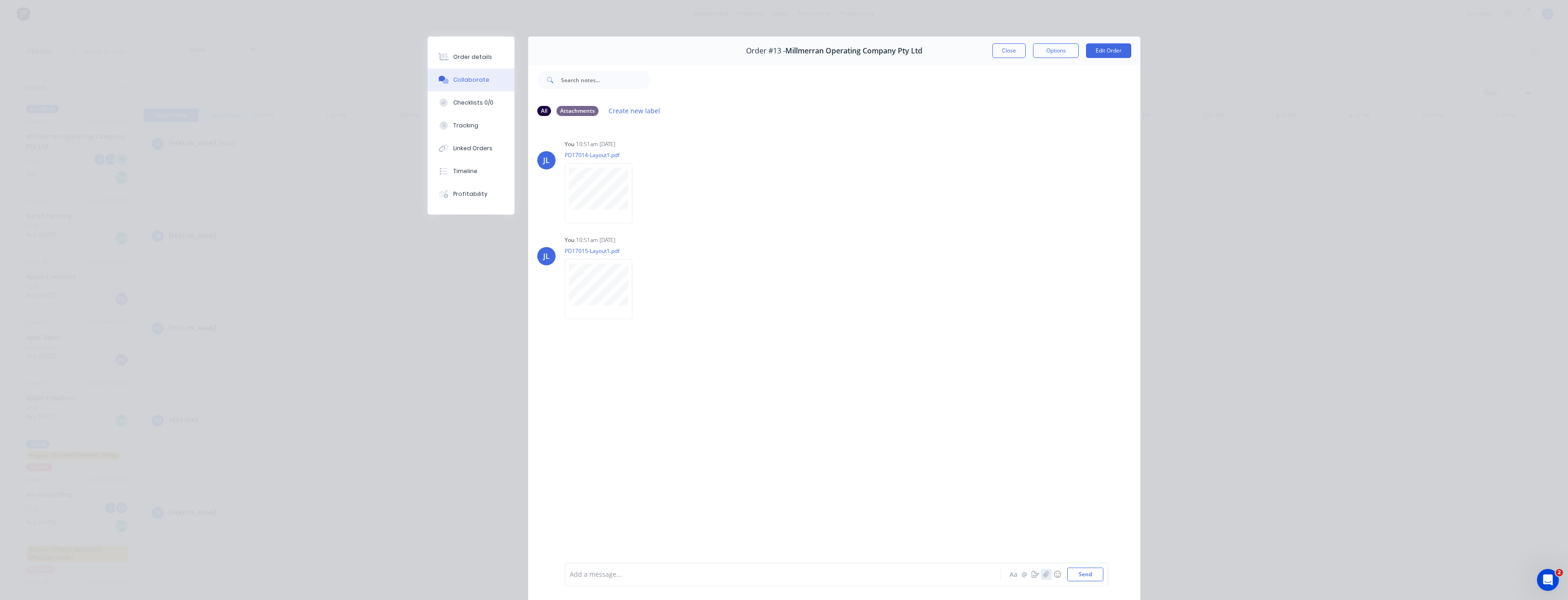
click at [1044, 576] on icon "button" at bounding box center [1046, 574] width 5 height 6
click at [1085, 573] on button "Send" at bounding box center [1085, 574] width 36 height 13
click at [616, 355] on p "Methodology.docx" at bounding box center [611, 353] width 56 height 9
drag, startPoint x: 616, startPoint y: 355, endPoint x: 622, endPoint y: 372, distance: 18.0
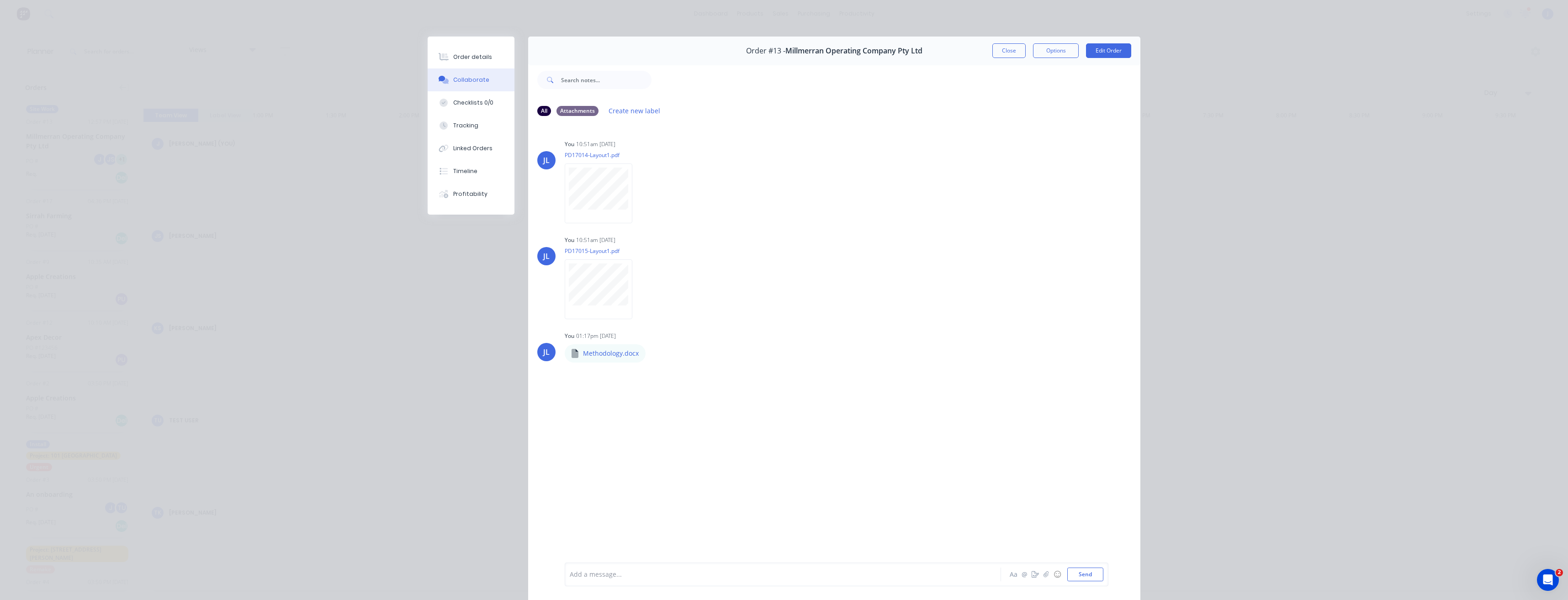
click at [622, 373] on div "JL You 10:51am [DATE] PD17014-Layout1.pdf Labels Download Delete JL You 10:51am…" at bounding box center [834, 343] width 612 height 438
click at [608, 357] on p "Methodology.docx" at bounding box center [611, 353] width 56 height 9
drag, startPoint x: 608, startPoint y: 357, endPoint x: 571, endPoint y: 351, distance: 37.5
click at [571, 351] on div "Methodology.docx" at bounding box center [656, 347] width 183 height 8
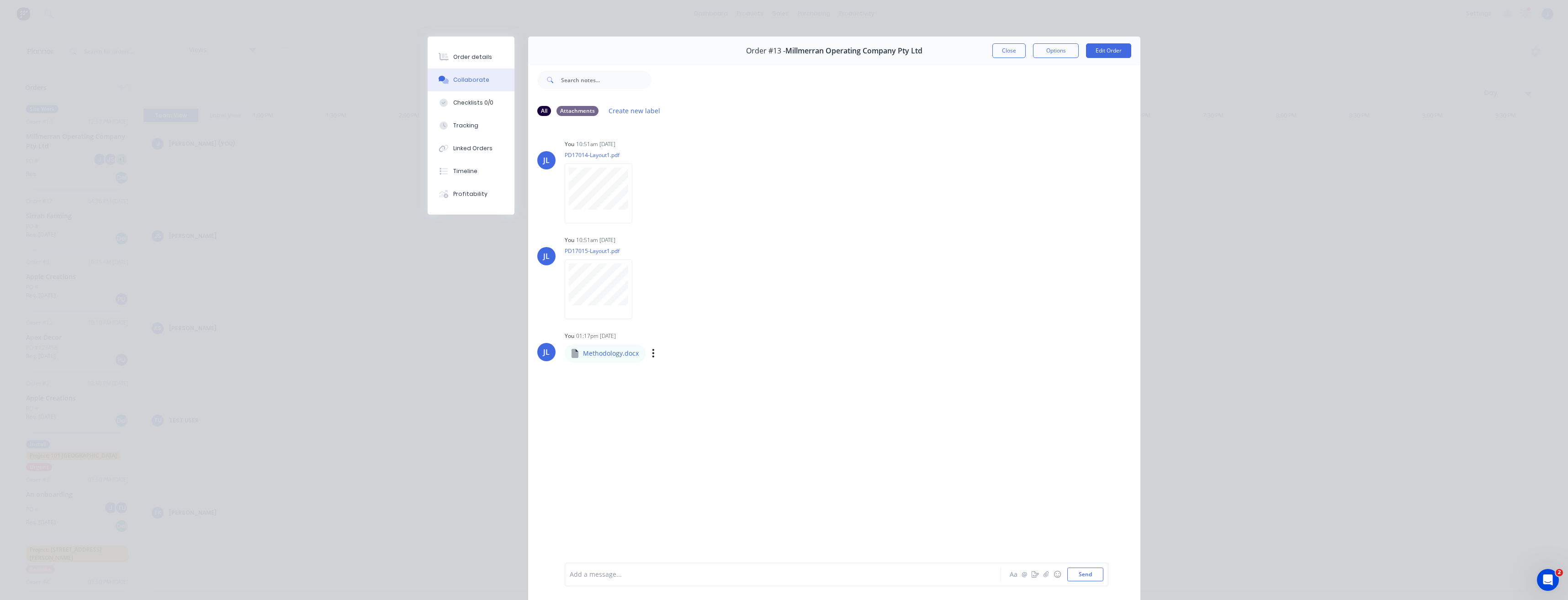
click at [571, 351] on div "Methodology.docx" at bounding box center [656, 347] width 183 height 8
click at [652, 356] on icon "button" at bounding box center [653, 353] width 3 height 11
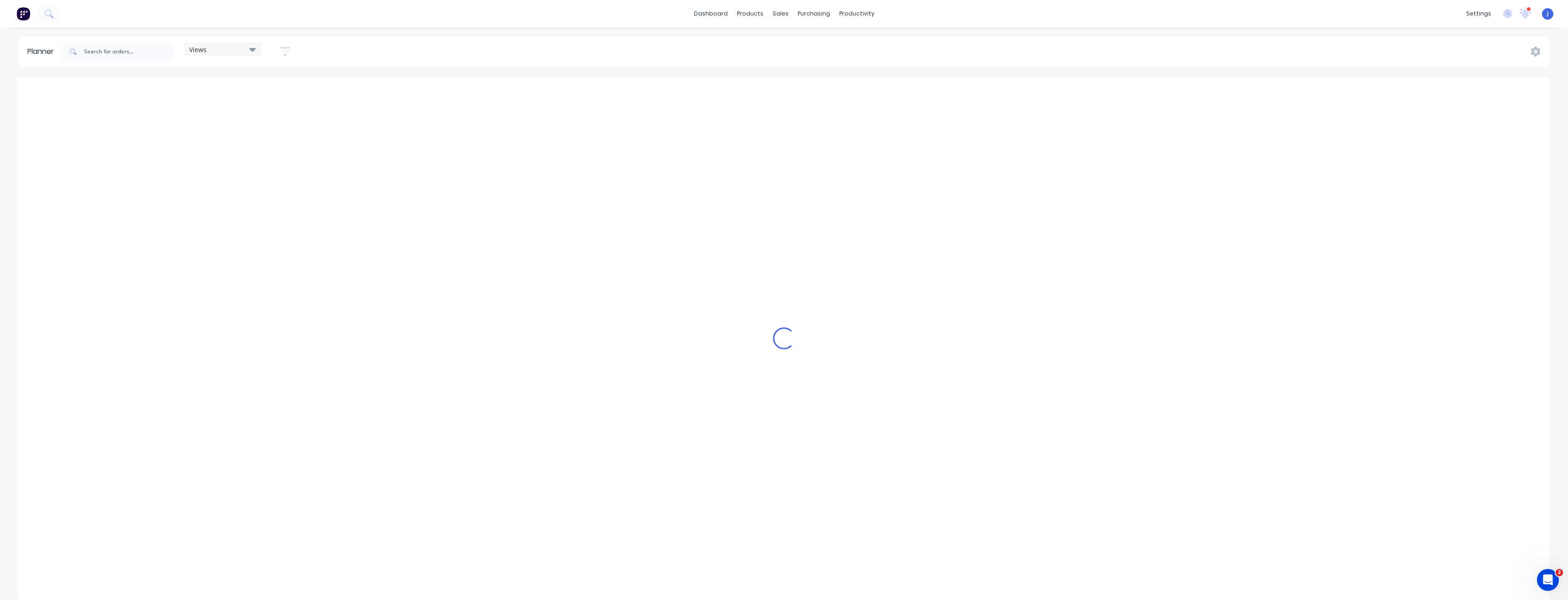
scroll to position [0, 1901]
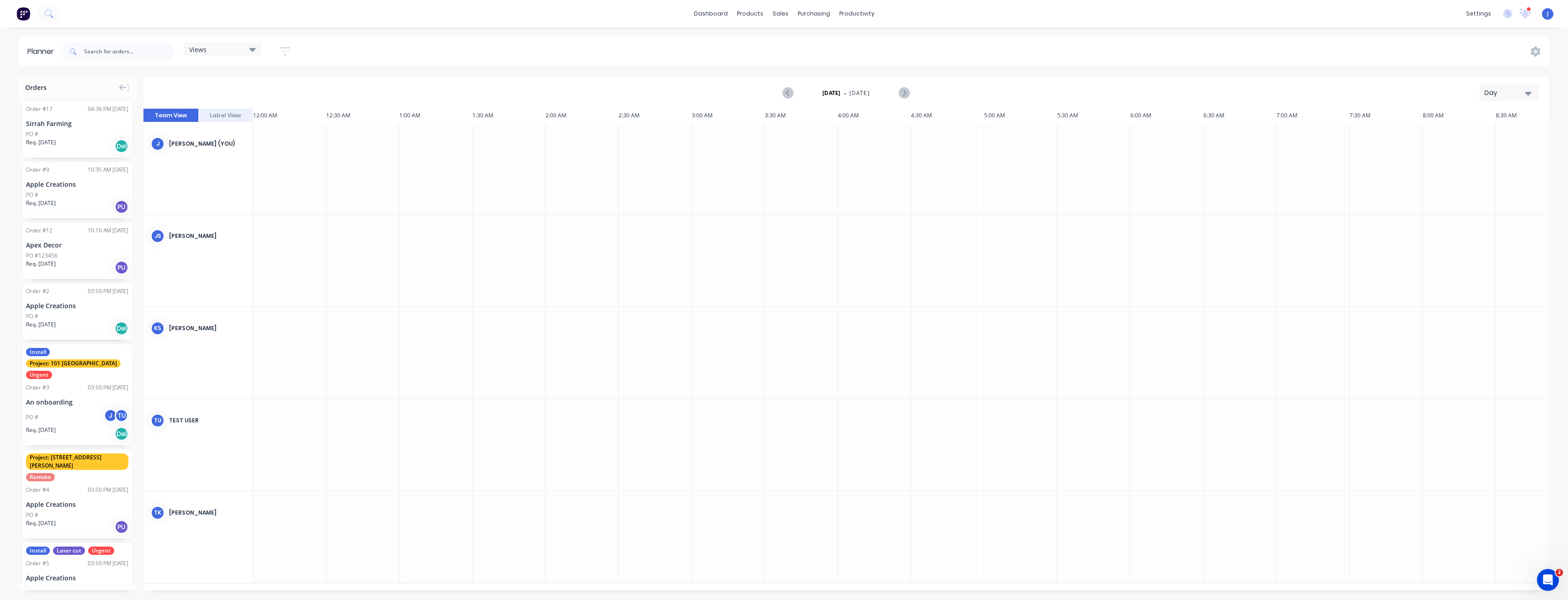
scroll to position [0, 1901]
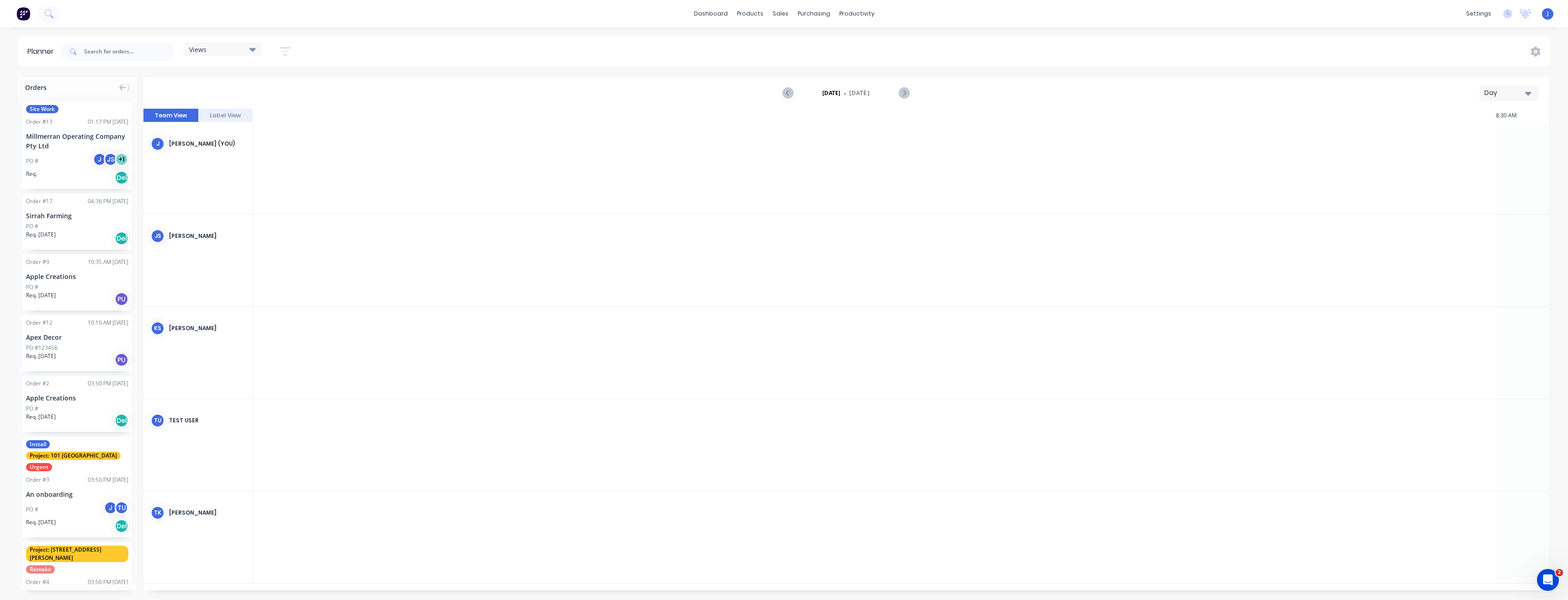
scroll to position [0, 1901]
click at [54, 109] on span "Site Work" at bounding box center [42, 108] width 33 height 8
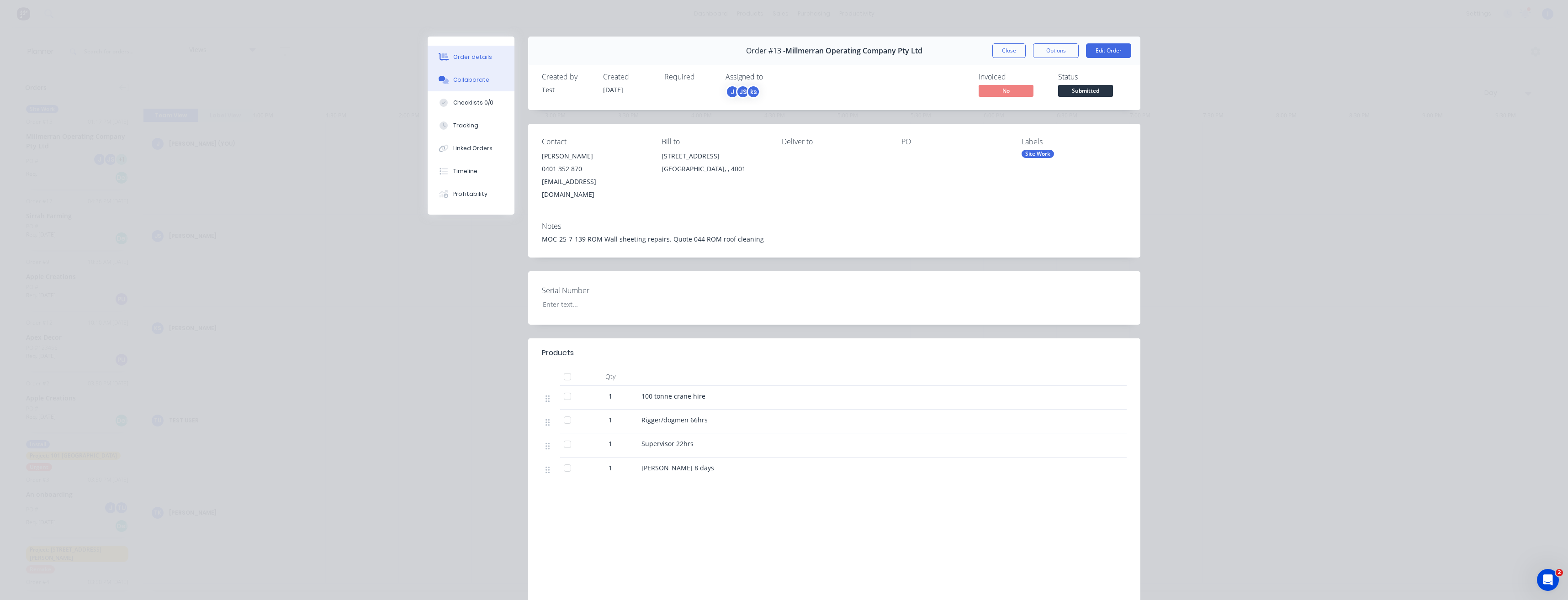
click at [464, 84] on button "Collaborate" at bounding box center [471, 80] width 87 height 23
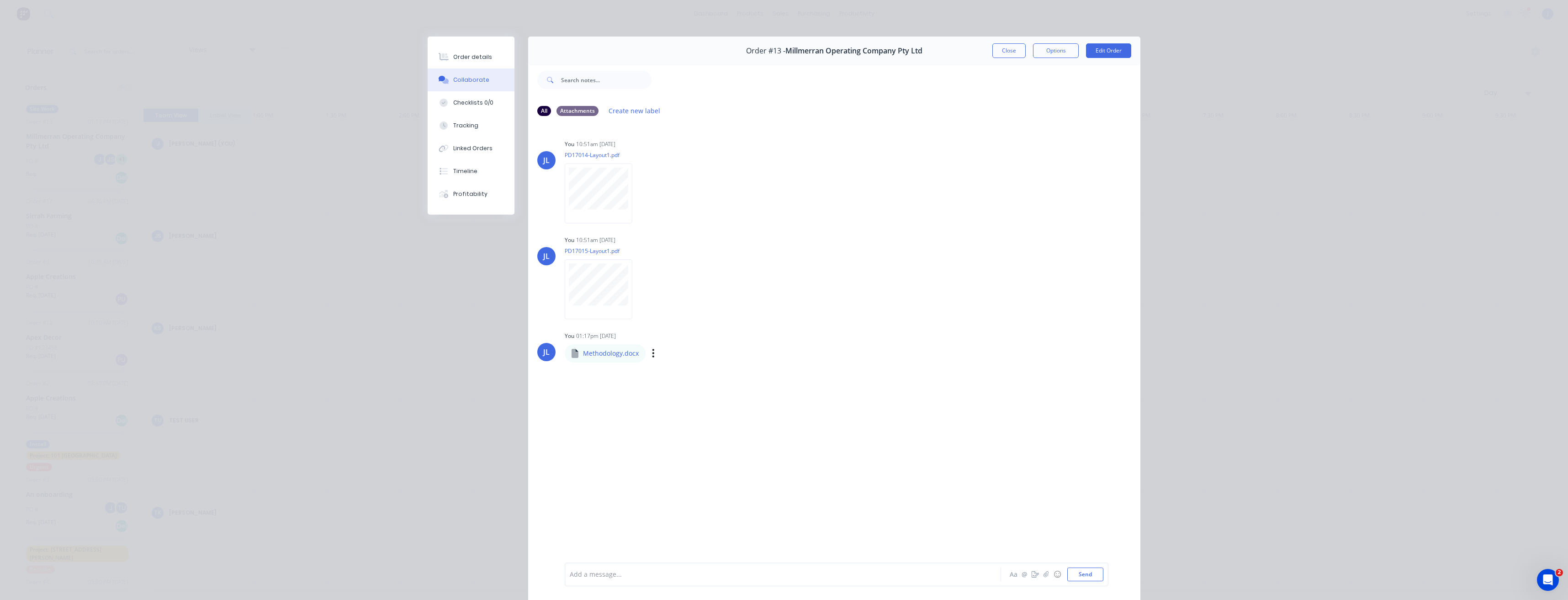
click at [651, 351] on div "Labels Download Delete" at bounding box center [701, 353] width 103 height 13
click at [652, 354] on icon "button" at bounding box center [653, 352] width 2 height 8
click at [673, 379] on button "Download" at bounding box center [713, 377] width 103 height 20
click at [652, 356] on icon "button" at bounding box center [653, 353] width 3 height 11
click at [617, 381] on div "JL You 10:51am [DATE] PD17014-Layout1.pdf Labels Download Delete JL You 10:51am…" at bounding box center [834, 343] width 612 height 438
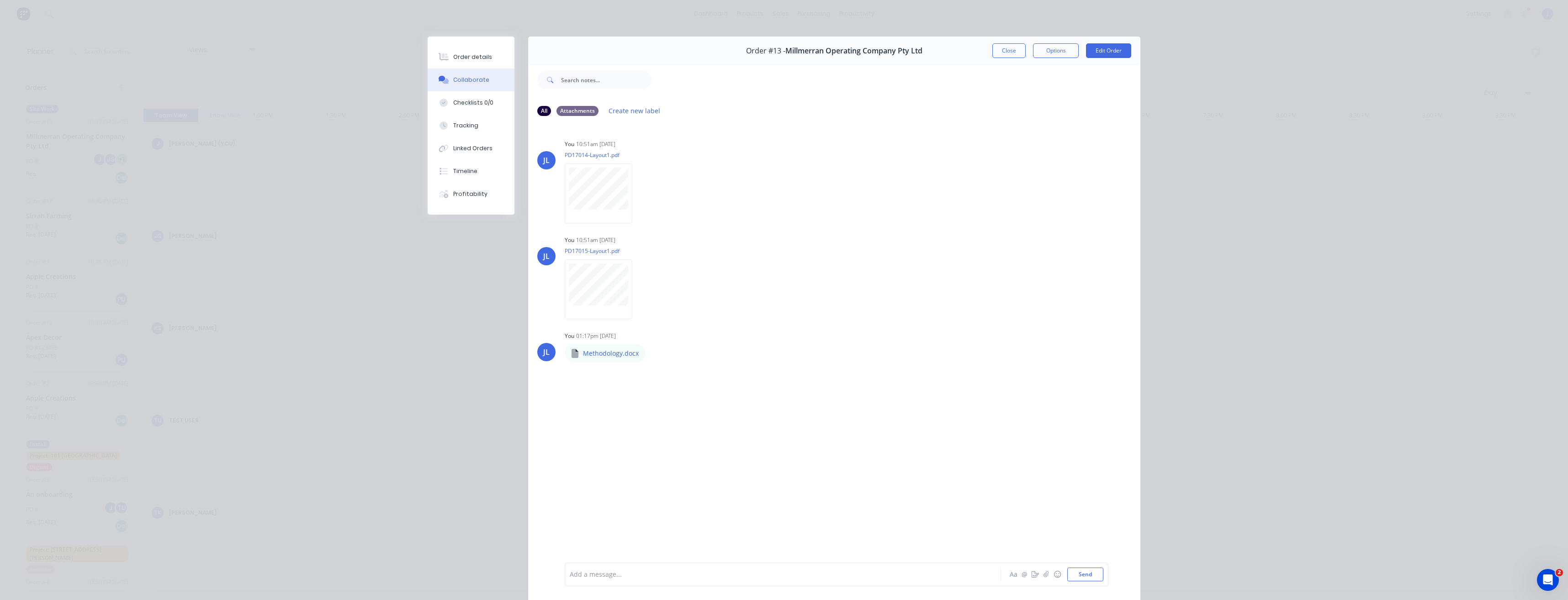
click at [999, 53] on button "Close" at bounding box center [1009, 51] width 34 height 14
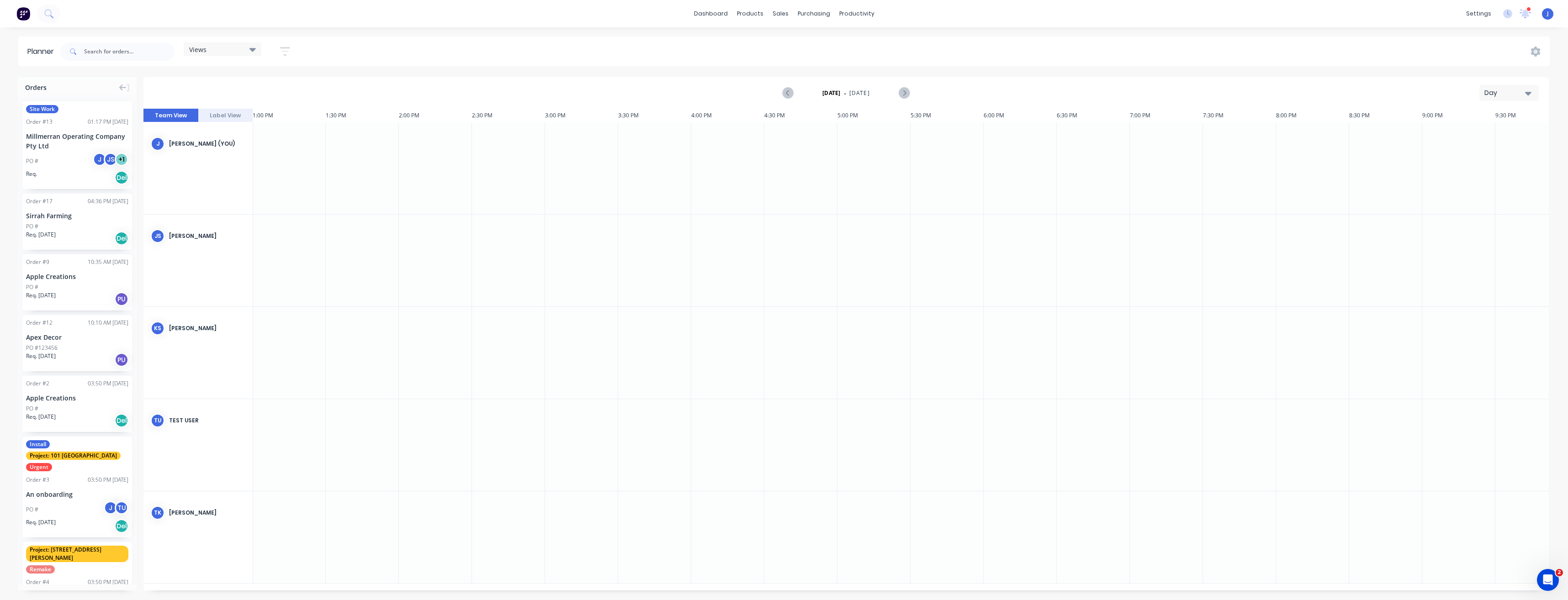
click at [44, 107] on span "Site Work" at bounding box center [42, 108] width 33 height 8
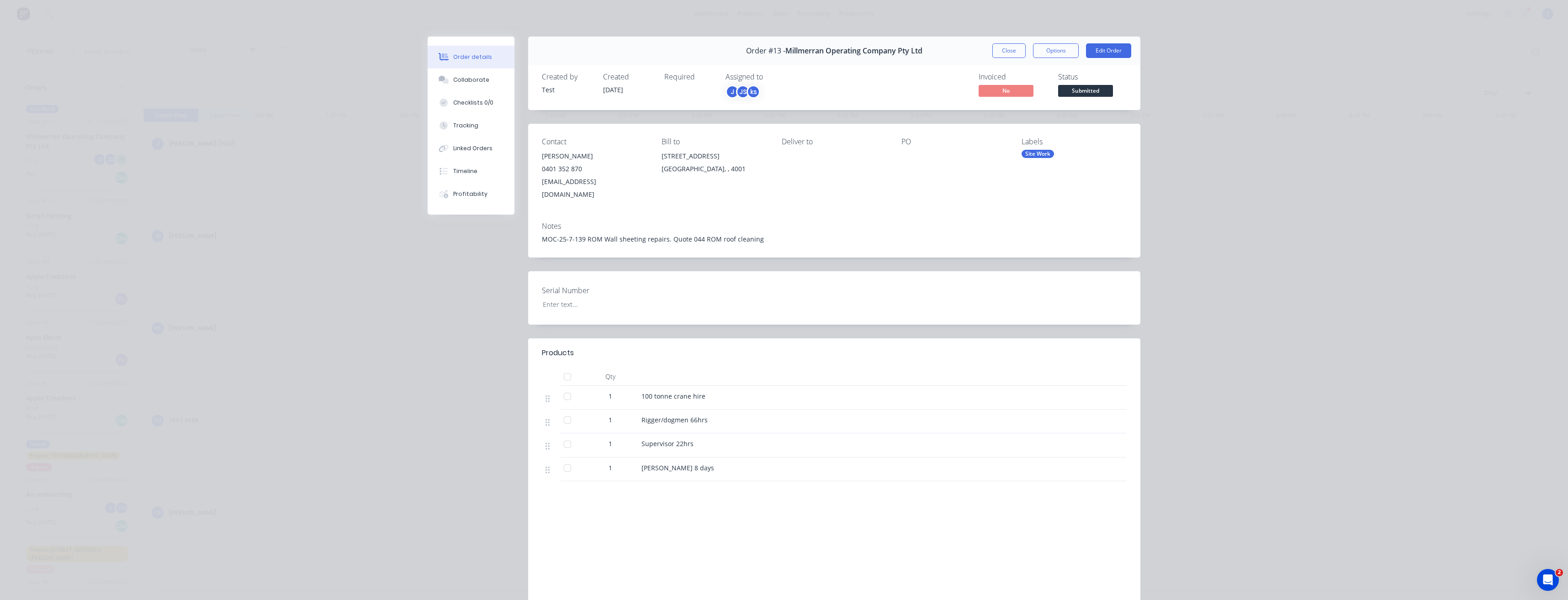
click at [673, 78] on div "Required" at bounding box center [689, 77] width 51 height 9
drag, startPoint x: 673, startPoint y: 78, endPoint x: 675, endPoint y: 90, distance: 12.2
click at [675, 90] on div "Required" at bounding box center [689, 86] width 51 height 27
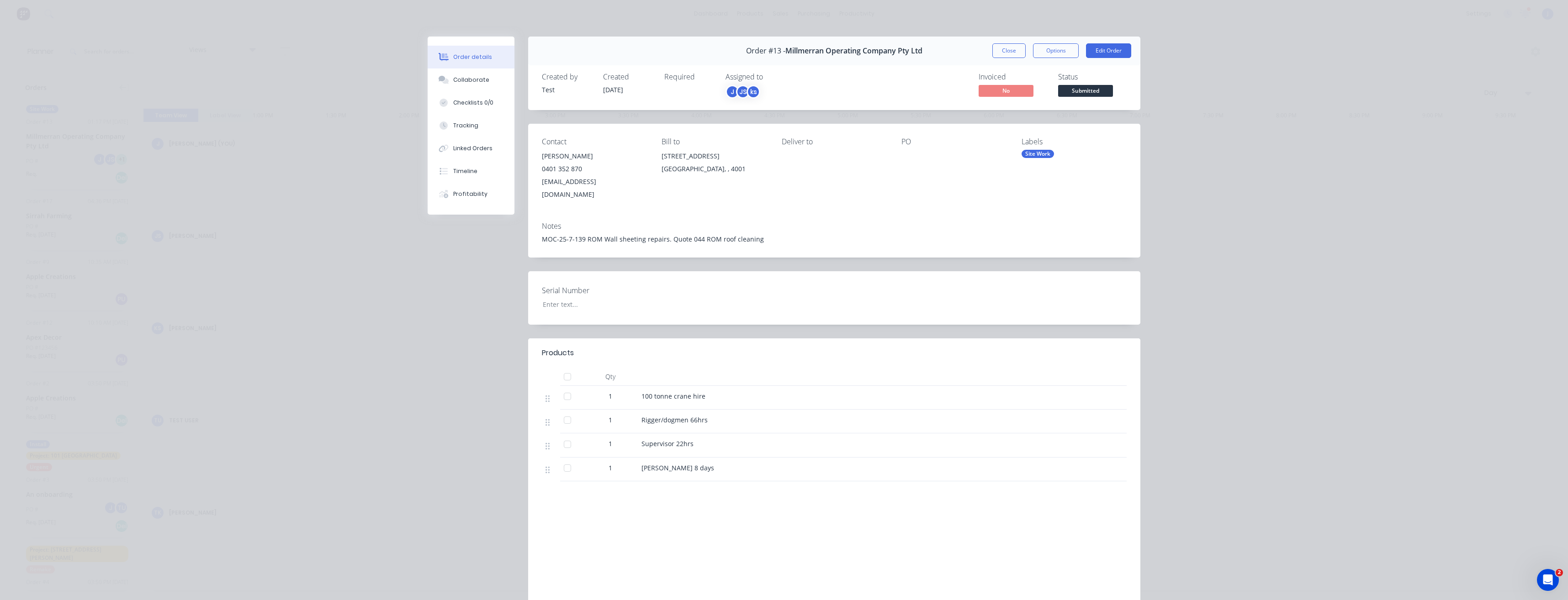
click at [675, 90] on div "Required" at bounding box center [689, 86] width 51 height 27
drag, startPoint x: 675, startPoint y: 90, endPoint x: 605, endPoint y: 85, distance: 70.2
click at [605, 85] on span "[DATE]" at bounding box center [613, 90] width 20 height 9
click at [609, 91] on span "[DATE]" at bounding box center [613, 90] width 20 height 9
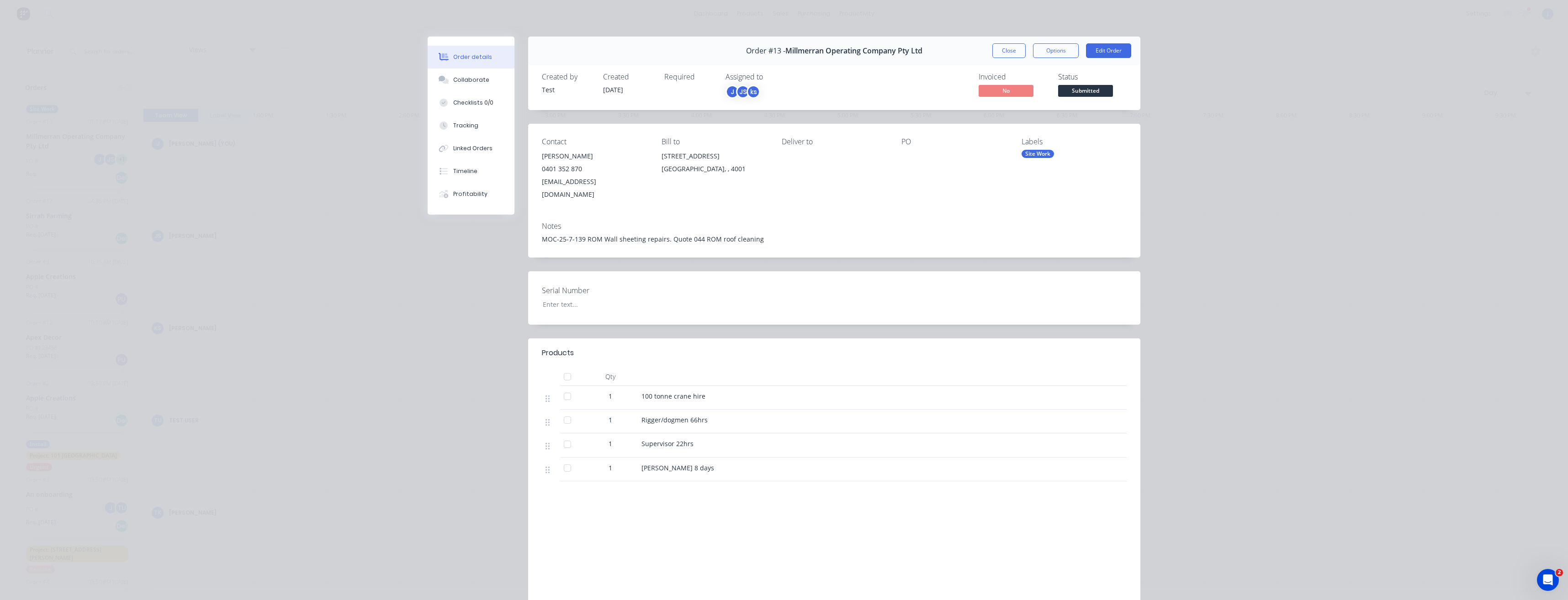
drag, startPoint x: 623, startPoint y: 88, endPoint x: 595, endPoint y: 88, distance: 28.0
click at [595, 88] on div "Created by Test Created [DATE] Required Assigned to J JS ks" at bounding box center [680, 86] width 275 height 27
drag, startPoint x: 595, startPoint y: 88, endPoint x: 662, endPoint y: 85, distance: 67.1
click at [665, 85] on div "Required" at bounding box center [689, 86] width 51 height 27
click at [470, 172] on div "Timeline" at bounding box center [465, 170] width 24 height 8
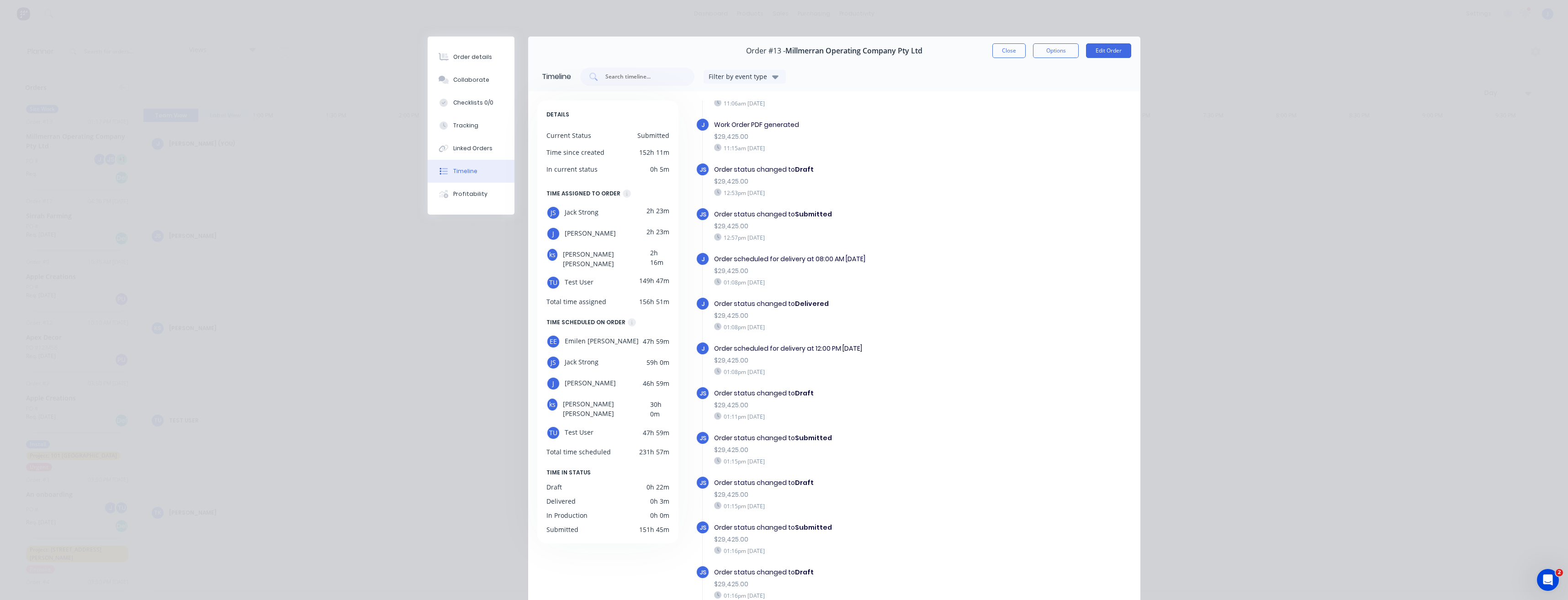
scroll to position [883, 0]
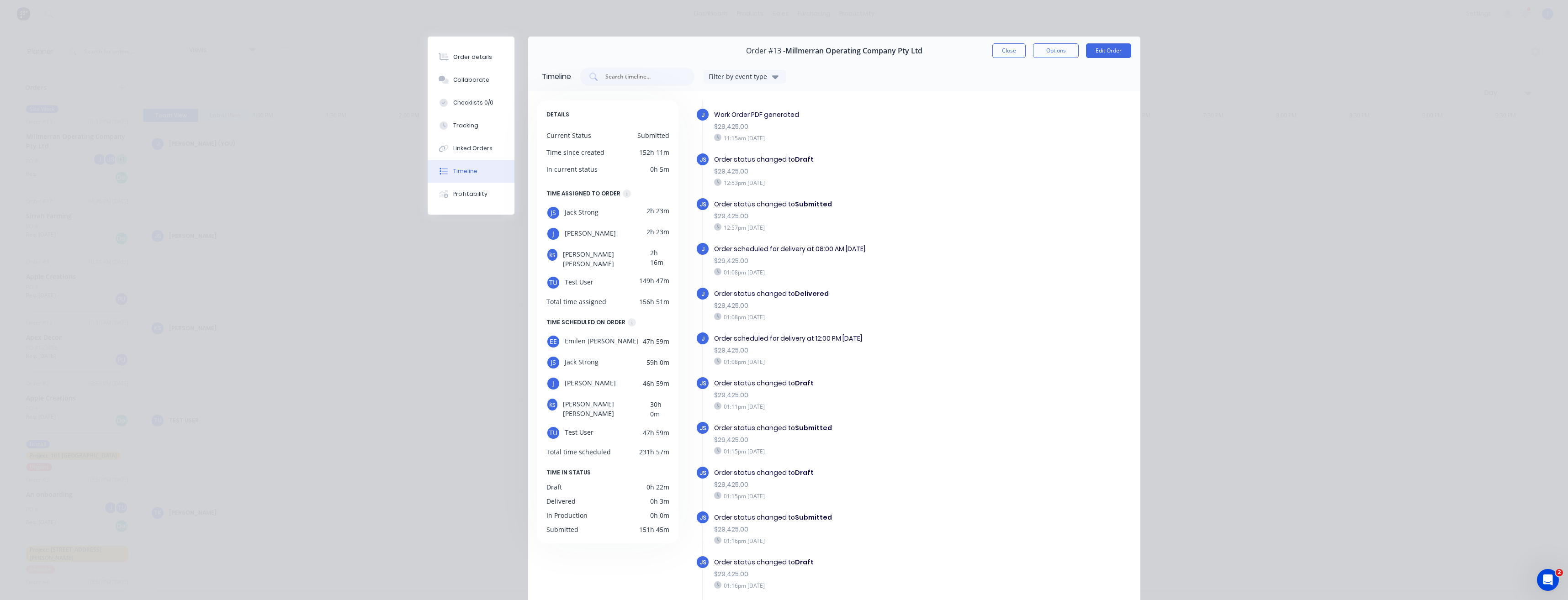
drag, startPoint x: 126, startPoint y: 51, endPoint x: 82, endPoint y: 28, distance: 49.6
click at [125, 51] on div "Order details Collaborate Checklists 0/0 Tracking Linked Orders Timeline Profit…" at bounding box center [784, 300] width 1568 height 600
click at [88, 80] on div "Order details Collaborate Checklists 0/0 Tracking Linked Orders Timeline Profit…" at bounding box center [784, 300] width 1568 height 600
click at [1013, 53] on button "Close" at bounding box center [1009, 51] width 34 height 14
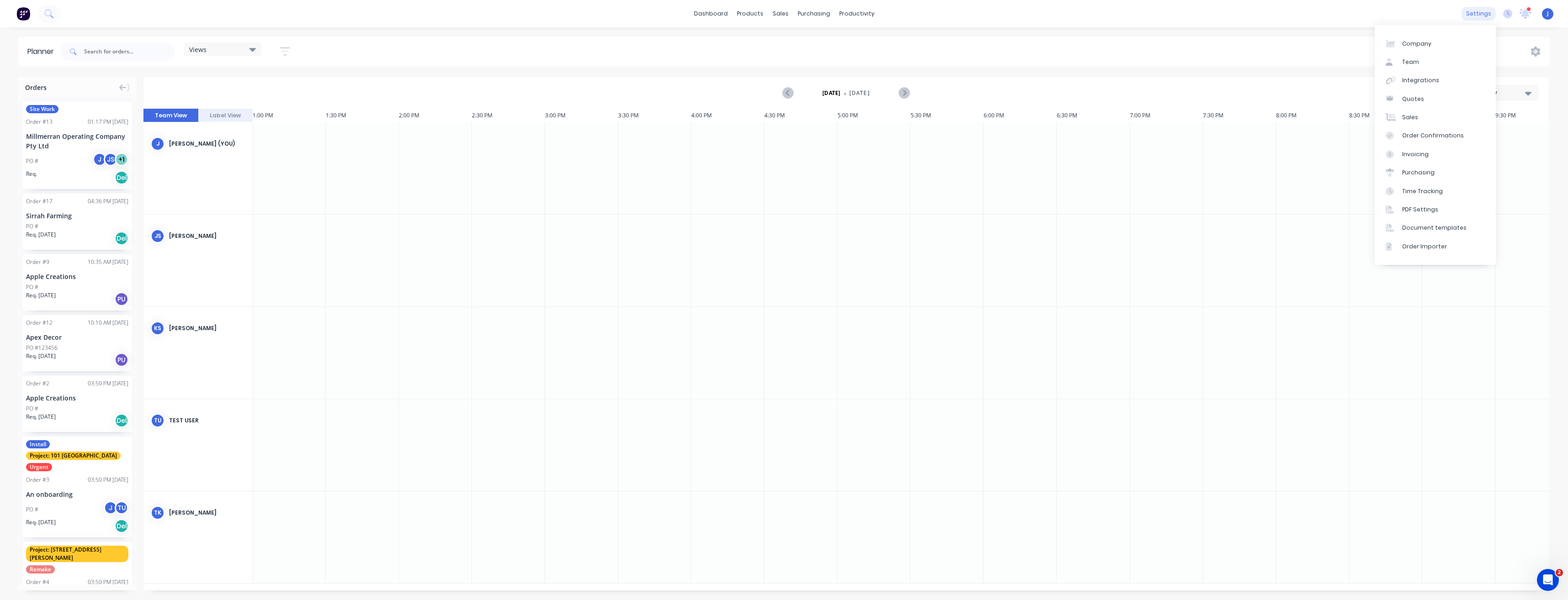
click at [1484, 13] on div "settings" at bounding box center [1478, 13] width 35 height 13
click at [1409, 59] on div "Team" at bounding box center [1410, 61] width 17 height 8
